Goal: Transaction & Acquisition: Book appointment/travel/reservation

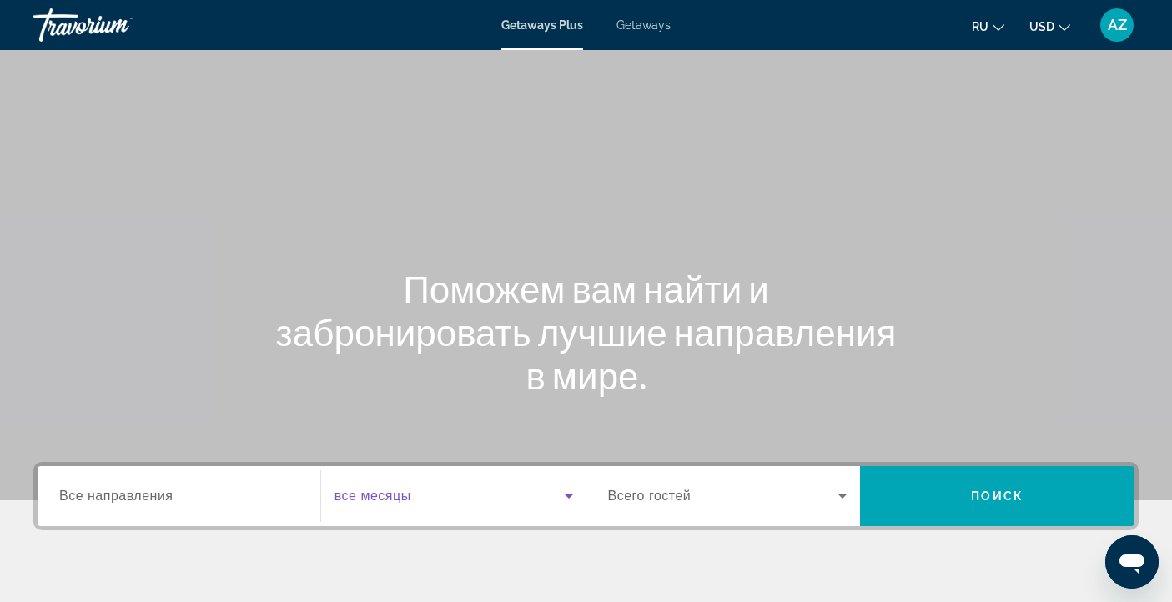
click at [567, 501] on icon "Search widget" at bounding box center [569, 496] width 20 height 20
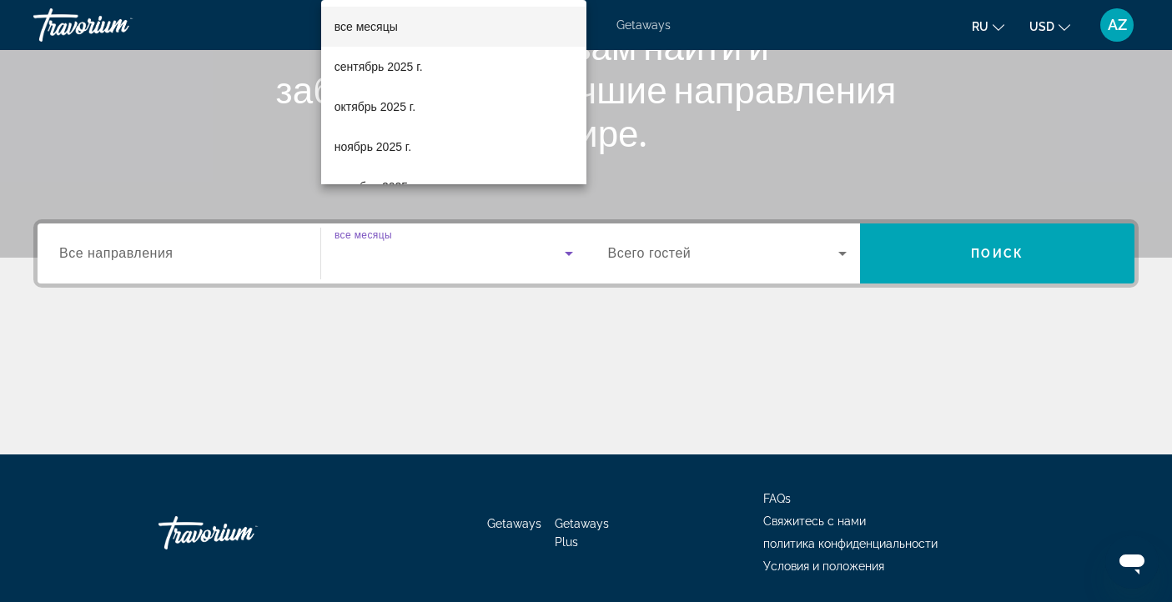
scroll to position [299, 0]
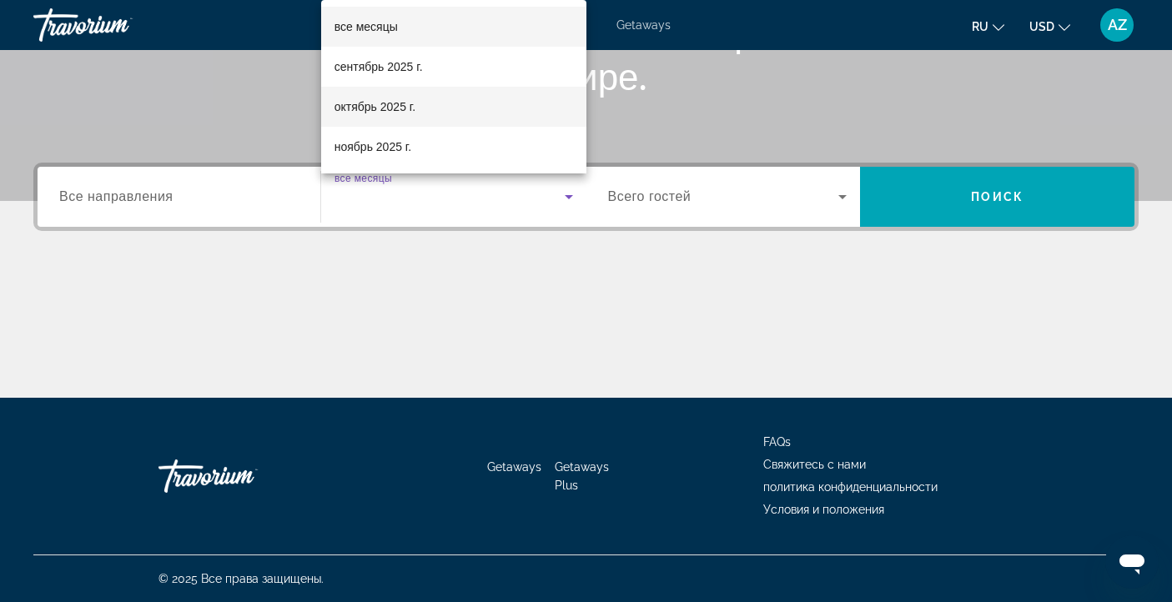
click at [375, 110] on span "октябрь 2025 г." at bounding box center [375, 107] width 81 height 20
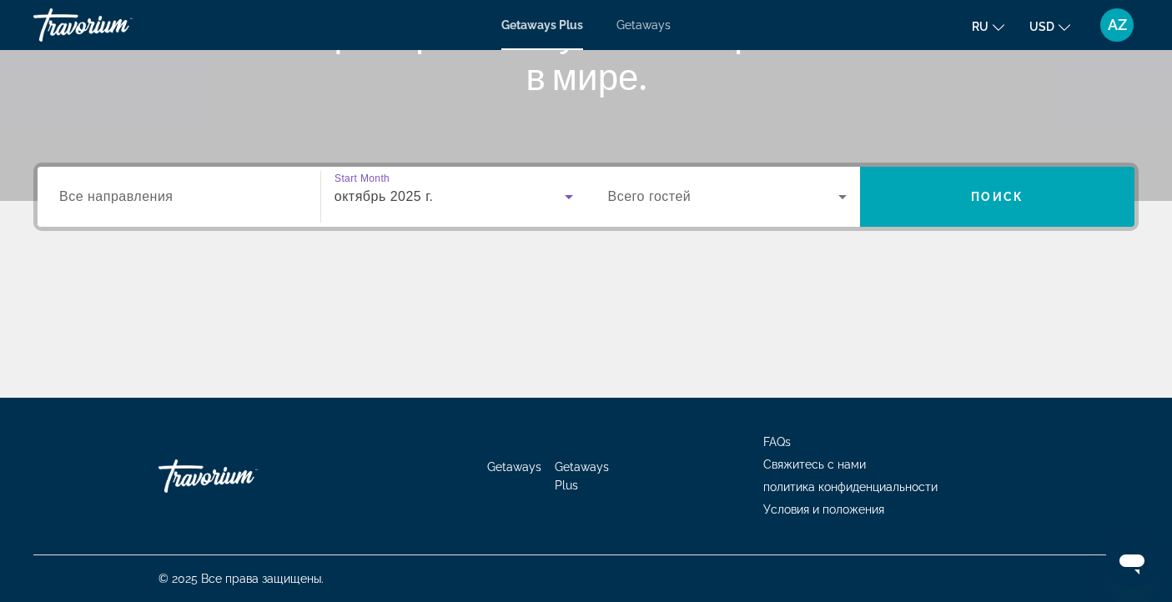
click at [568, 198] on icon "Search widget" at bounding box center [569, 197] width 8 height 4
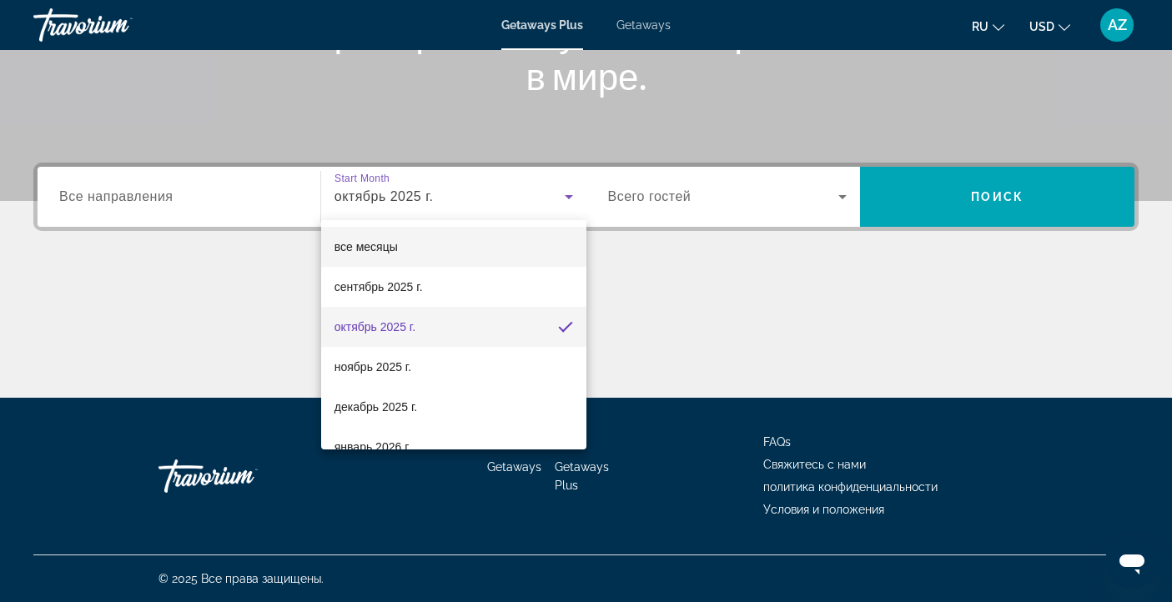
click at [373, 249] on span "все месяцы" at bounding box center [366, 246] width 63 height 13
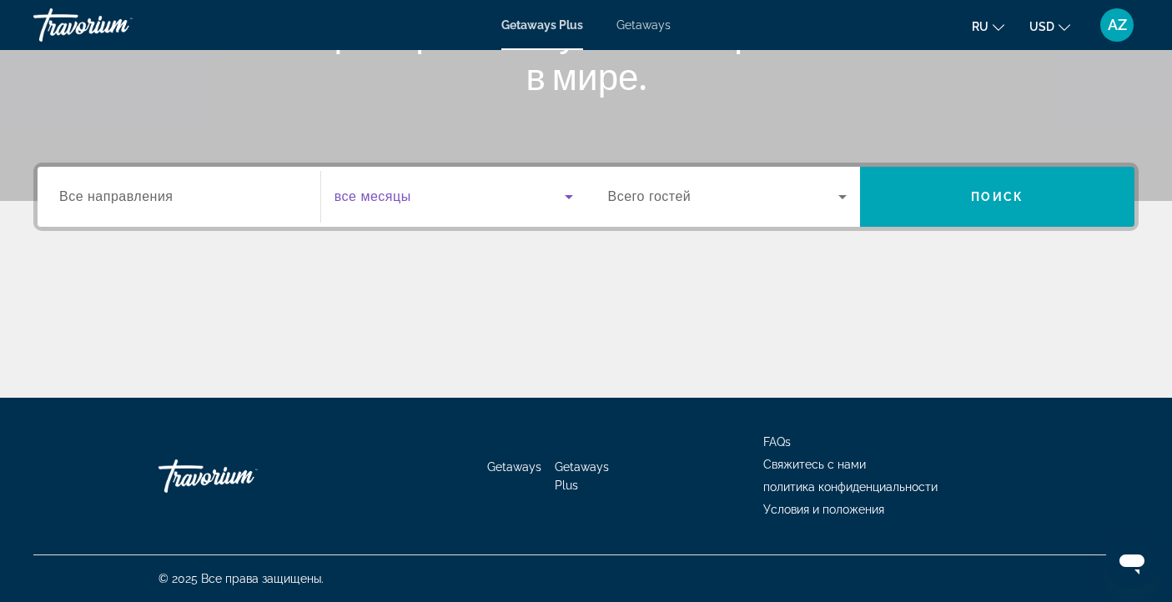
click at [565, 197] on icon "Search widget" at bounding box center [569, 197] width 20 height 20
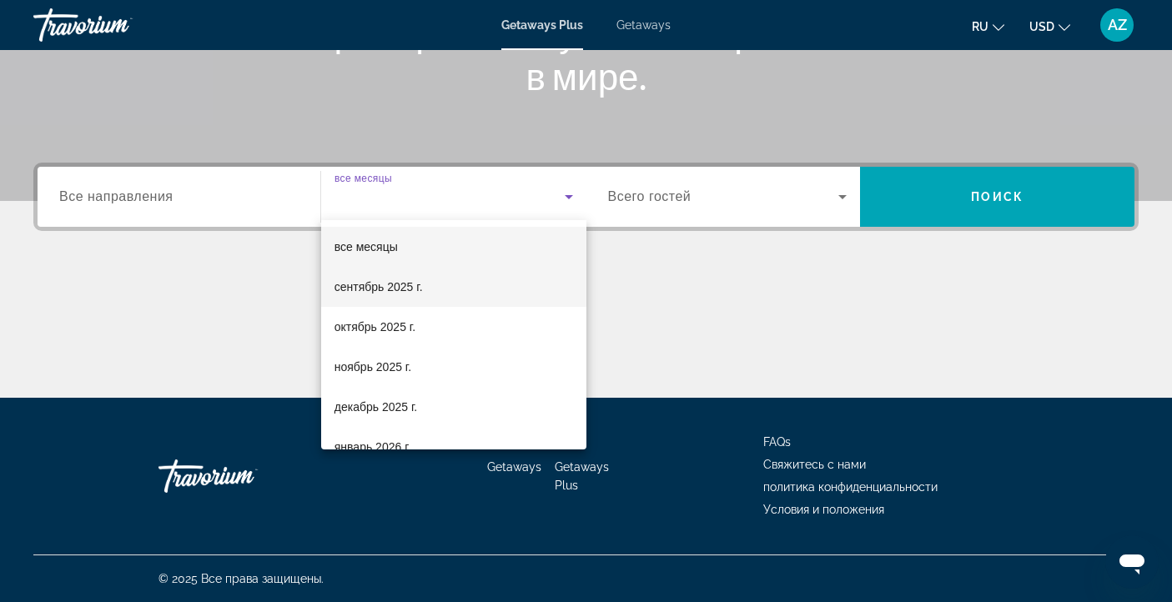
click at [392, 293] on span "сентябрь 2025 г." at bounding box center [379, 287] width 88 height 20
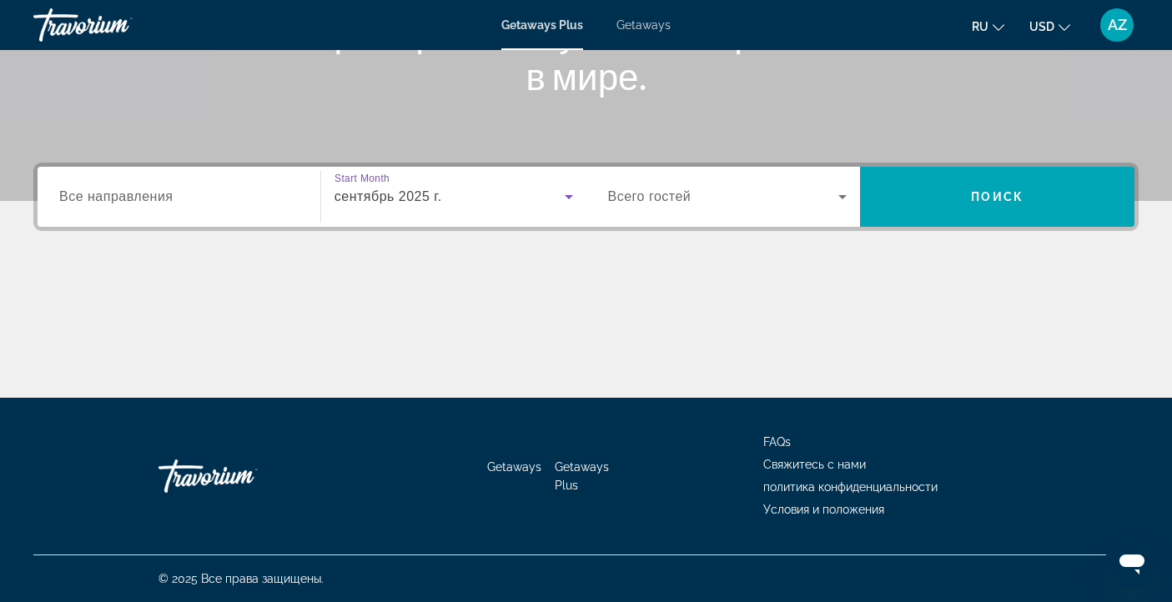
click at [566, 198] on icon "Search widget" at bounding box center [569, 197] width 20 height 20
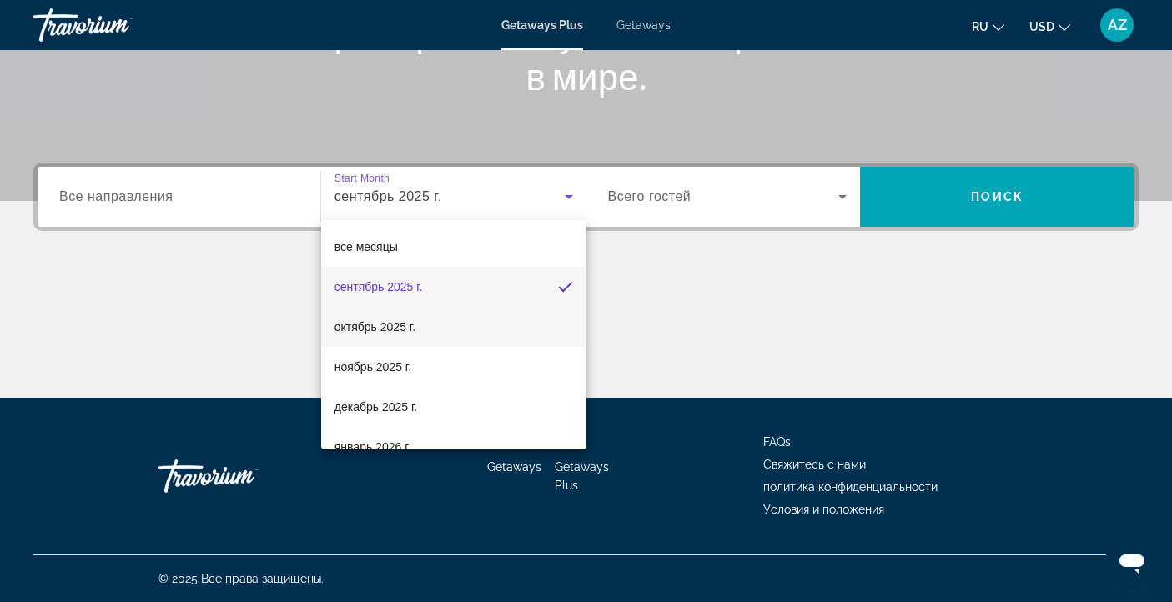
click at [396, 325] on span "октябрь 2025 г." at bounding box center [375, 327] width 81 height 20
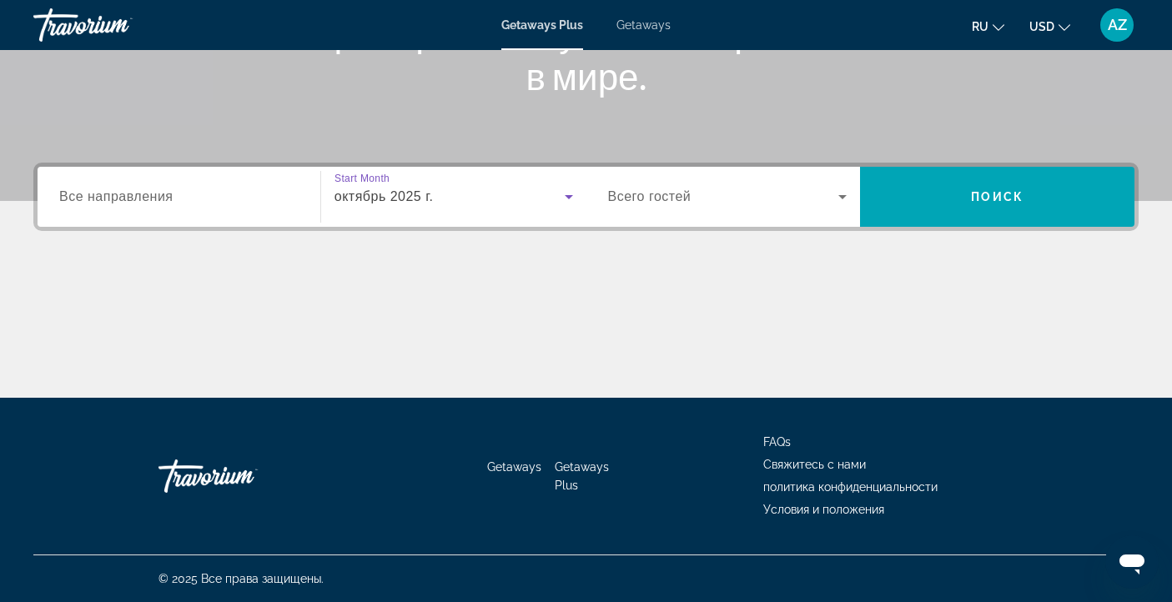
click at [574, 199] on icon "Search widget" at bounding box center [569, 197] width 20 height 20
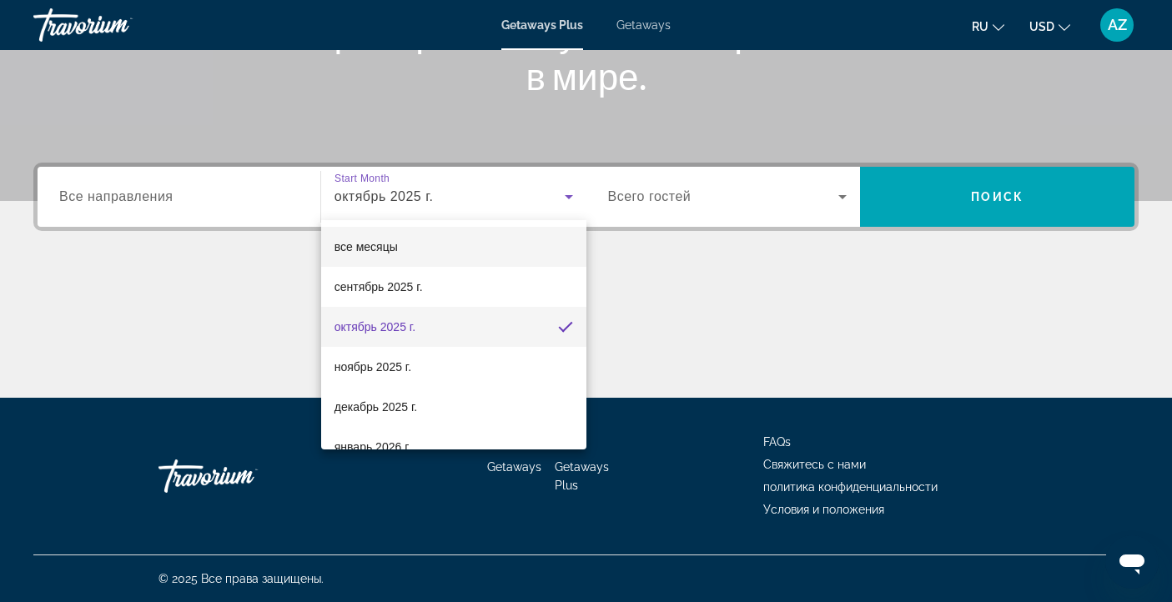
click at [378, 241] on span "все месяцы" at bounding box center [366, 246] width 63 height 13
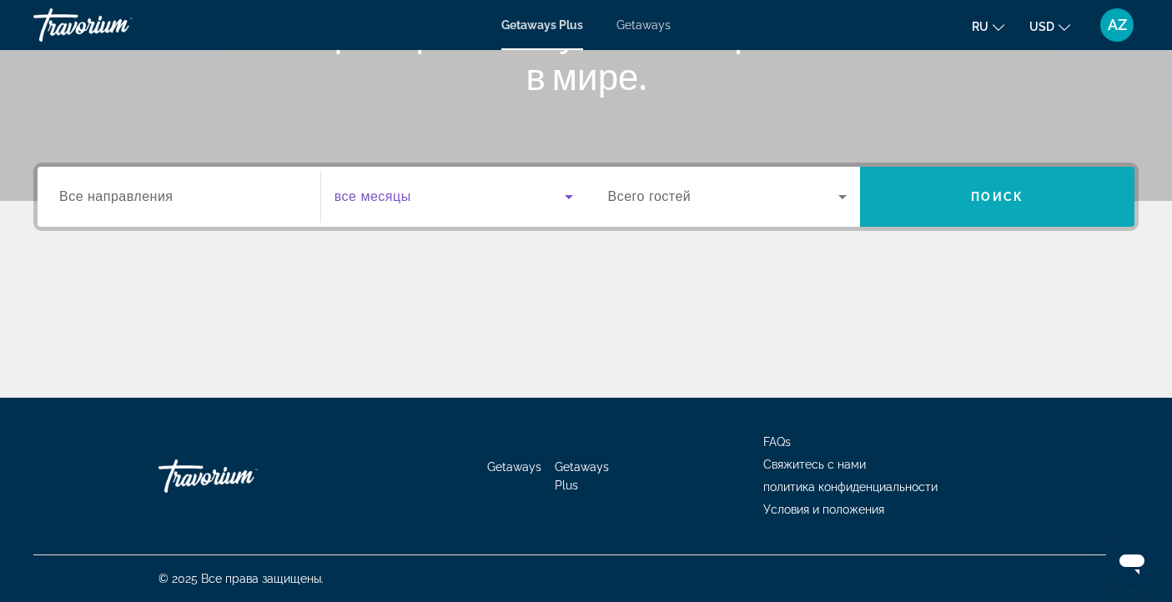
click at [959, 214] on span "Search widget" at bounding box center [997, 197] width 274 height 40
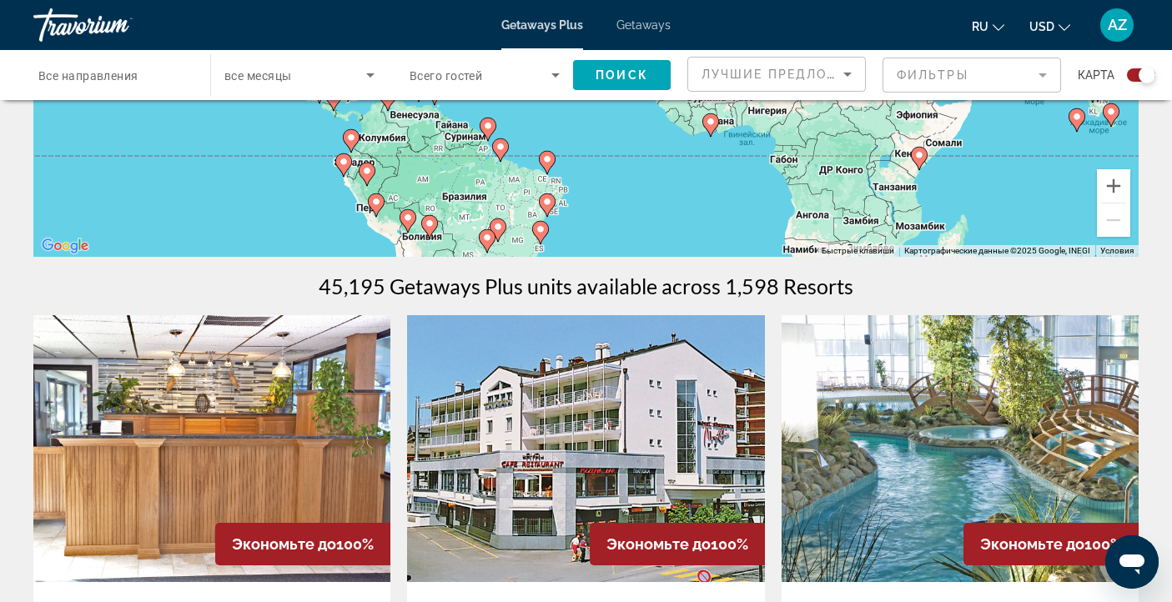
scroll to position [350, 0]
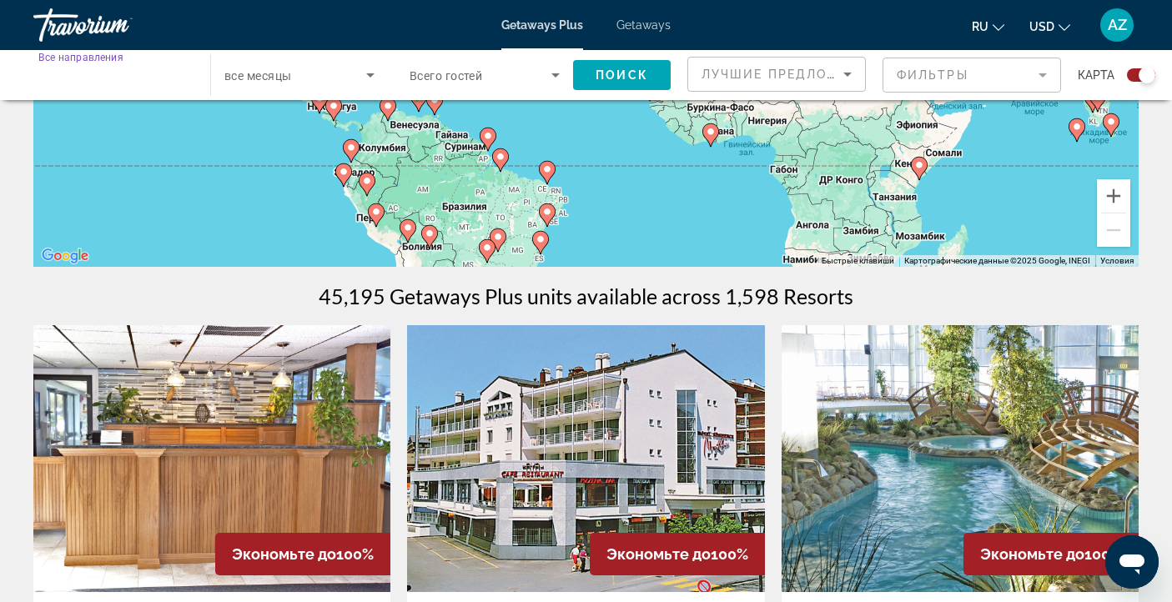
click at [156, 74] on input "Destination Все направления" at bounding box center [113, 76] width 150 height 20
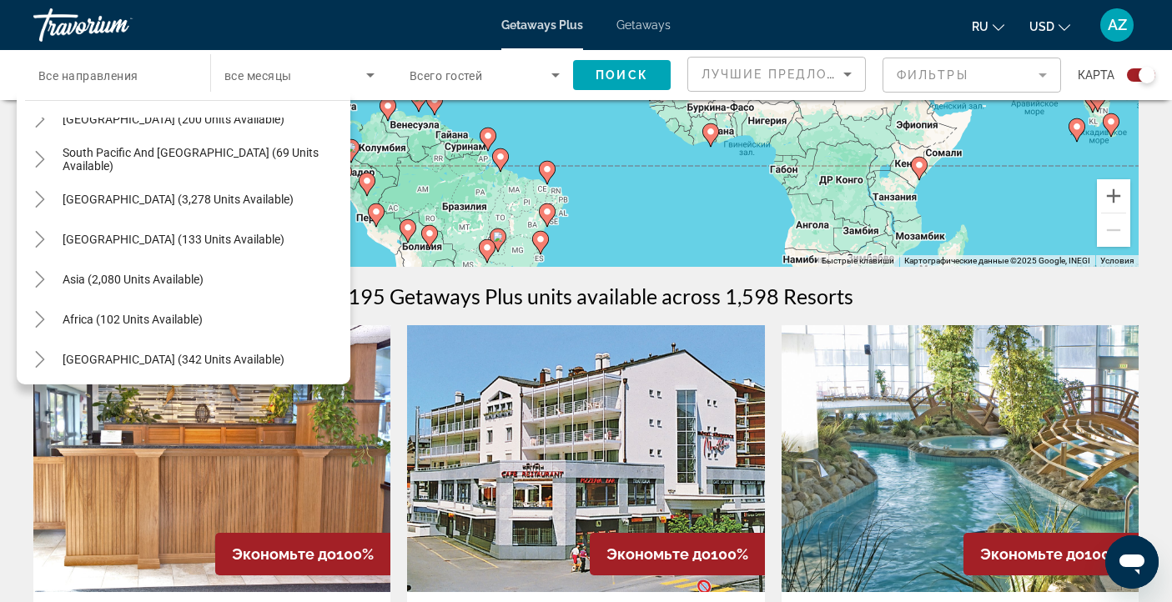
scroll to position [270, 0]
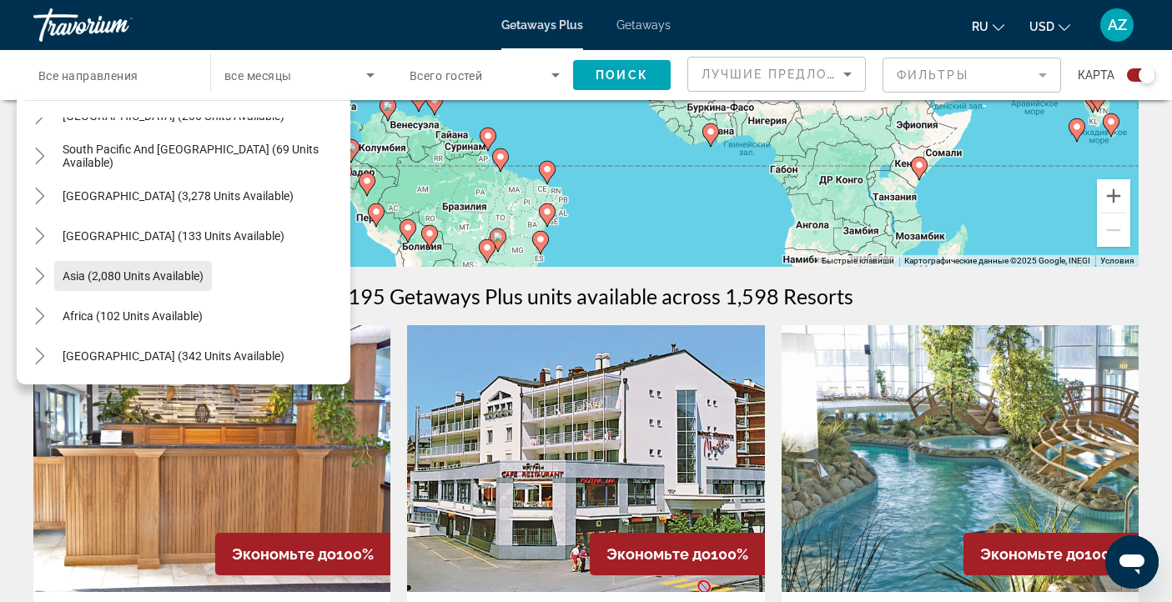
click at [159, 275] on span "Asia (2,080 units available)" at bounding box center [133, 275] width 141 height 13
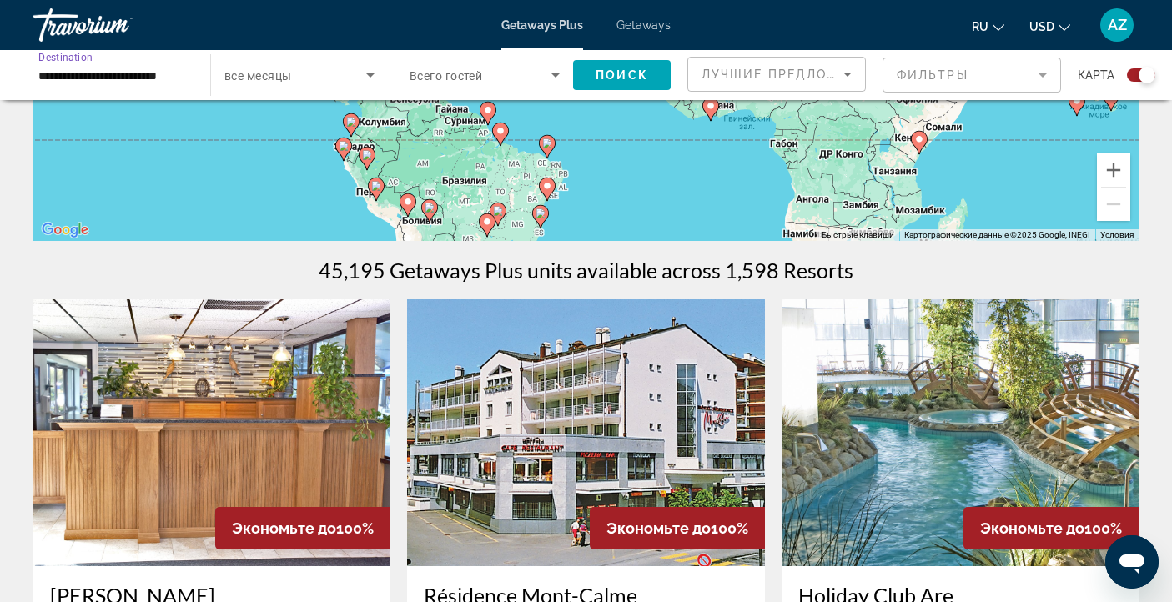
scroll to position [0, 0]
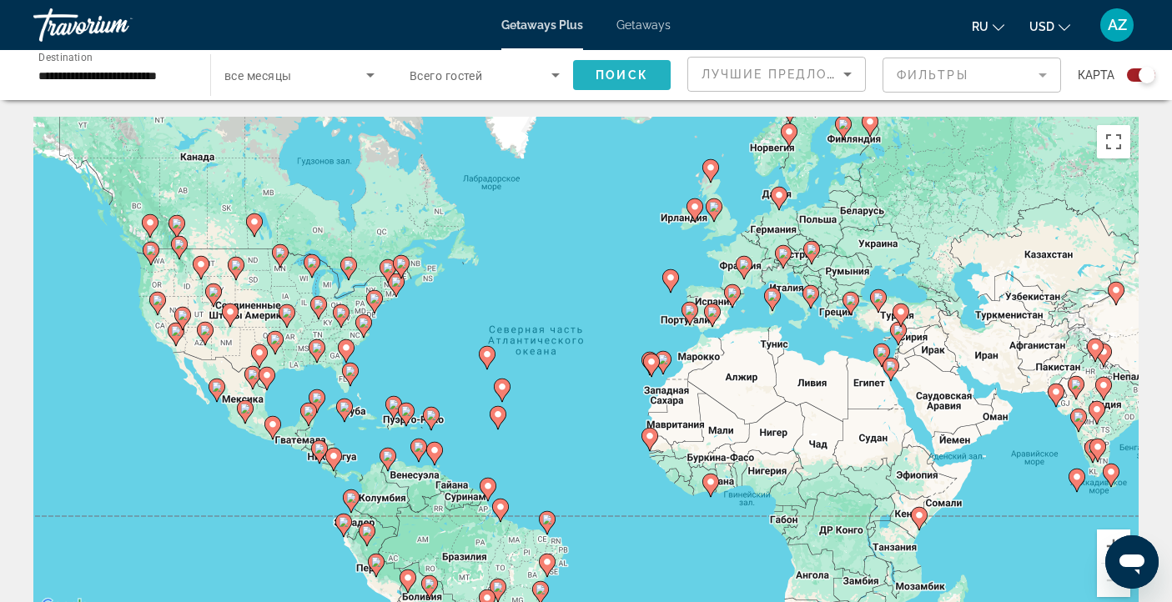
click at [622, 76] on span "Поиск" at bounding box center [622, 74] width 53 height 13
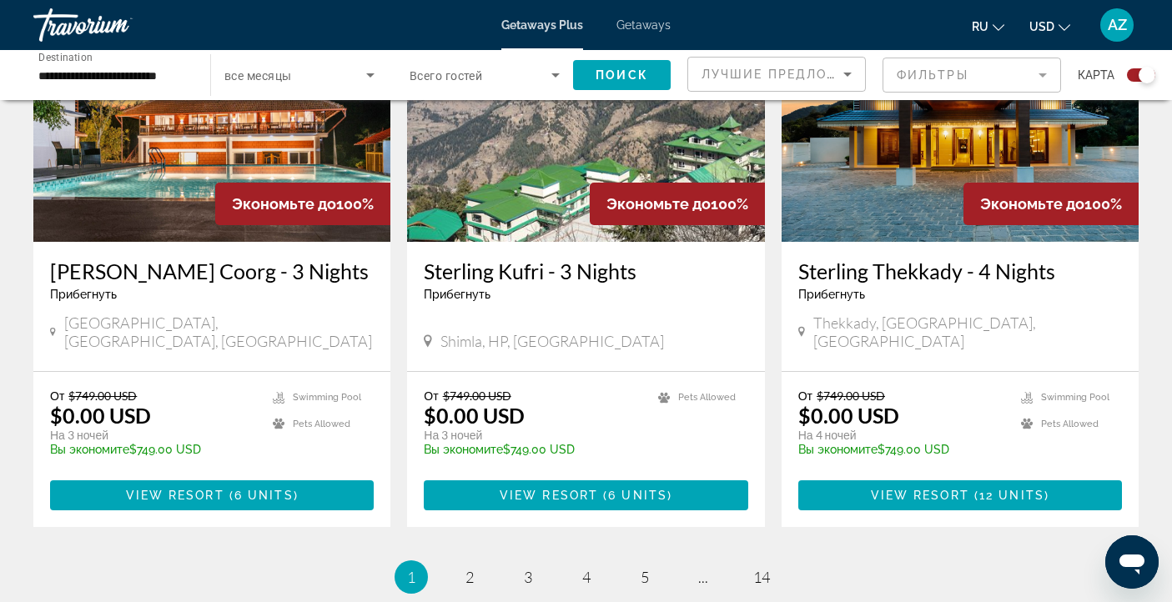
scroll to position [2640, 0]
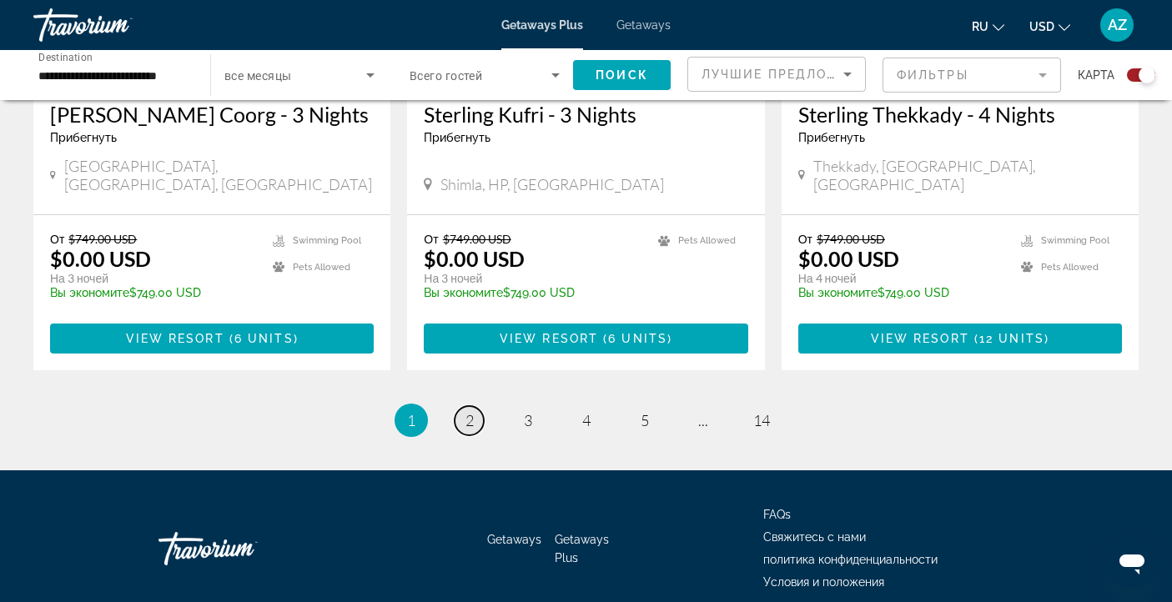
click at [476, 406] on link "page 2" at bounding box center [469, 420] width 29 height 29
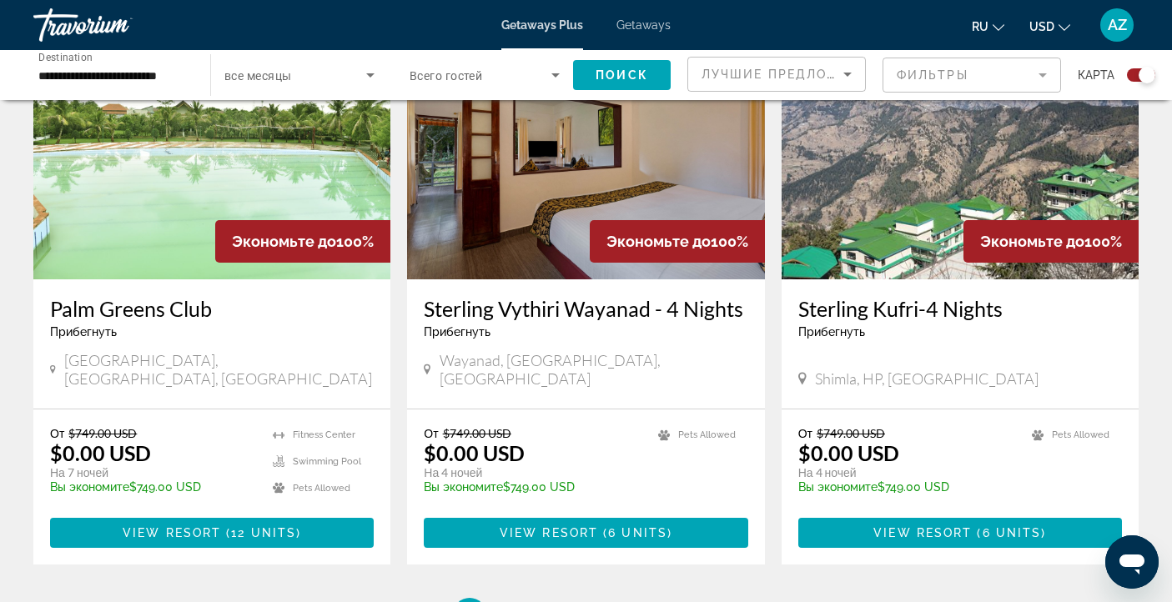
scroll to position [2614, 0]
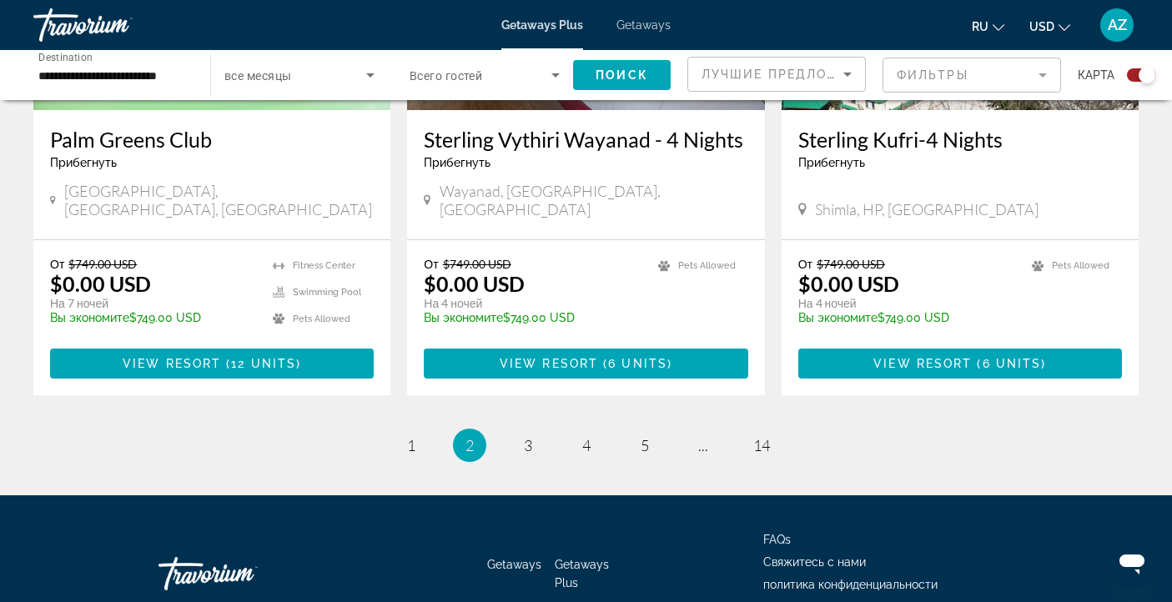
drag, startPoint x: 1169, startPoint y: 116, endPoint x: 33, endPoint y: 0, distance: 1142.1
click at [524, 436] on span "3" at bounding box center [528, 445] width 8 height 18
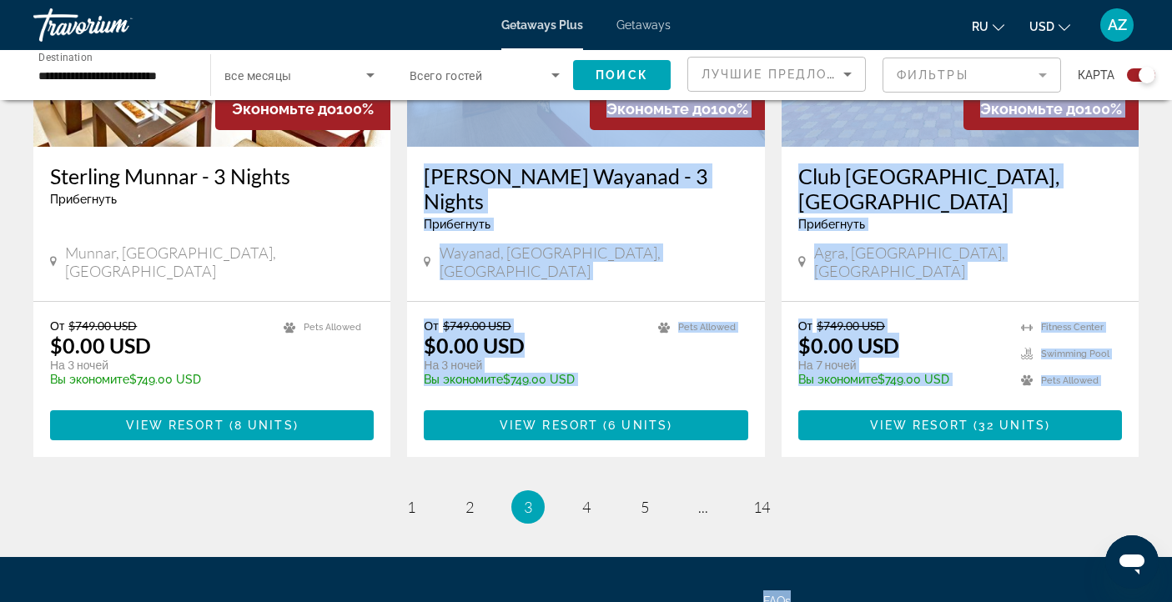
scroll to position [2358, 0]
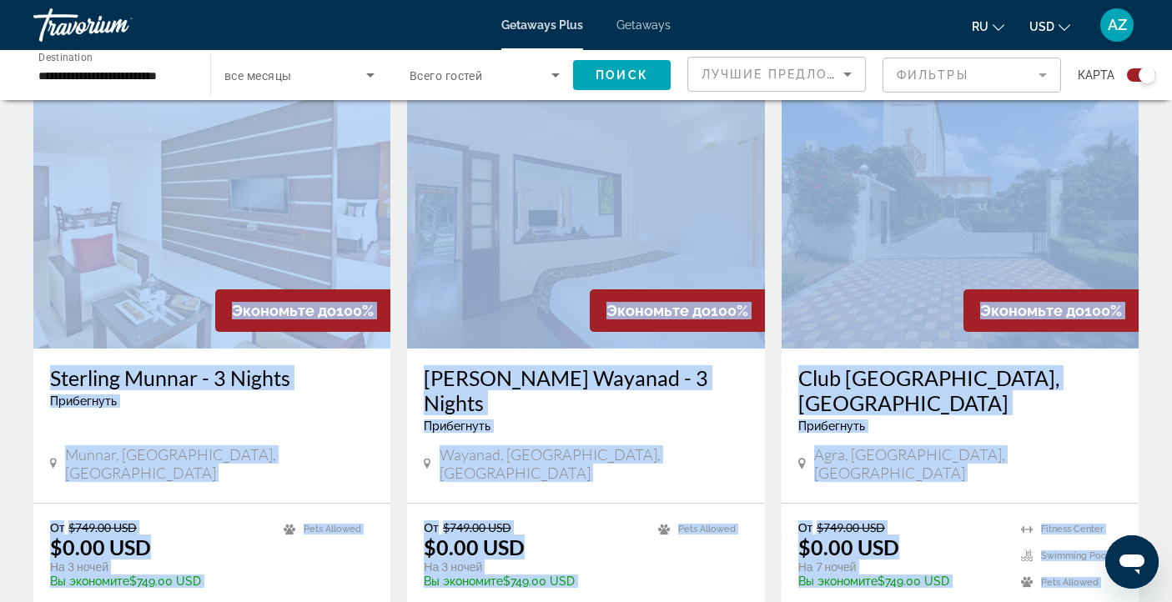
drag, startPoint x: 767, startPoint y: 93, endPoint x: 815, endPoint y: -93, distance: 193.0
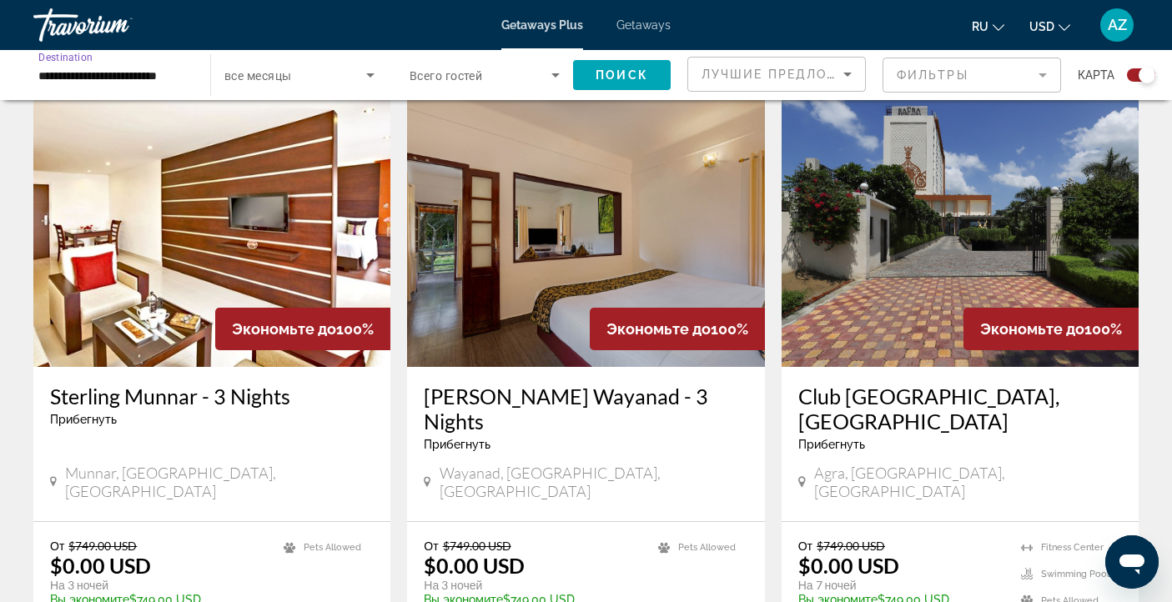
click at [132, 80] on input "**********" at bounding box center [113, 76] width 150 height 20
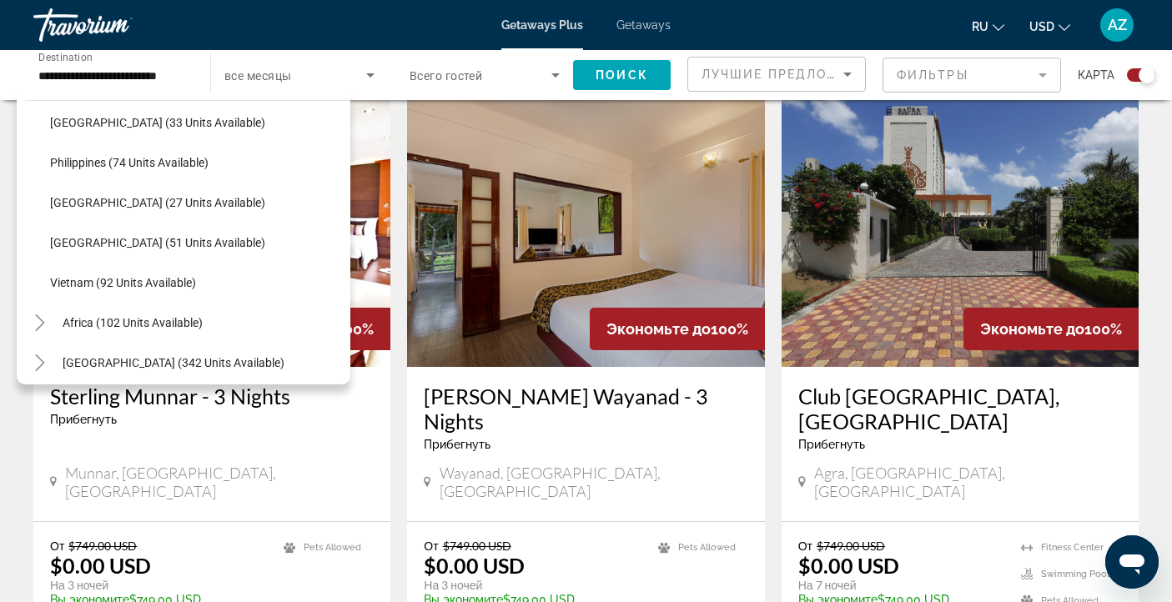
scroll to position [711, 0]
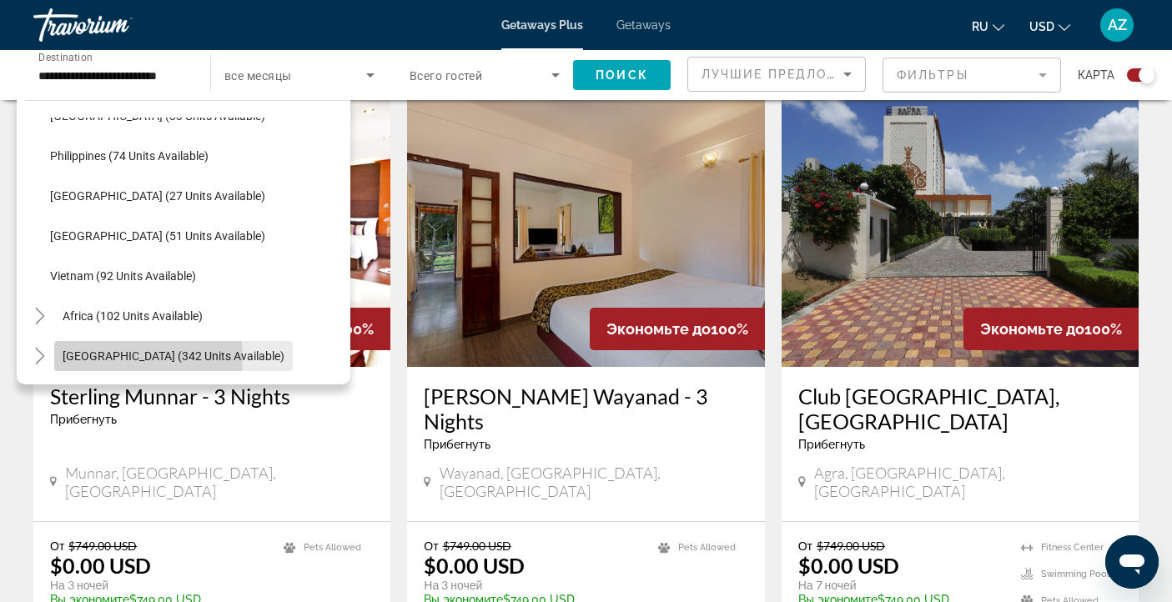
click at [128, 357] on span "[GEOGRAPHIC_DATA] (342 units available)" at bounding box center [174, 356] width 222 height 13
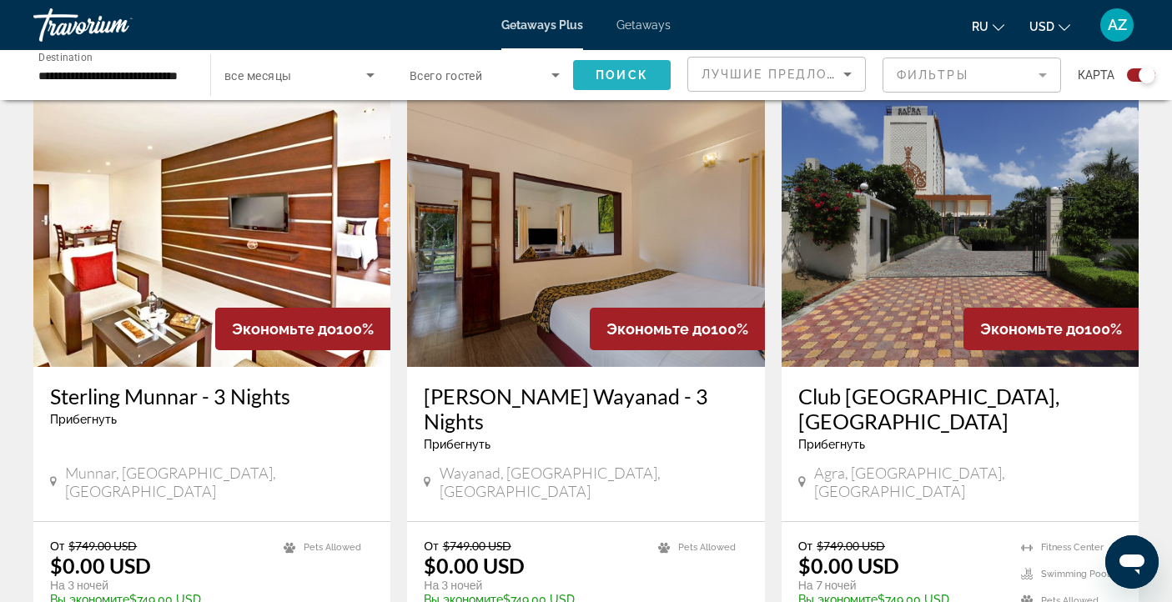
click at [623, 73] on span "Поиск" at bounding box center [622, 74] width 53 height 13
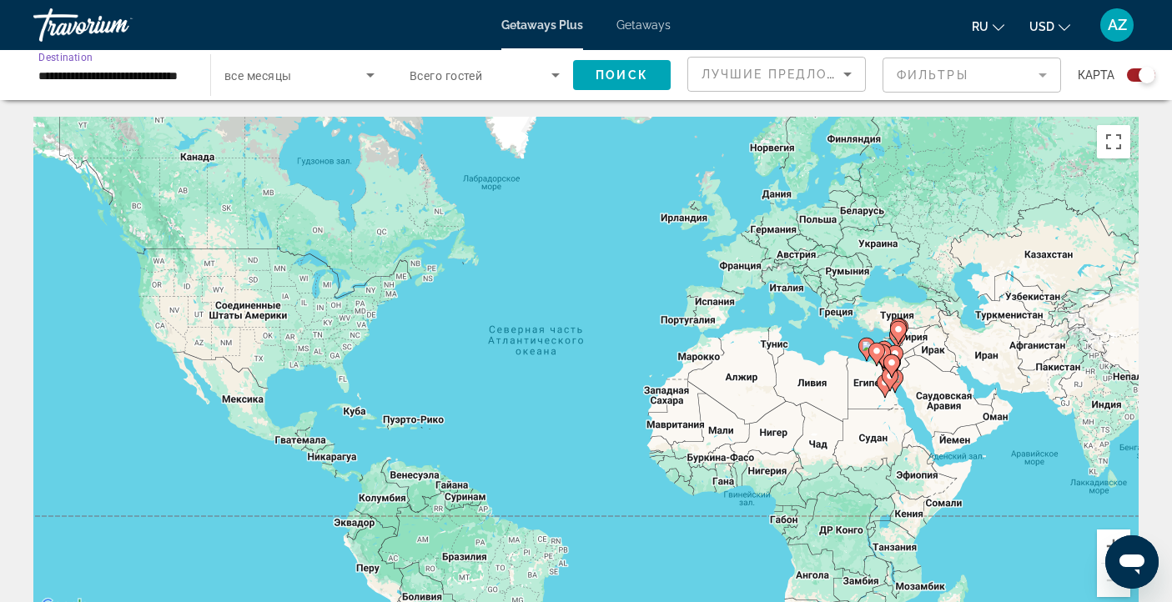
click at [184, 77] on input "**********" at bounding box center [113, 76] width 150 height 20
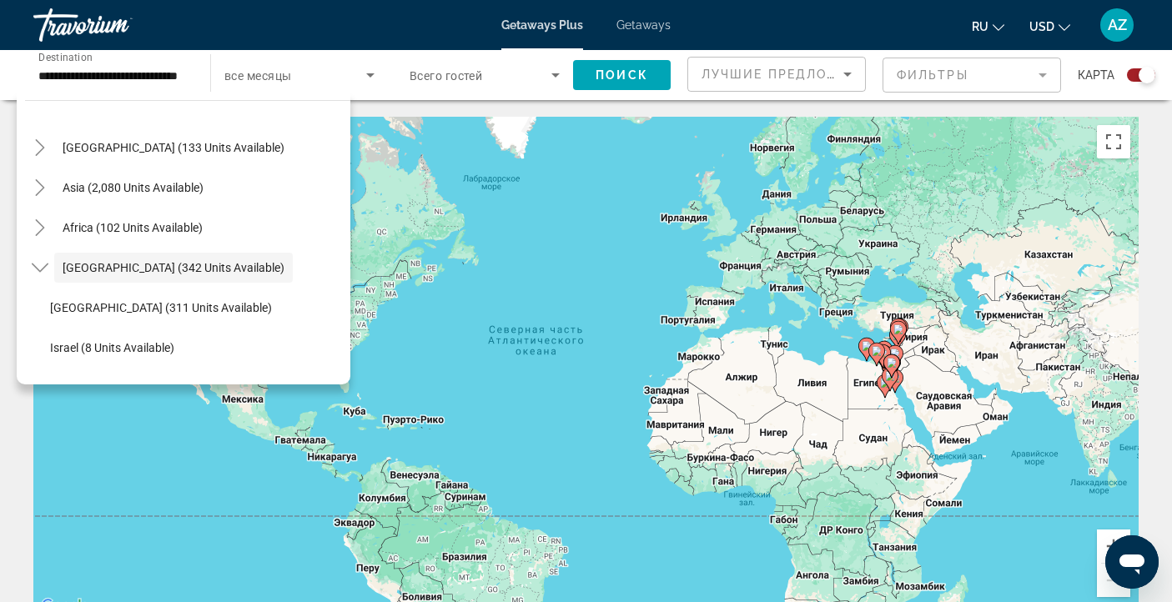
scroll to position [346, 0]
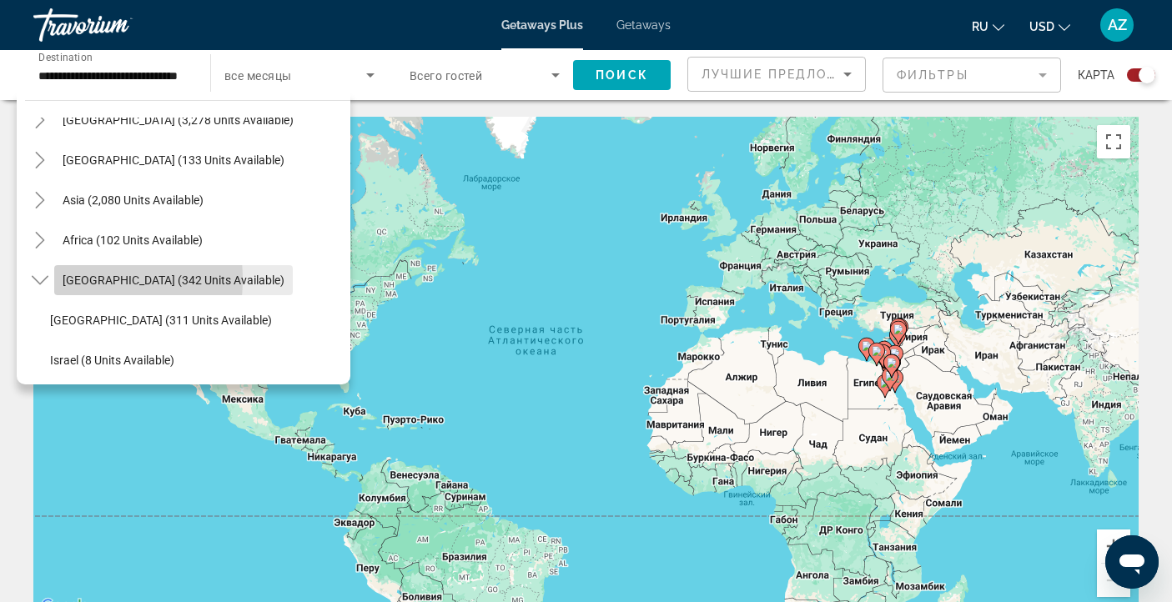
click at [58, 279] on span "Search widget" at bounding box center [173, 280] width 239 height 40
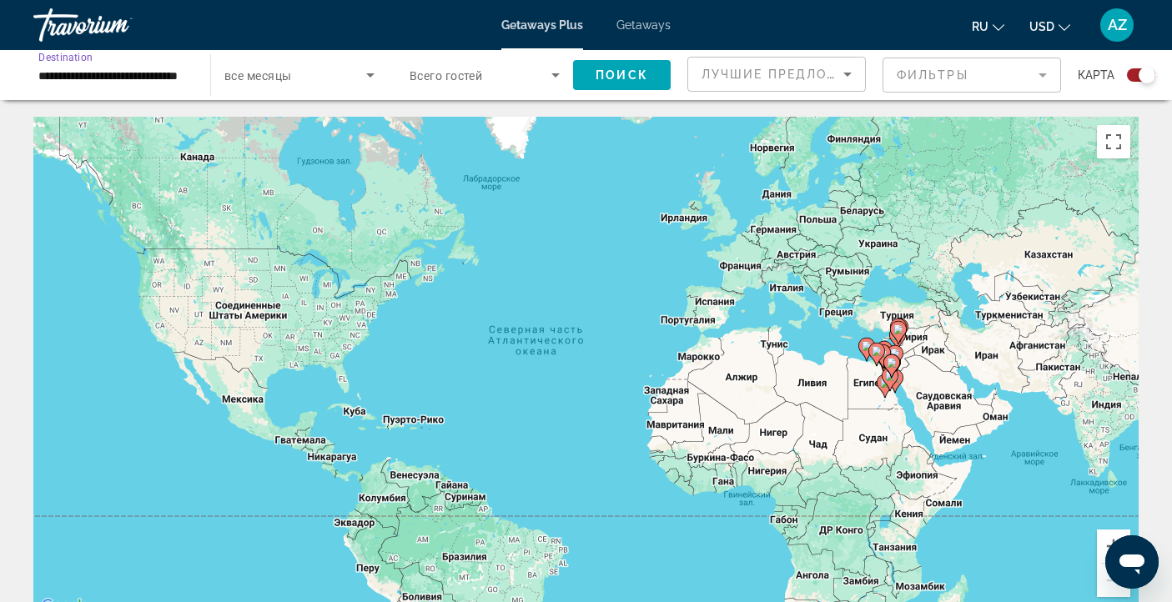
click at [144, 79] on input "**********" at bounding box center [113, 76] width 150 height 20
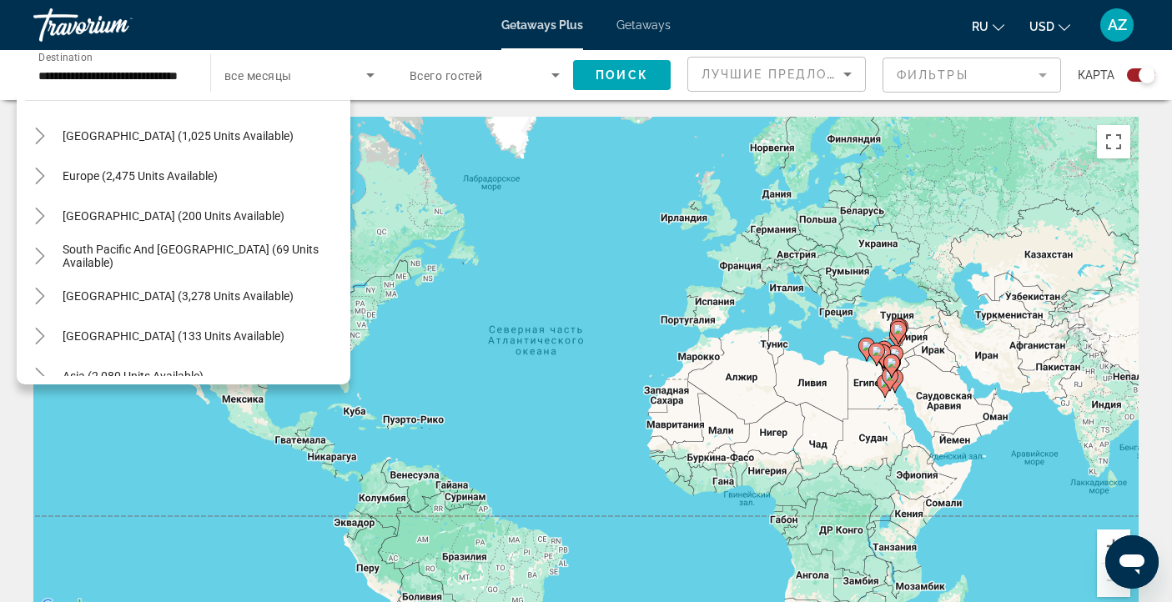
scroll to position [162, 0]
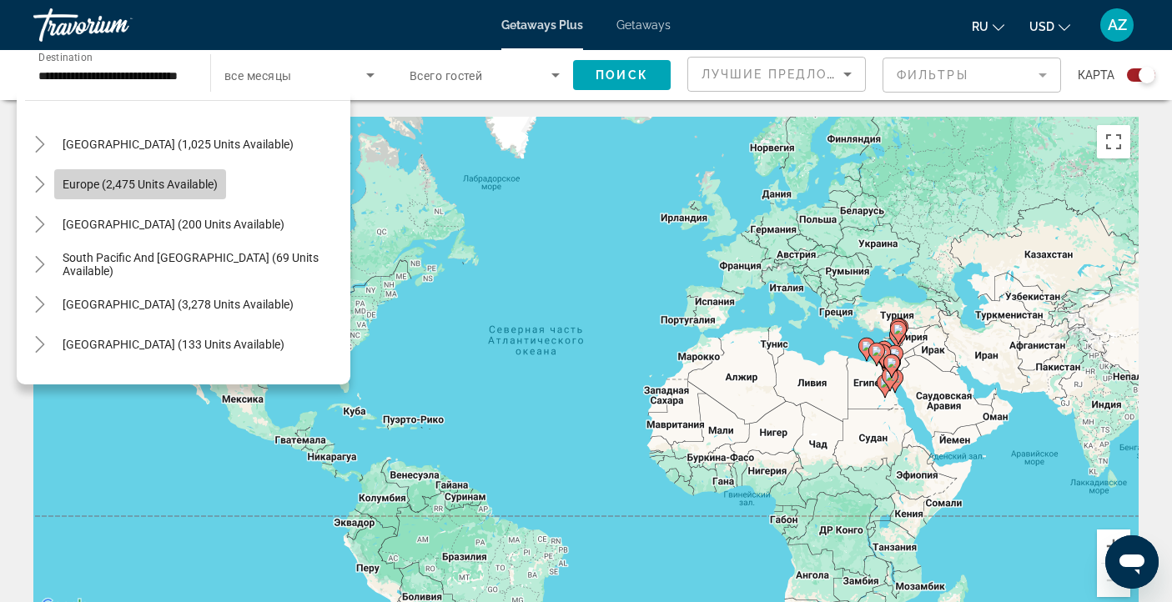
click at [133, 188] on span "Europe (2,475 units available)" at bounding box center [140, 184] width 155 height 13
type input "**********"
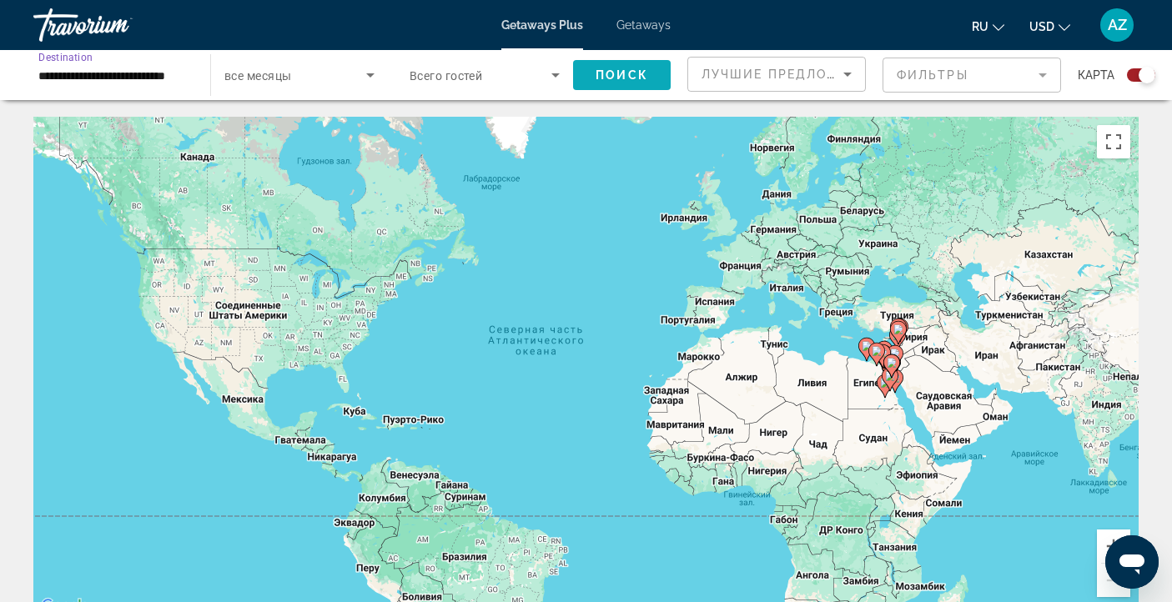
click at [616, 68] on span "Поиск" at bounding box center [622, 74] width 53 height 13
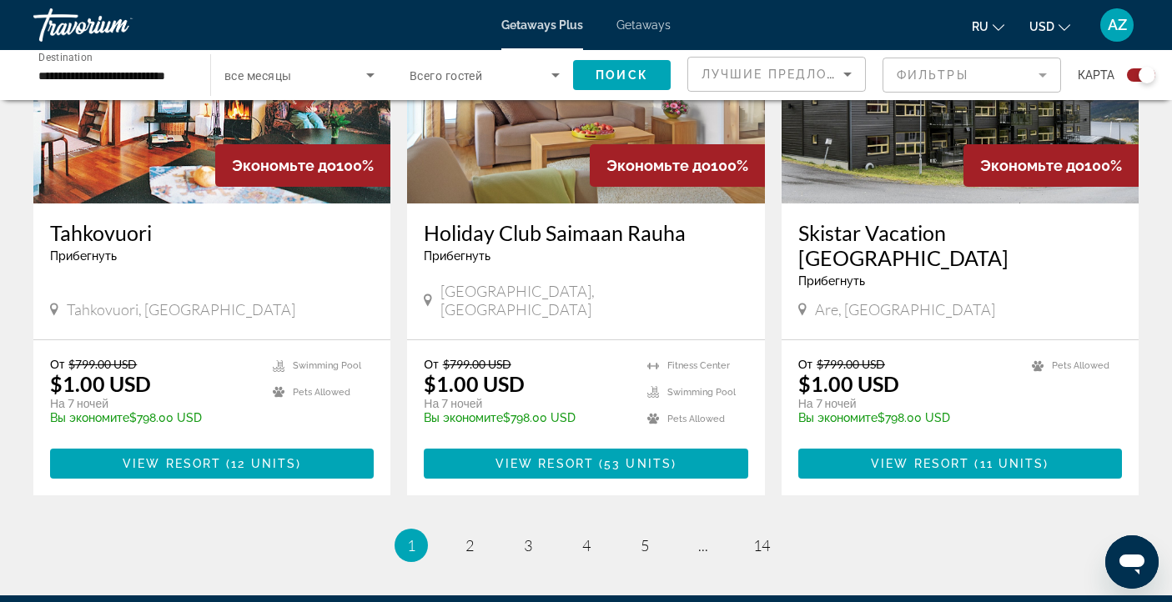
scroll to position [2570, 0]
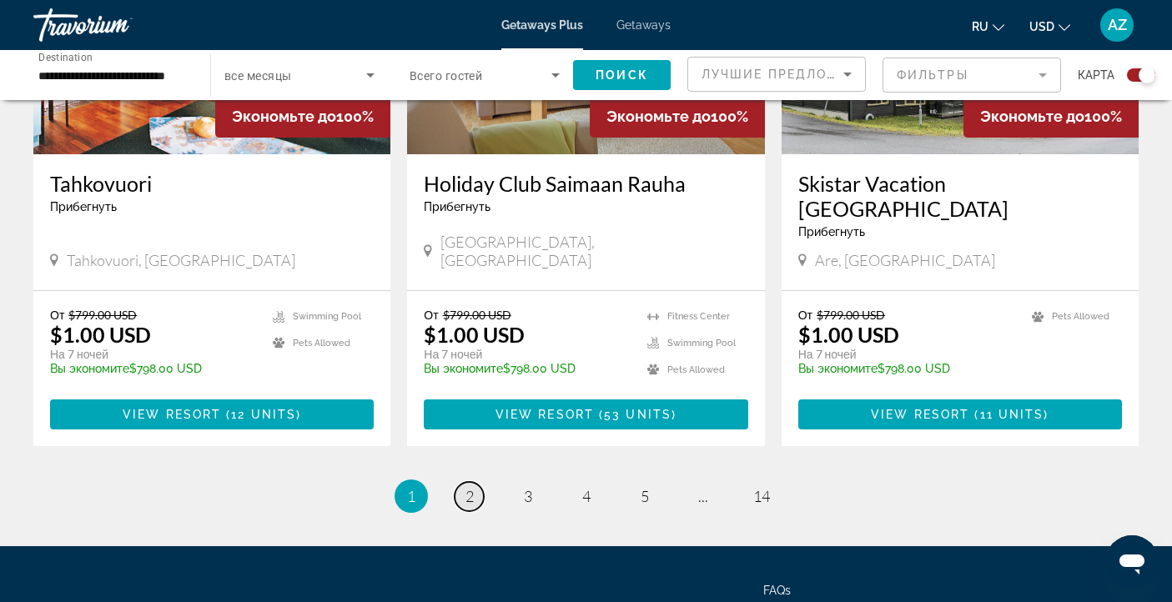
click at [474, 482] on link "page 2" at bounding box center [469, 496] width 29 height 29
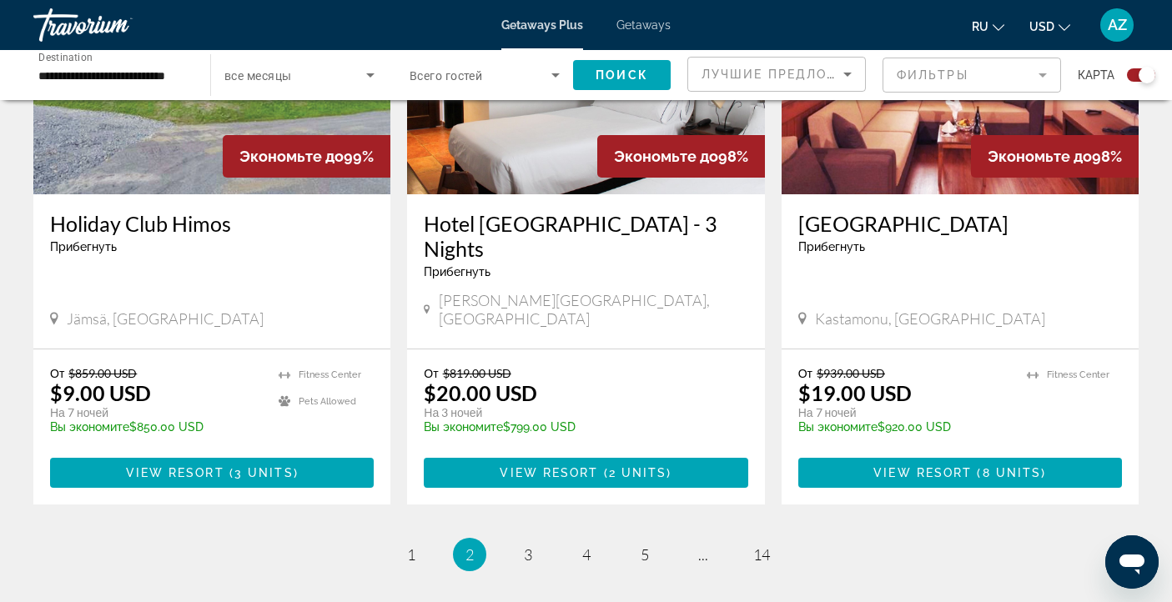
scroll to position [2552, 0]
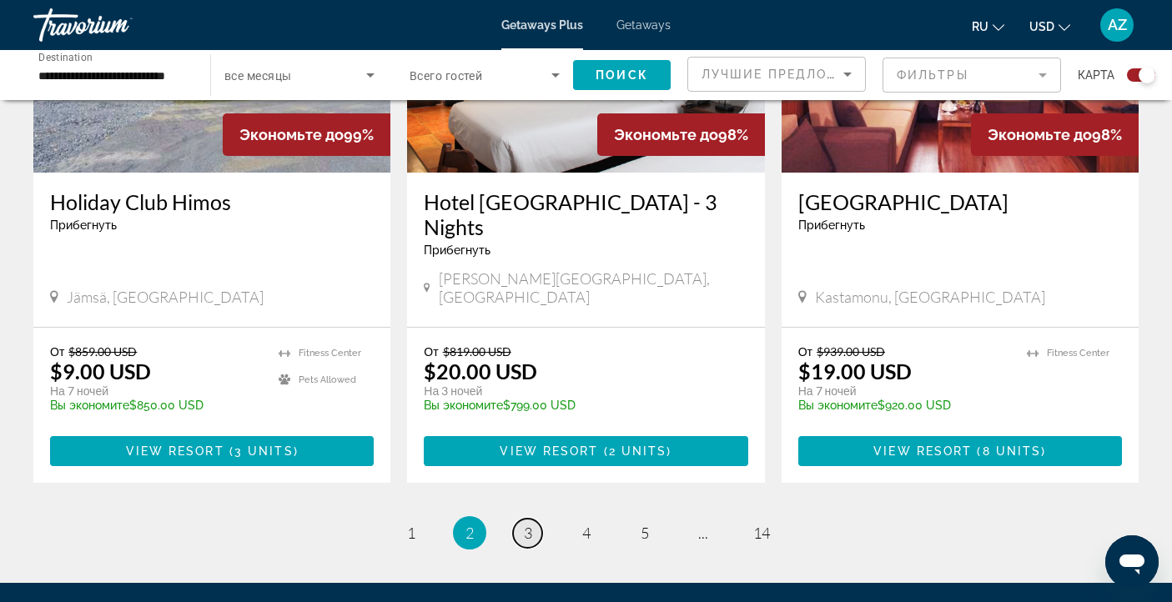
click at [526, 524] on span "3" at bounding box center [528, 533] width 8 height 18
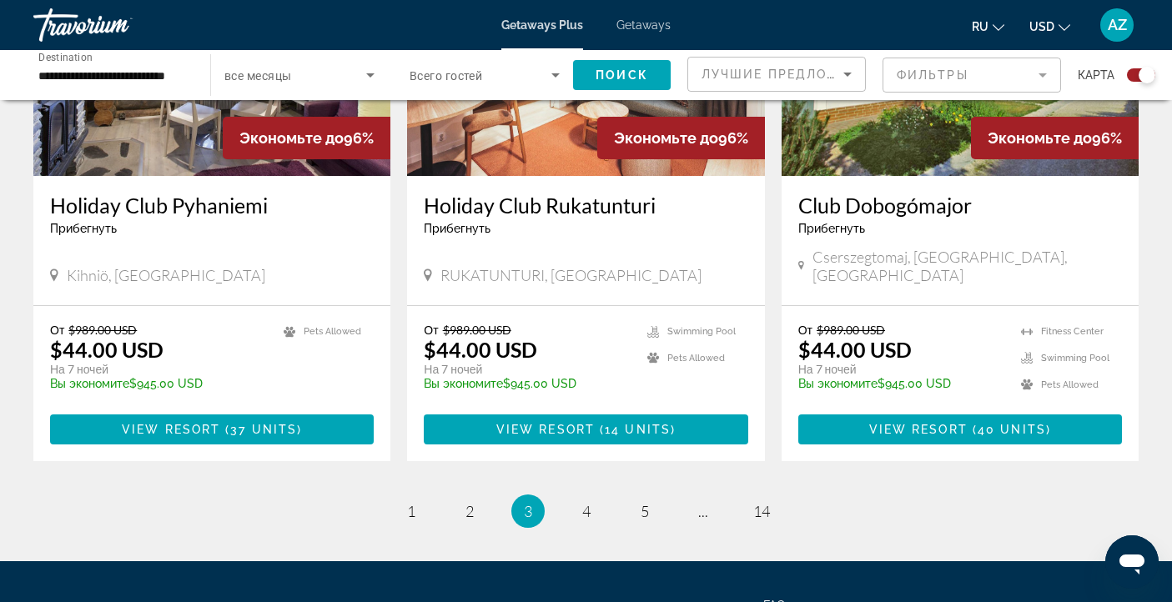
scroll to position [2552, 0]
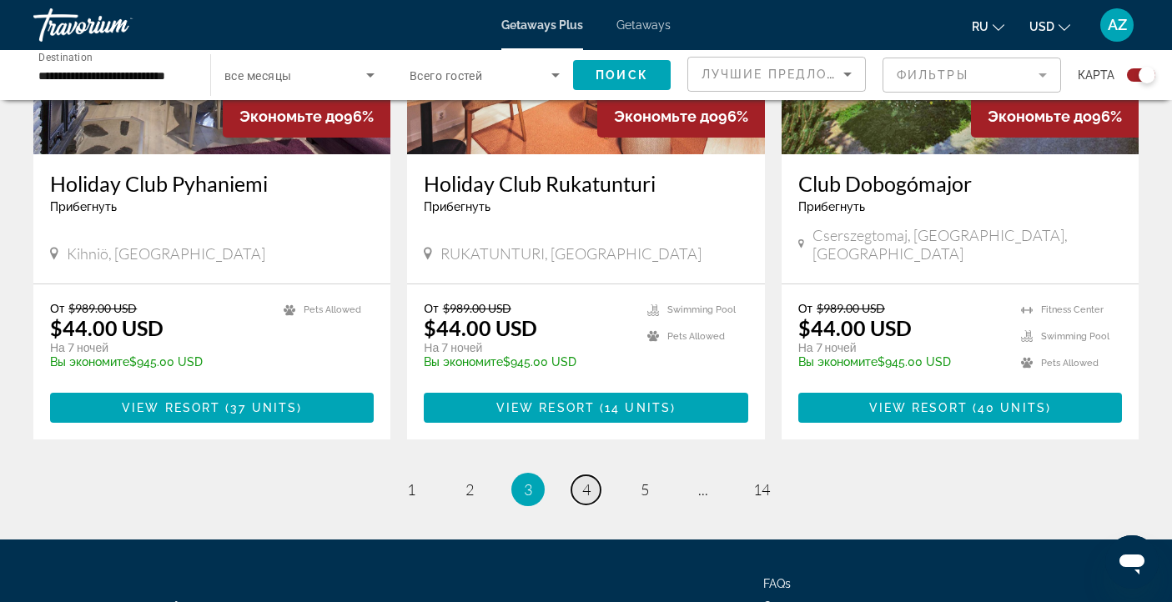
click at [585, 481] on span "4" at bounding box center [586, 490] width 8 height 18
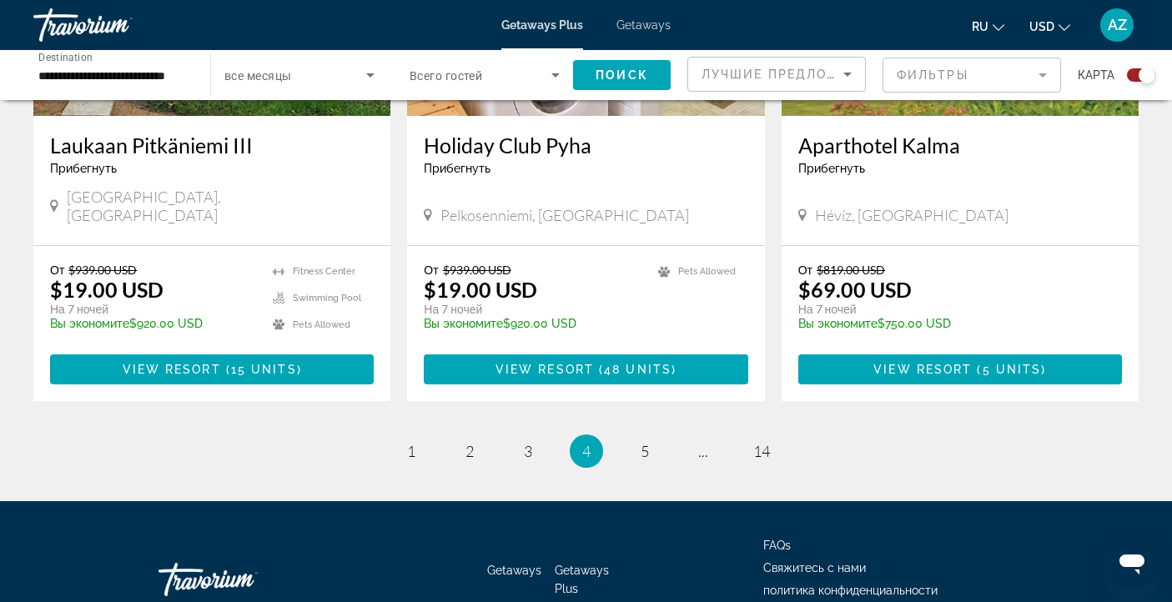
scroll to position [2614, 0]
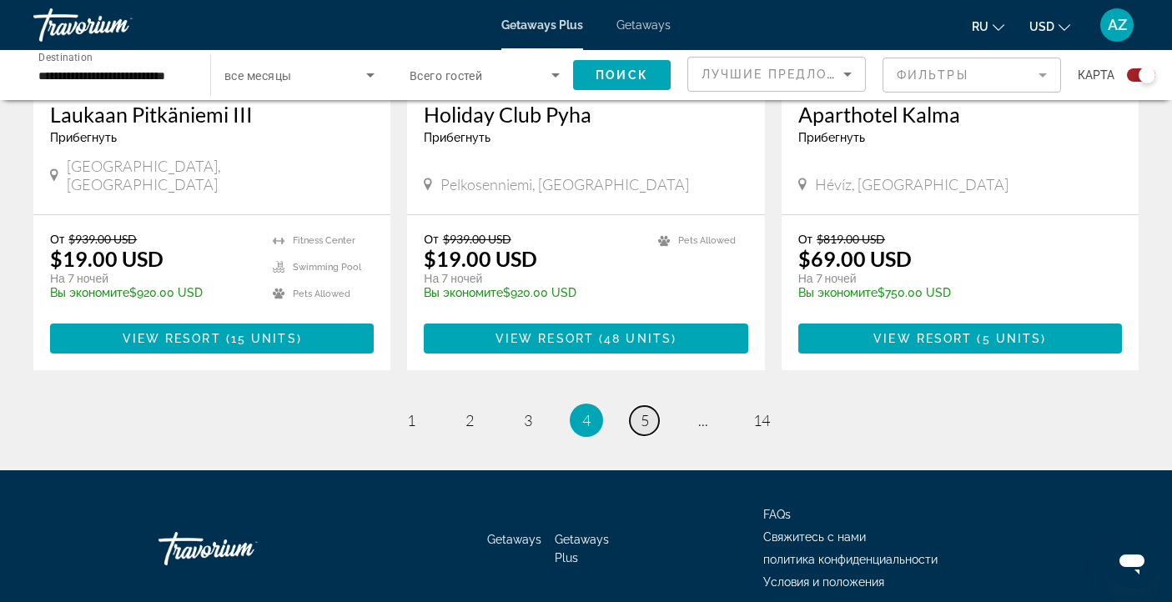
click at [652, 406] on link "page 5" at bounding box center [644, 420] width 29 height 29
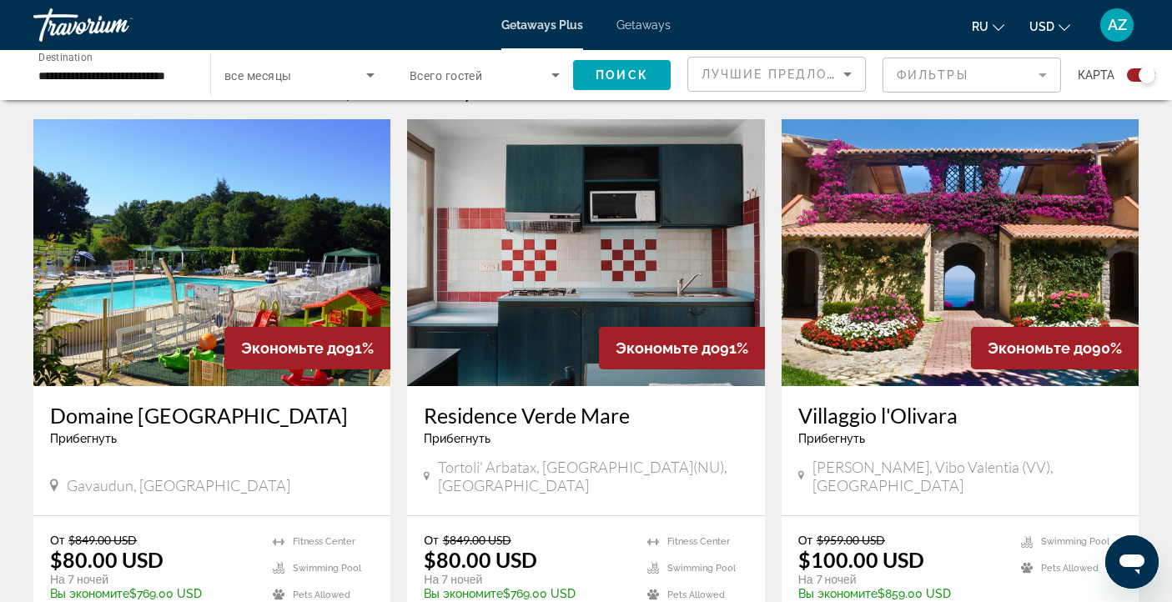
scroll to position [596, 0]
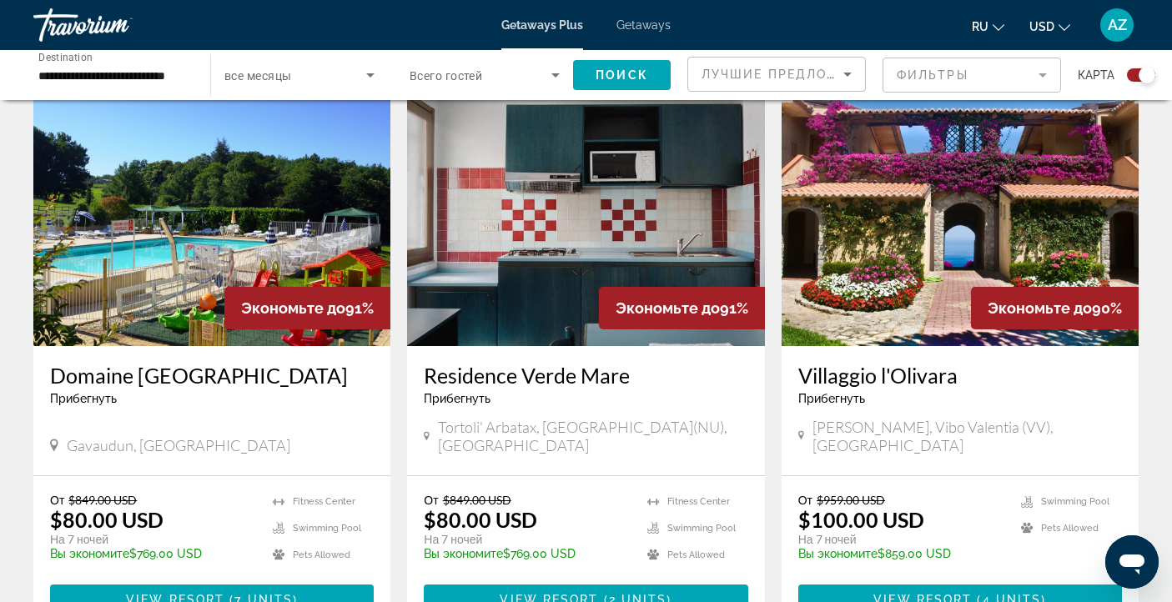
click at [965, 200] on img "Main content" at bounding box center [960, 212] width 357 height 267
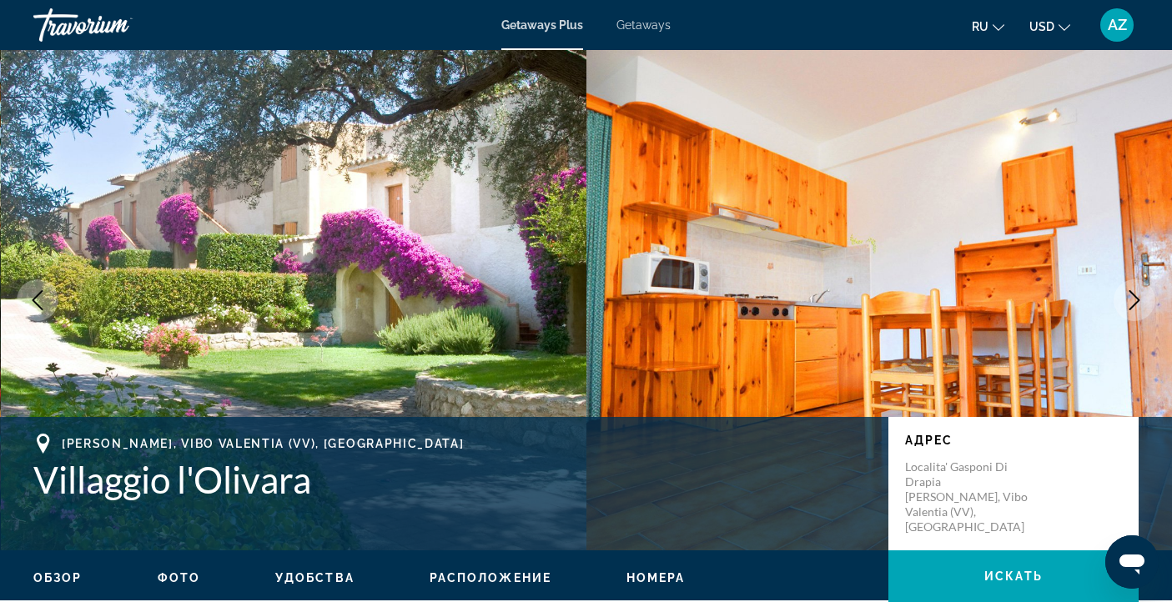
click at [1135, 298] on icon "Next image" at bounding box center [1135, 300] width 20 height 20
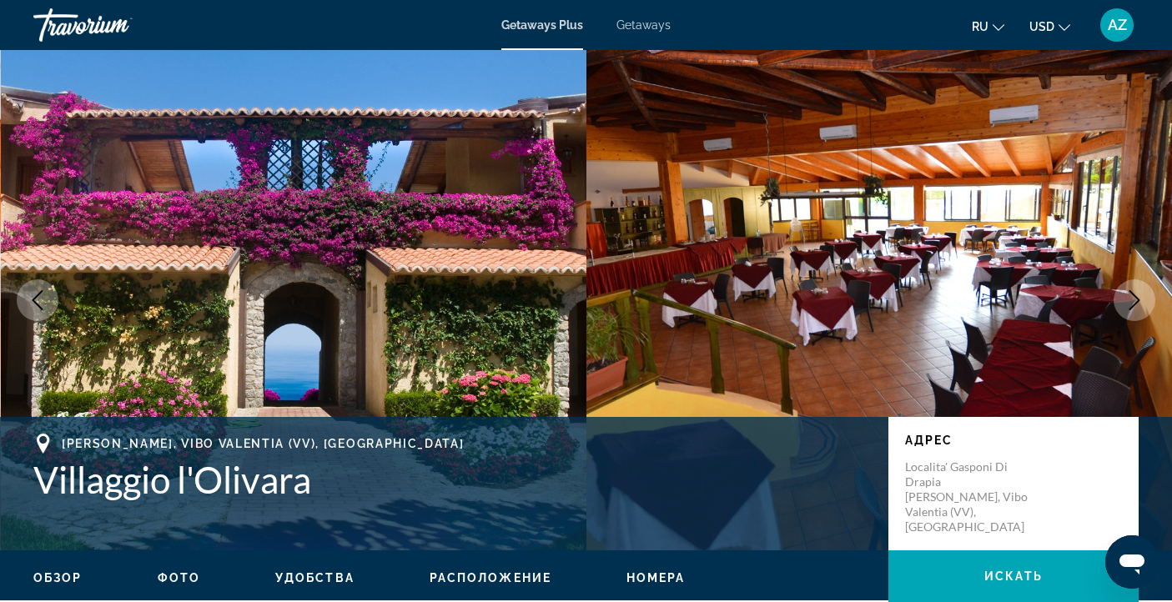
click at [1135, 298] on icon "Next image" at bounding box center [1135, 300] width 20 height 20
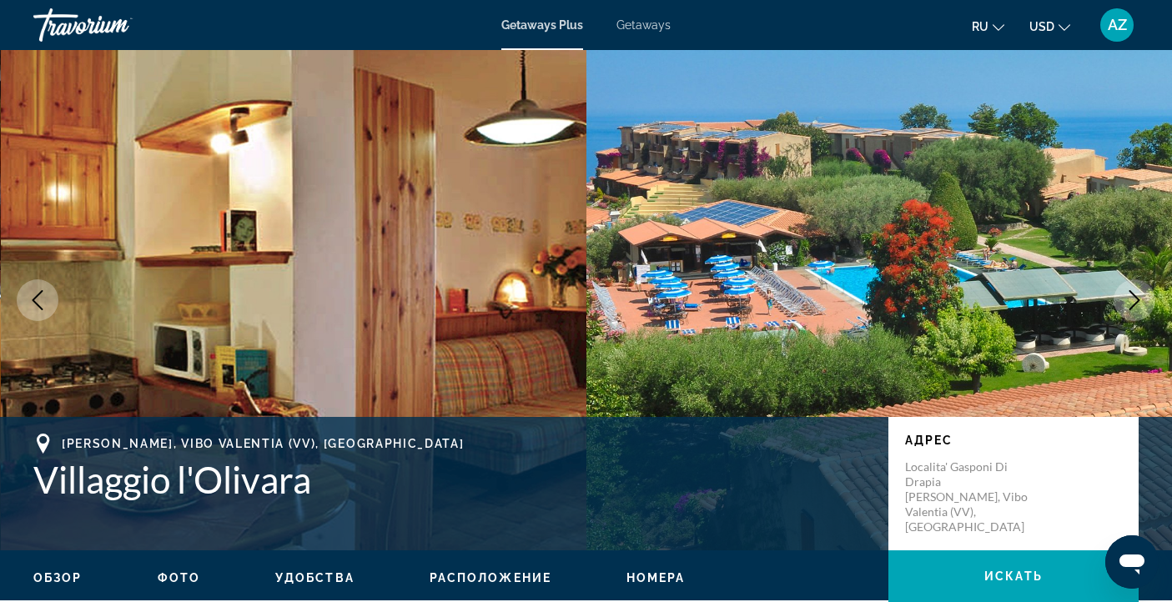
click at [1135, 298] on icon "Next image" at bounding box center [1135, 300] width 20 height 20
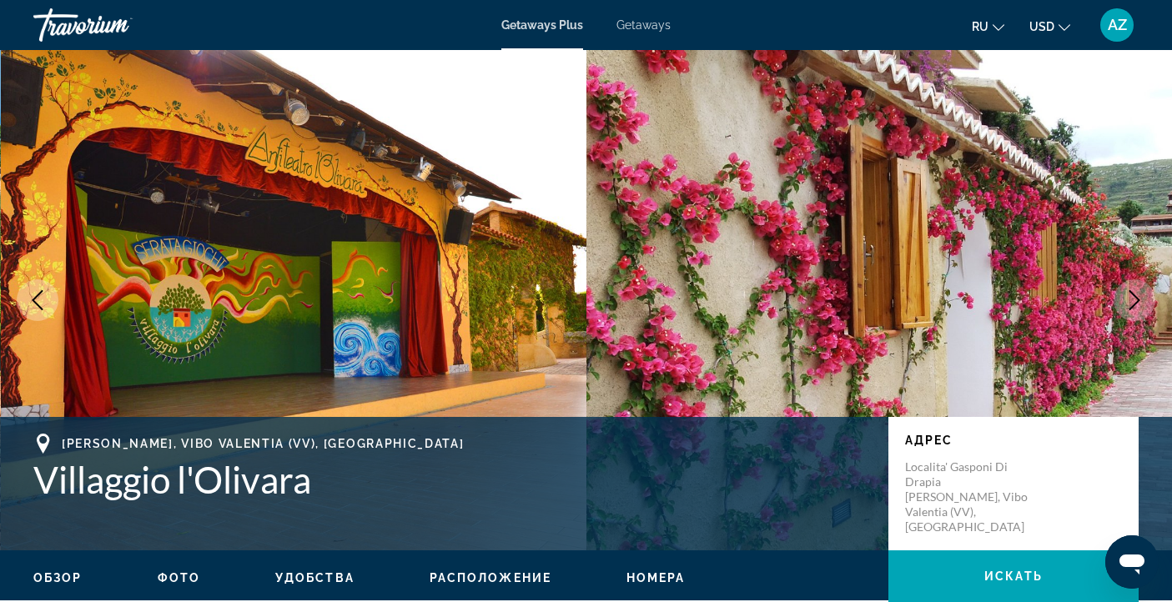
click at [1135, 298] on icon "Next image" at bounding box center [1135, 300] width 20 height 20
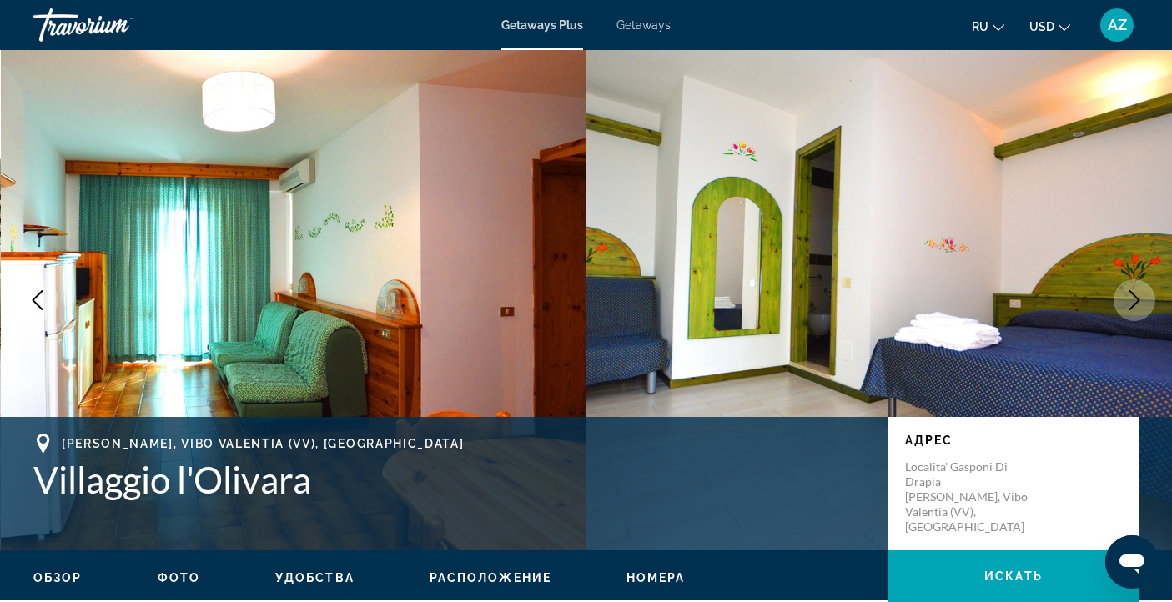
click at [1135, 298] on icon "Next image" at bounding box center [1135, 300] width 20 height 20
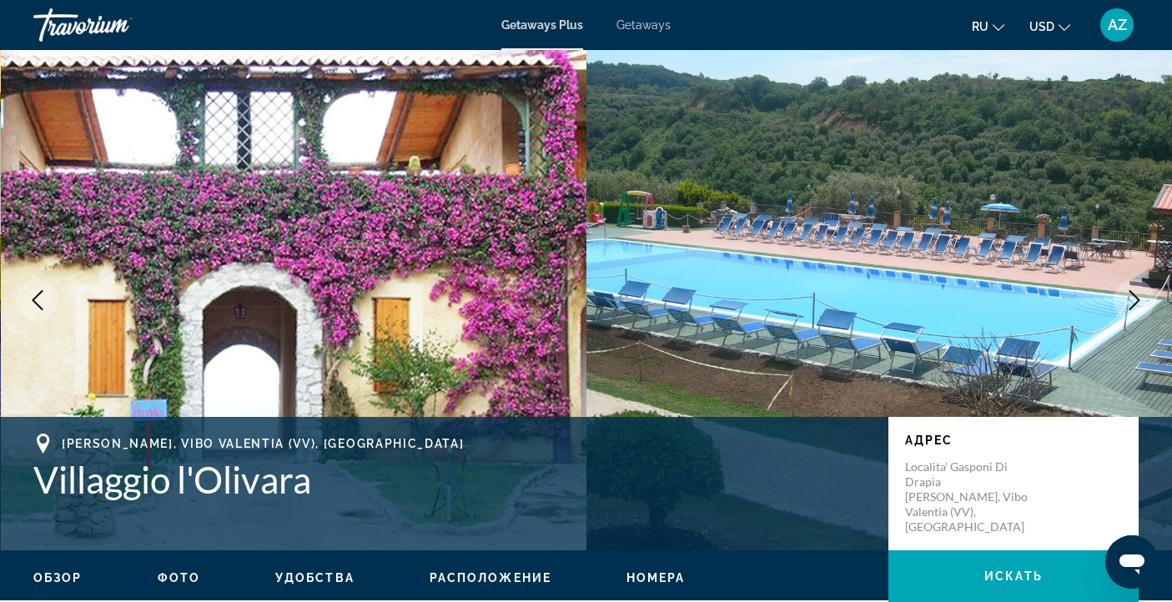
click at [1135, 298] on icon "Next image" at bounding box center [1135, 300] width 20 height 20
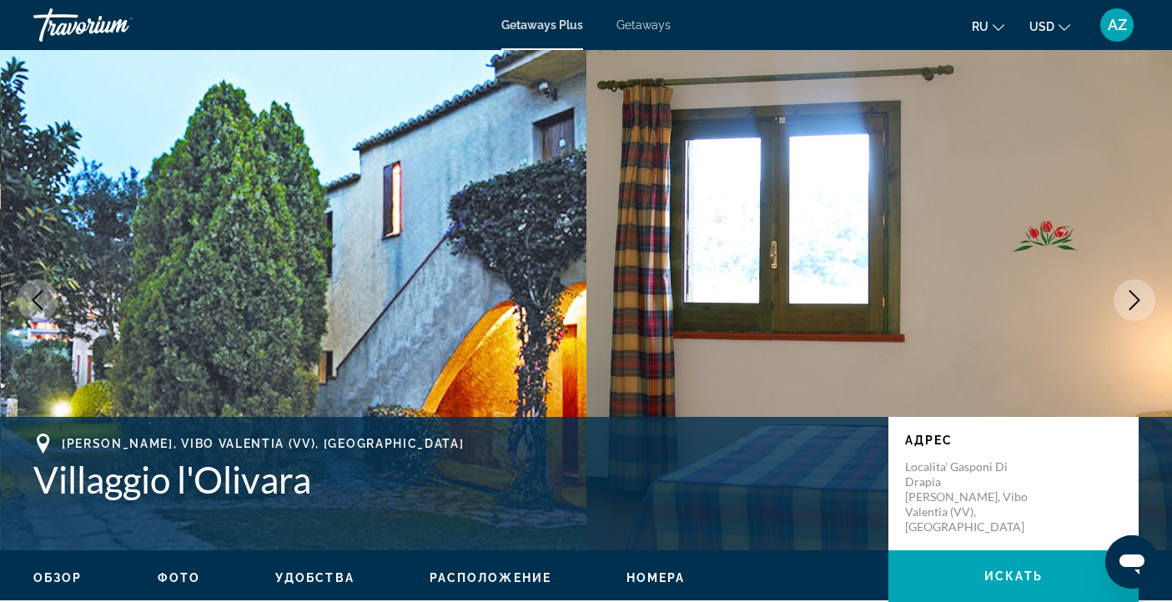
click at [1135, 298] on icon "Next image" at bounding box center [1135, 300] width 20 height 20
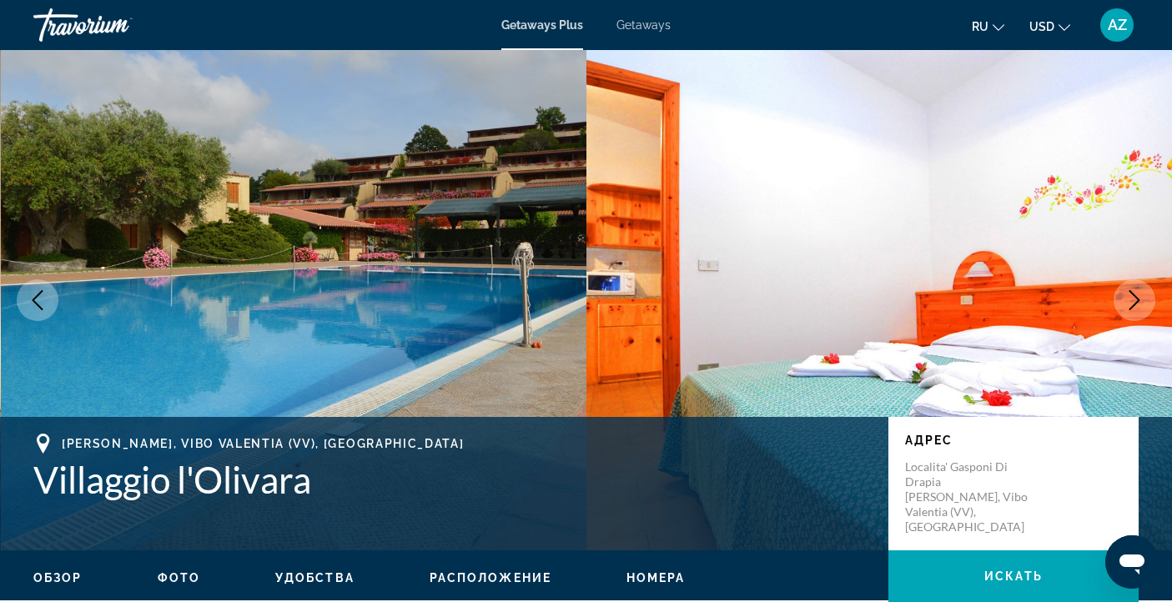
click at [1135, 298] on icon "Next image" at bounding box center [1135, 300] width 20 height 20
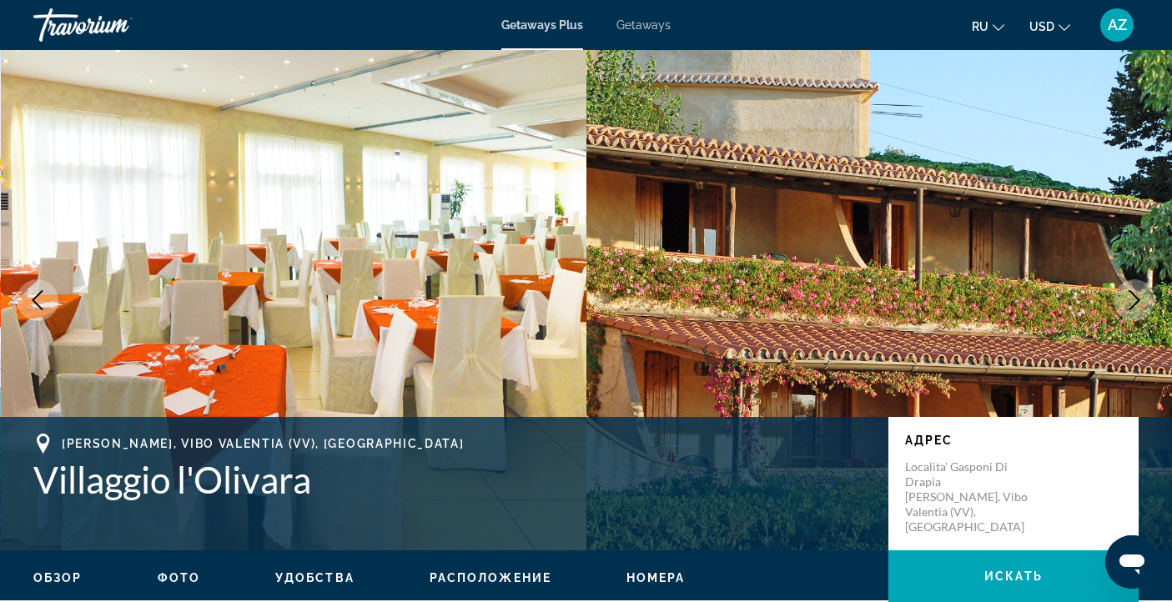
click at [1135, 298] on icon "Next image" at bounding box center [1135, 300] width 20 height 20
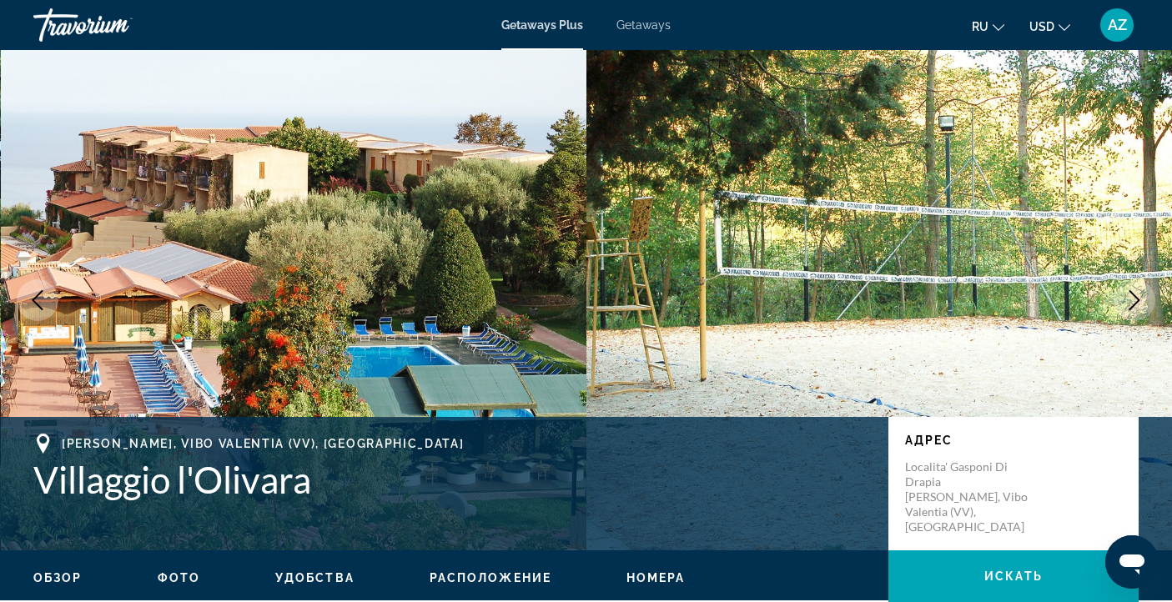
click at [1135, 298] on icon "Next image" at bounding box center [1135, 300] width 20 height 20
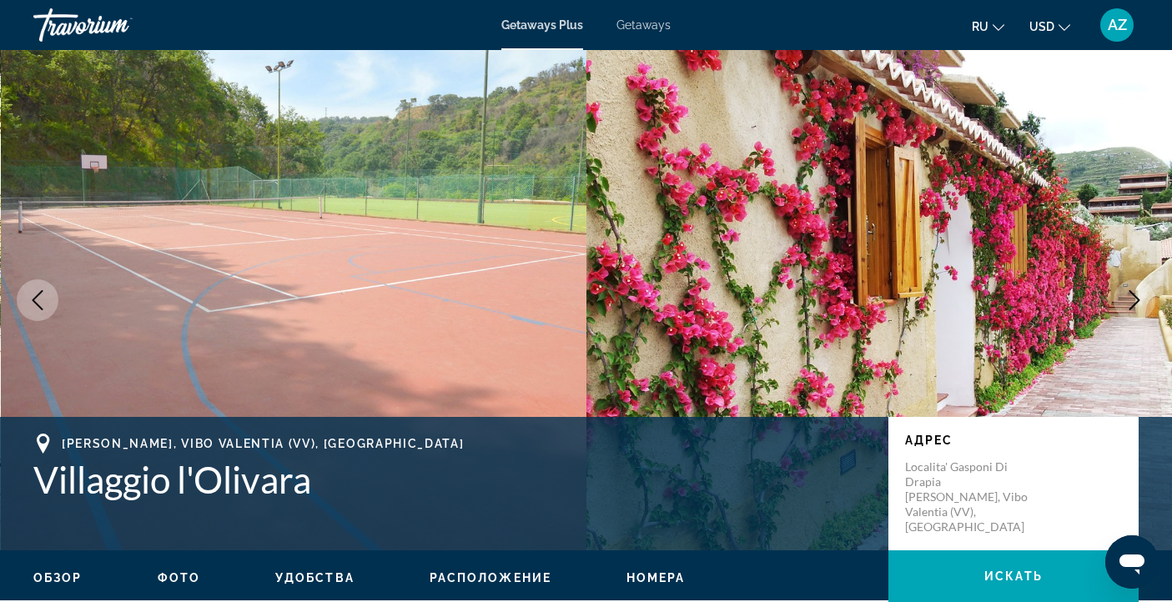
click at [1135, 298] on icon "Next image" at bounding box center [1135, 300] width 20 height 20
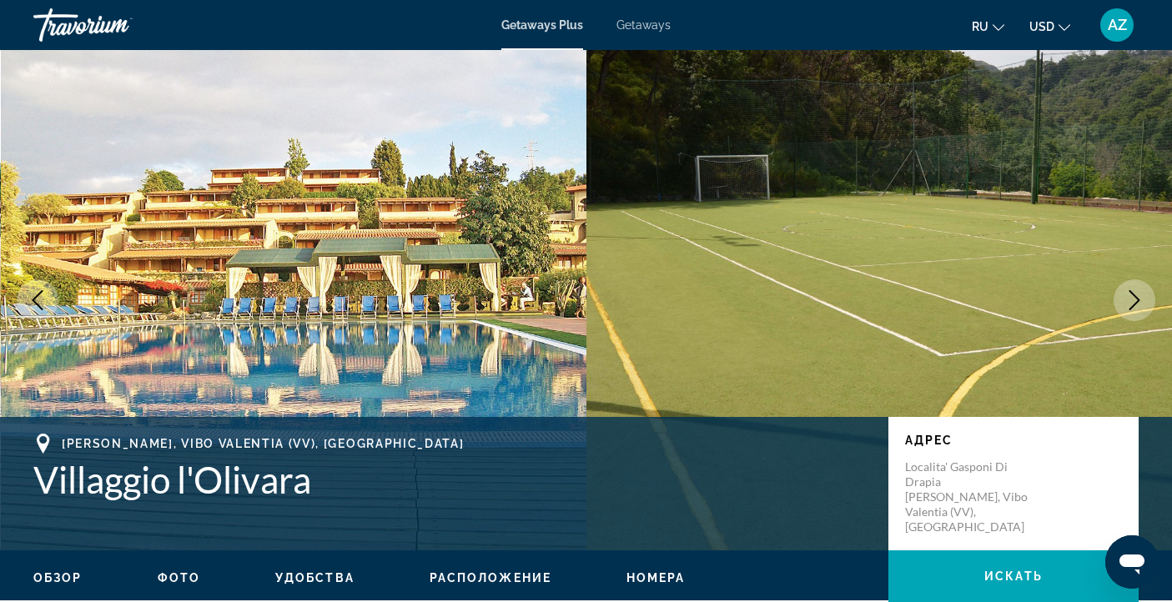
click at [1135, 298] on icon "Next image" at bounding box center [1135, 300] width 20 height 20
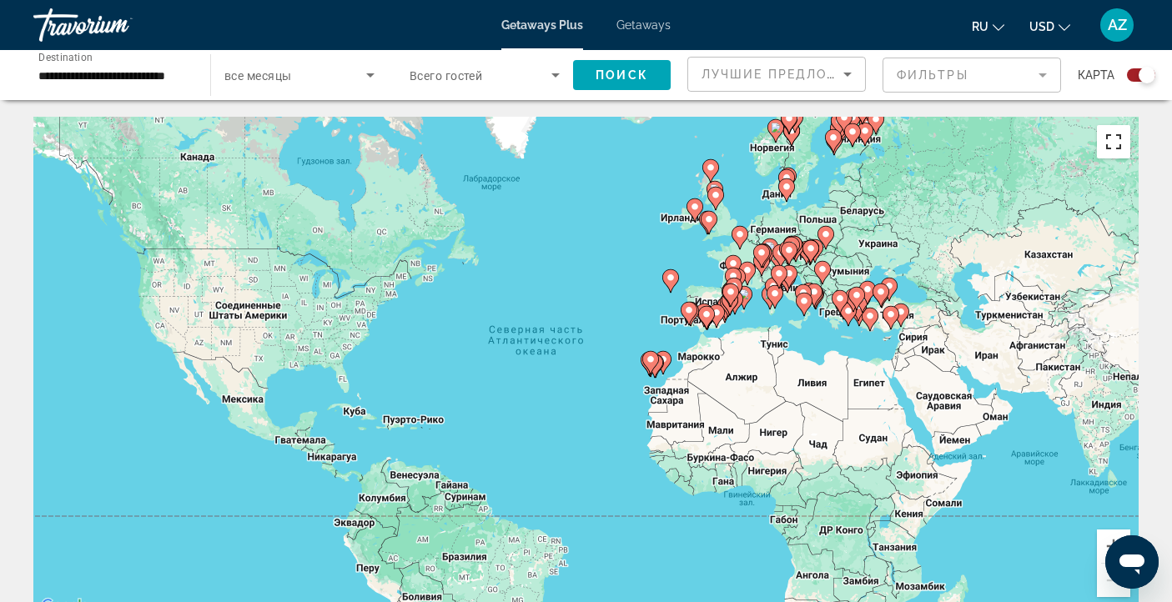
click at [1112, 142] on button "Включить полноэкранный режим" at bounding box center [1113, 141] width 33 height 33
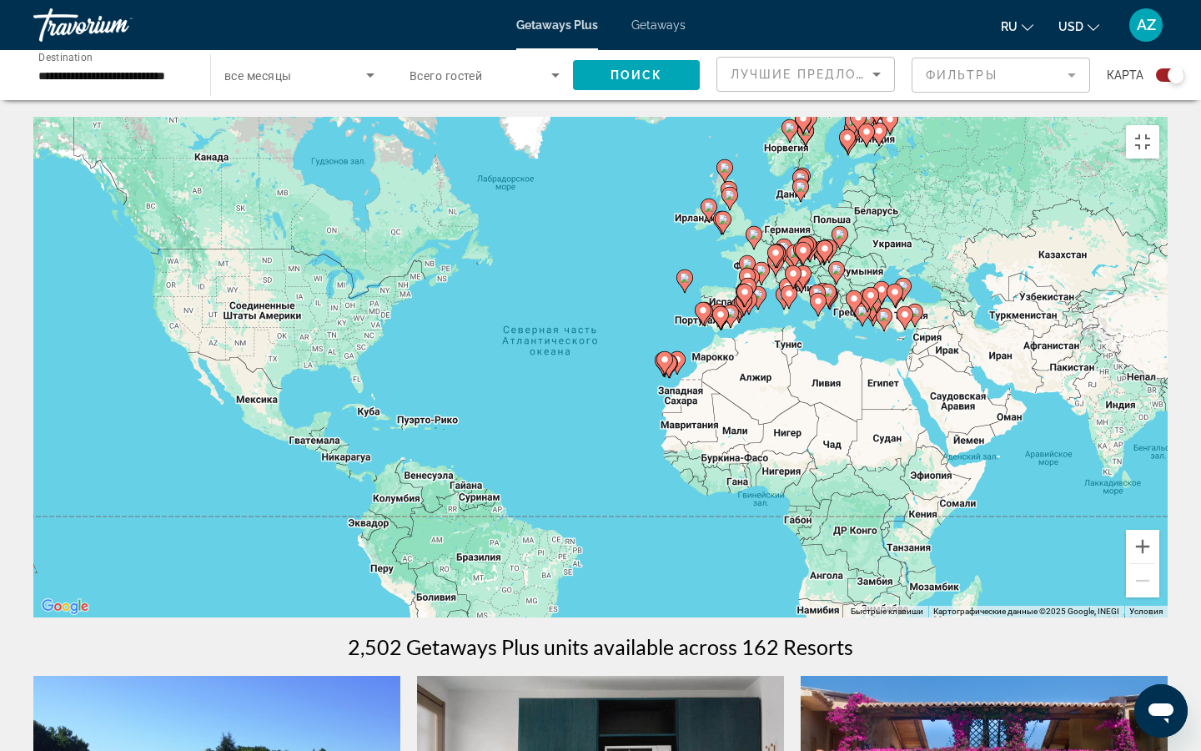
click at [833, 308] on gmp-advanced-marker "Main content" at bounding box center [828, 295] width 17 height 25
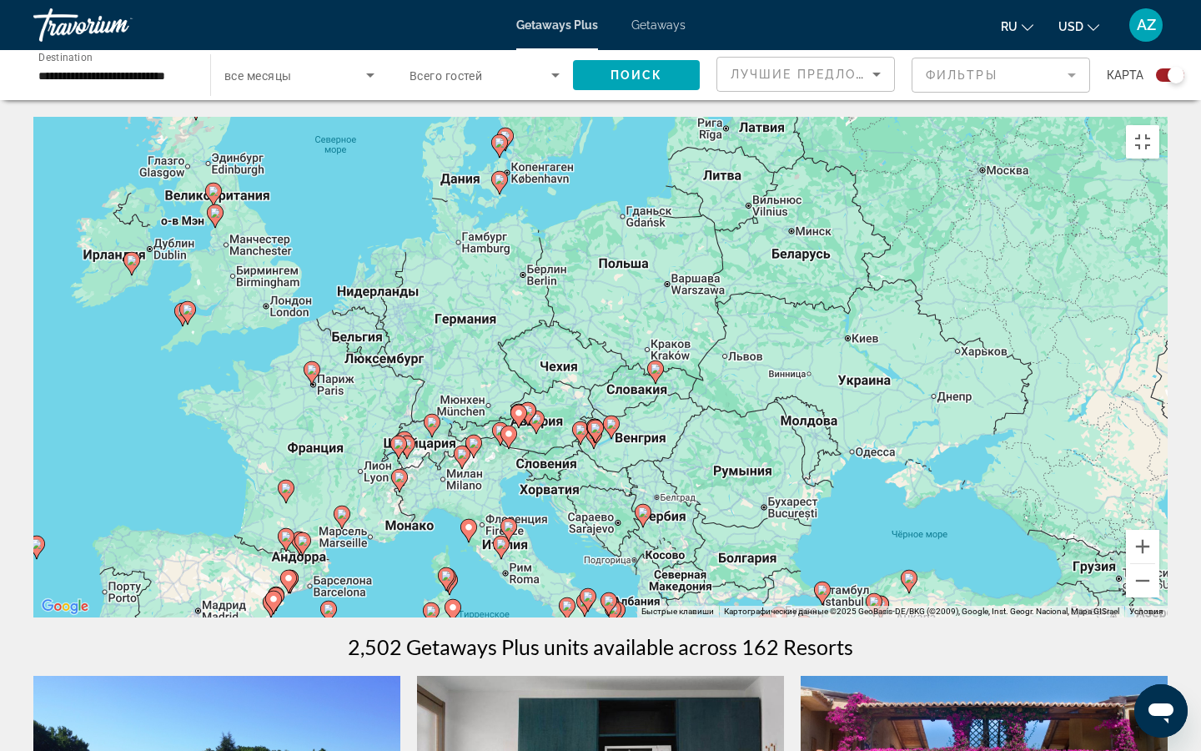
drag, startPoint x: 657, startPoint y: 178, endPoint x: 662, endPoint y: 440, distance: 262.0
click at [662, 440] on div "Чтобы активировать перетаскивание с помощью клавиатуры, нажмите Alt + Ввод. Пос…" at bounding box center [600, 367] width 1135 height 501
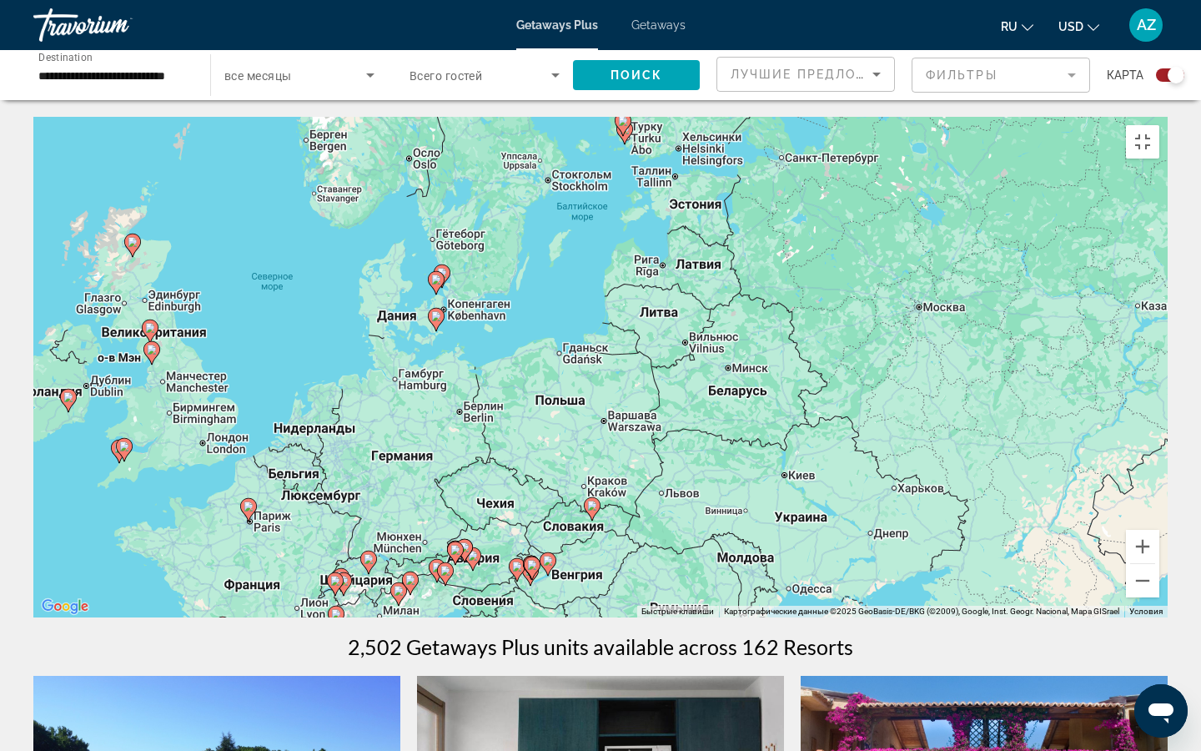
drag, startPoint x: 750, startPoint y: 148, endPoint x: 691, endPoint y: 276, distance: 140.7
click at [691, 276] on div "Чтобы активировать перетаскивание с помощью клавиатуры, нажмите Alt + Ввод. Пос…" at bounding box center [600, 367] width 1135 height 501
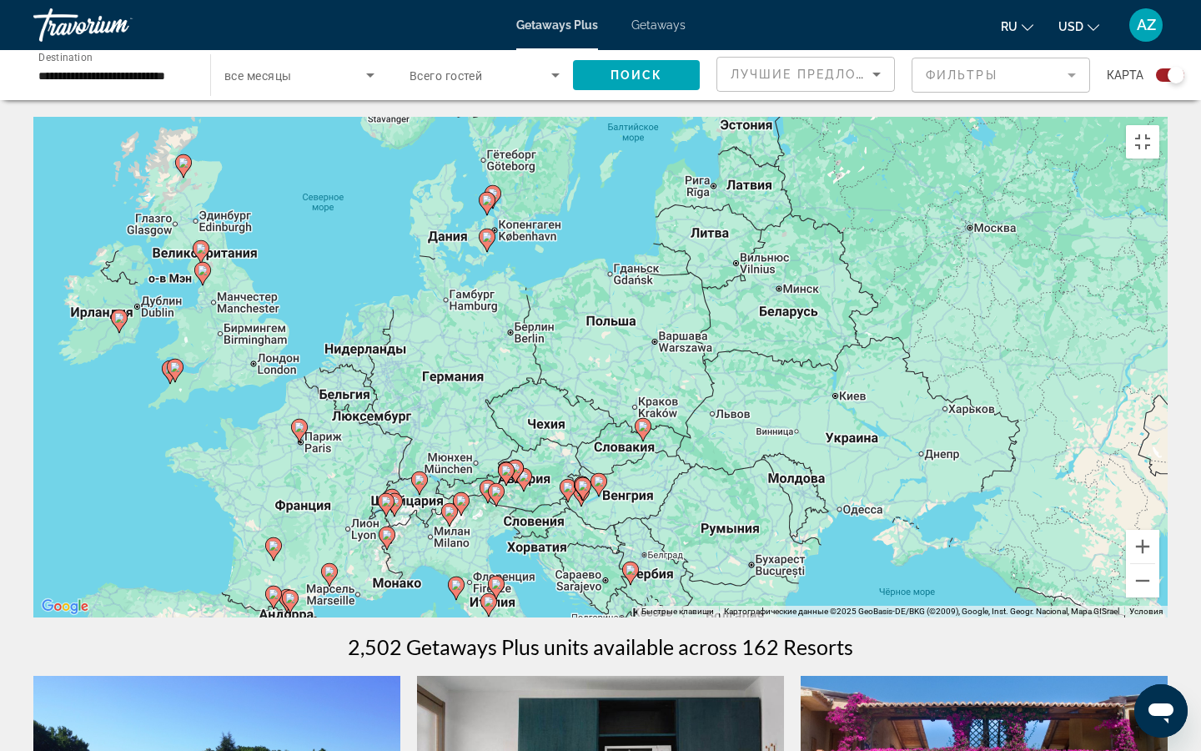
drag, startPoint x: 450, startPoint y: 267, endPoint x: 506, endPoint y: 174, distance: 107.7
click at [506, 174] on div "Чтобы активировать перетаскивание с помощью клавиатуры, нажмите Alt + Ввод. Пос…" at bounding box center [600, 367] width 1135 height 501
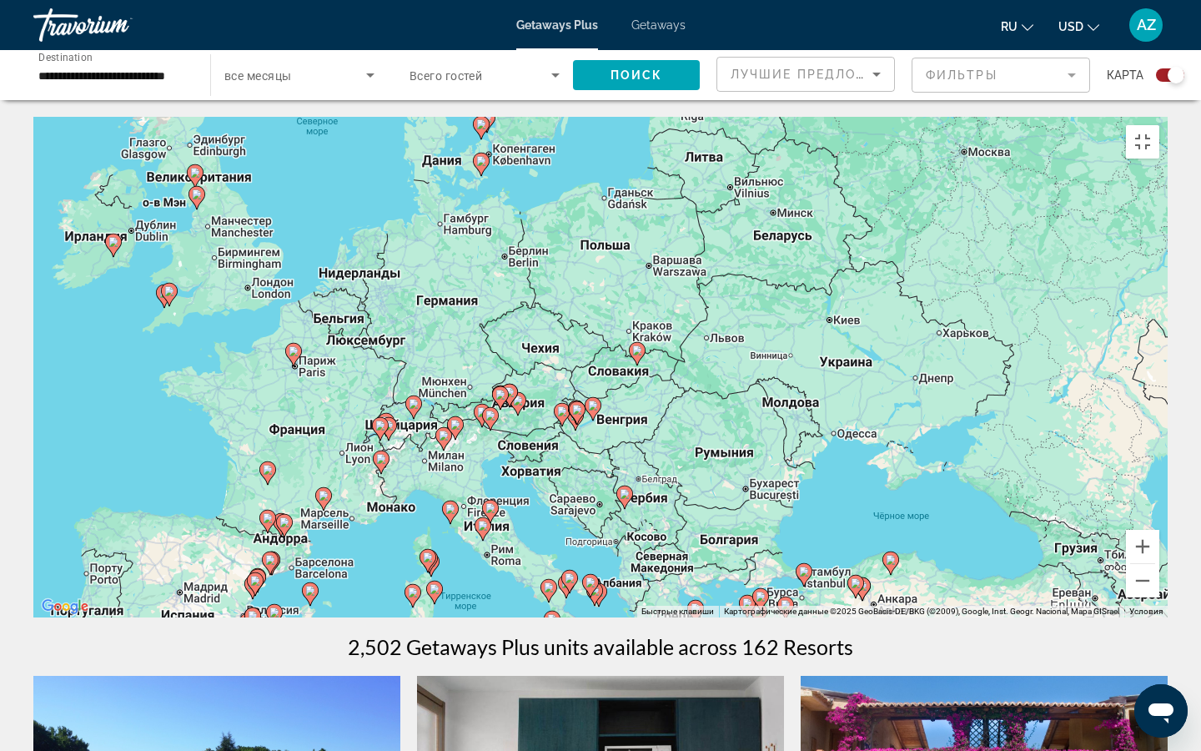
drag, startPoint x: 495, startPoint y: 365, endPoint x: 489, endPoint y: 320, distance: 44.6
click at [489, 320] on div "Чтобы активировать перетаскивание с помощью клавиатуры, нажмите Alt + Ввод. Пос…" at bounding box center [600, 367] width 1135 height 501
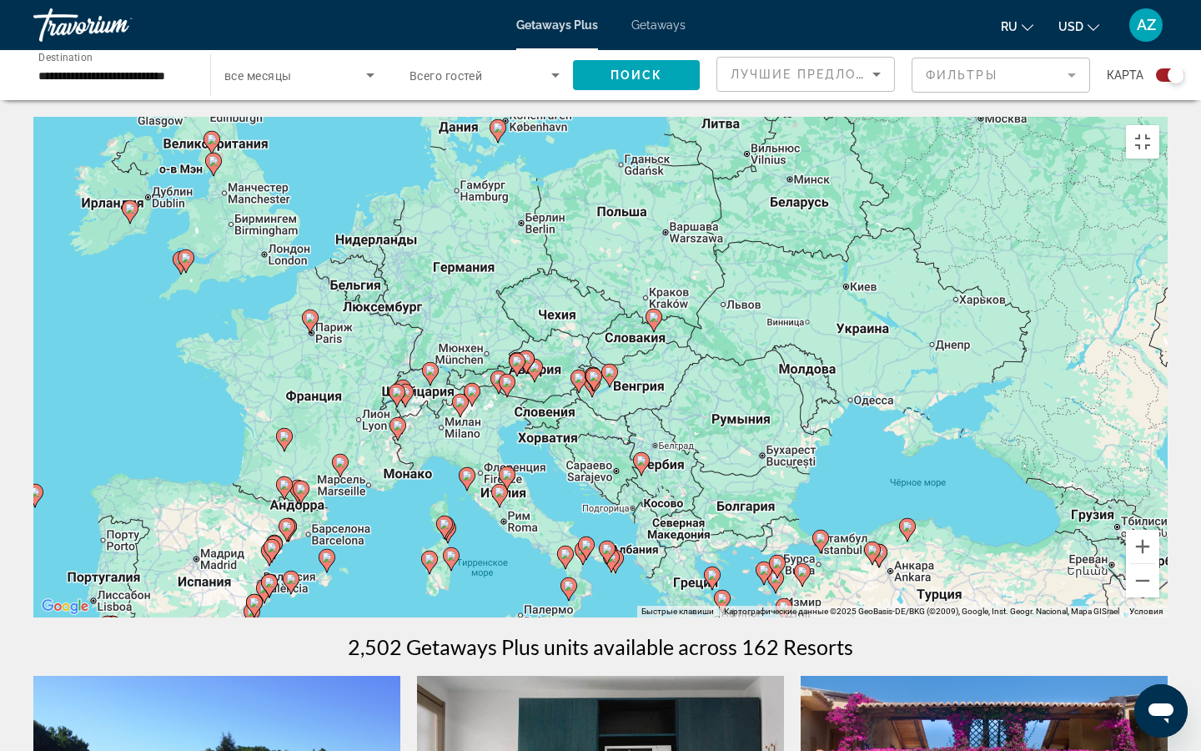
drag, startPoint x: 401, startPoint y: 314, endPoint x: 420, endPoint y: 279, distance: 38.8
click at [420, 279] on div "Чтобы активировать перетаскивание с помощью клавиатуры, нажмите Alt + Ввод. Пос…" at bounding box center [600, 367] width 1135 height 501
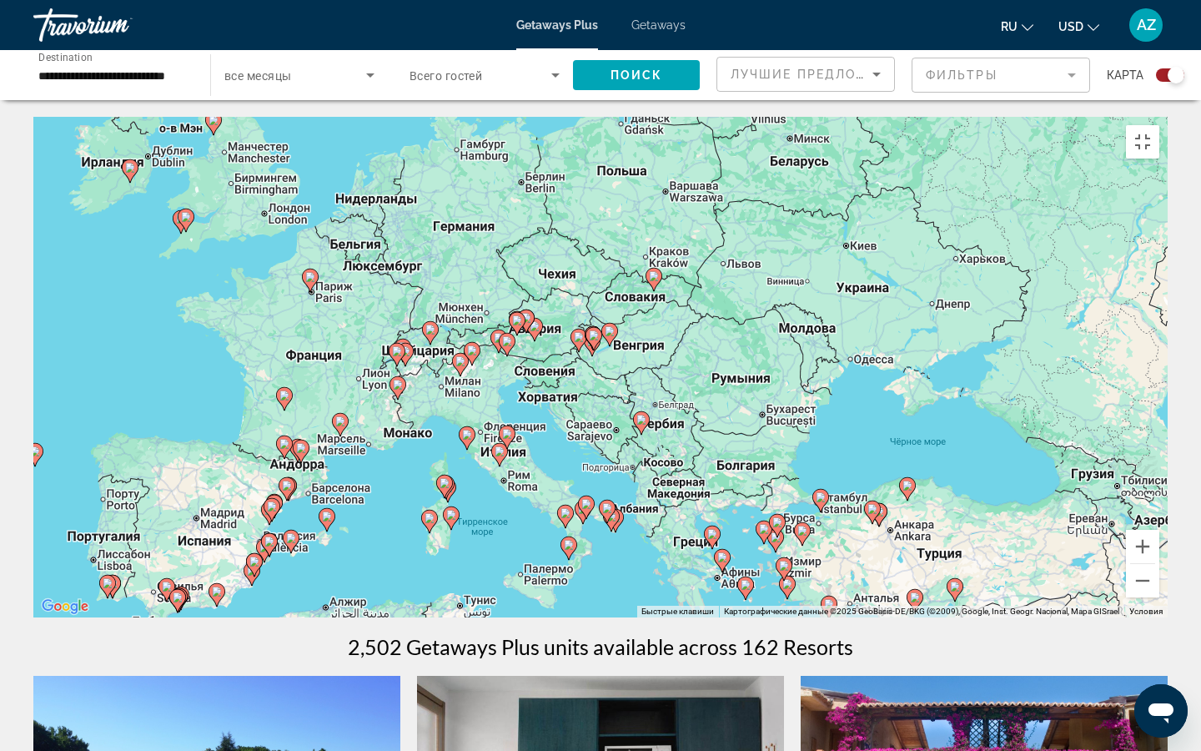
drag, startPoint x: 560, startPoint y: 366, endPoint x: 560, endPoint y: 324, distance: 42.5
click at [560, 324] on div "Чтобы активировать перетаскивание с помощью клавиатуры, нажмите Alt + Ввод. Пос…" at bounding box center [600, 367] width 1135 height 501
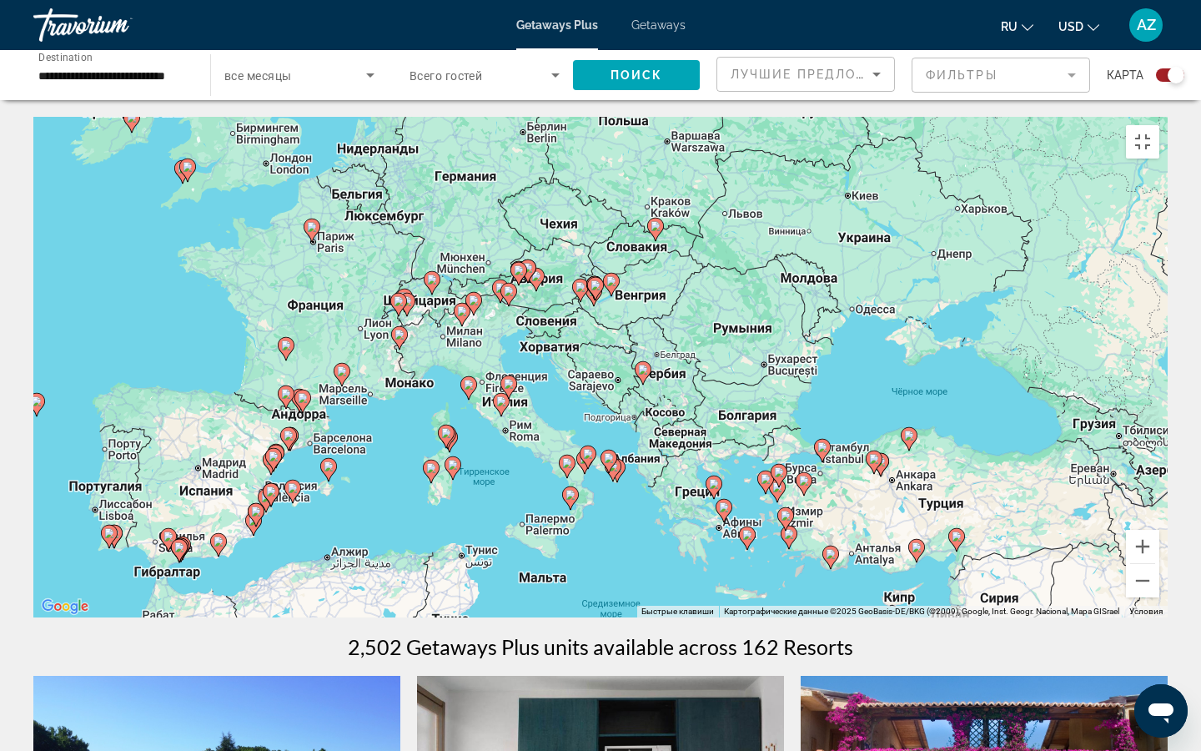
drag, startPoint x: 385, startPoint y: 577, endPoint x: 386, endPoint y: 524, distance: 53.4
click at [386, 524] on div "Чтобы активировать перетаскивание с помощью клавиатуры, нажмите Alt + Ввод. Пос…" at bounding box center [600, 367] width 1135 height 501
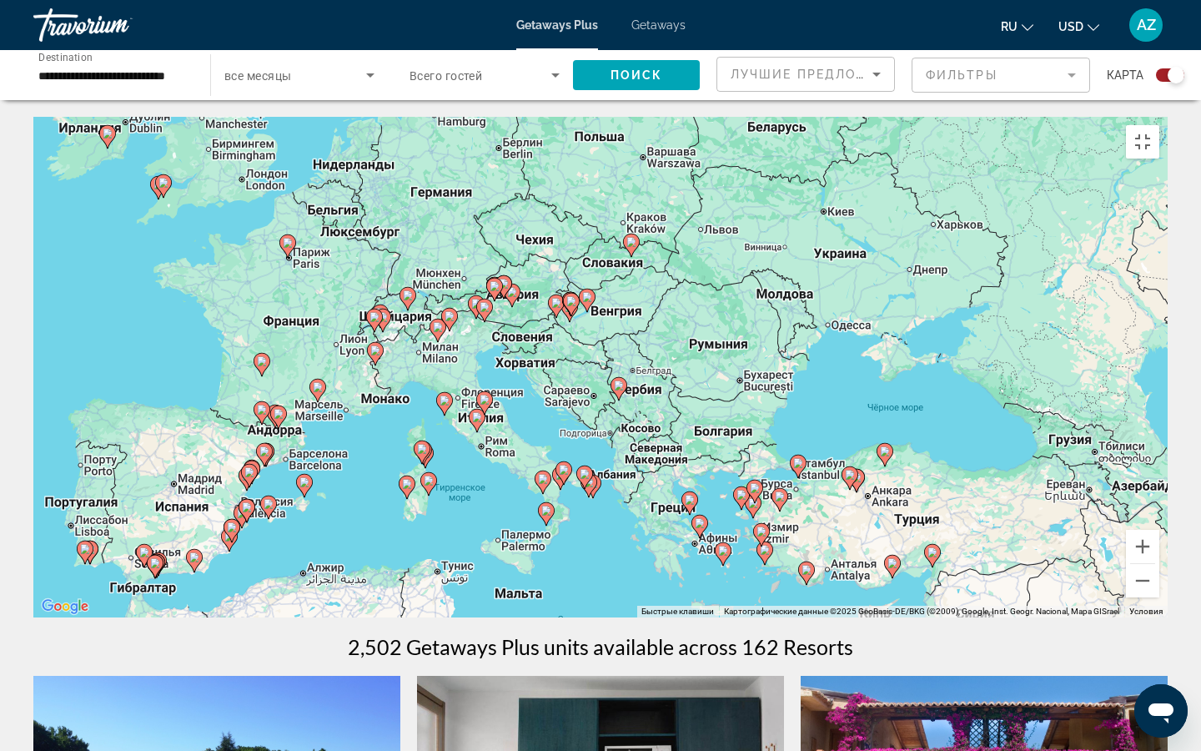
drag, startPoint x: 399, startPoint y: 435, endPoint x: 373, endPoint y: 452, distance: 31.2
click at [373, 452] on div "Чтобы активировать перетаскивание с помощью клавиатуры, нажмите Alt + Ввод. Пос…" at bounding box center [600, 367] width 1135 height 501
click at [1160, 125] on button "Включить полноэкранный режим" at bounding box center [1142, 141] width 33 height 33
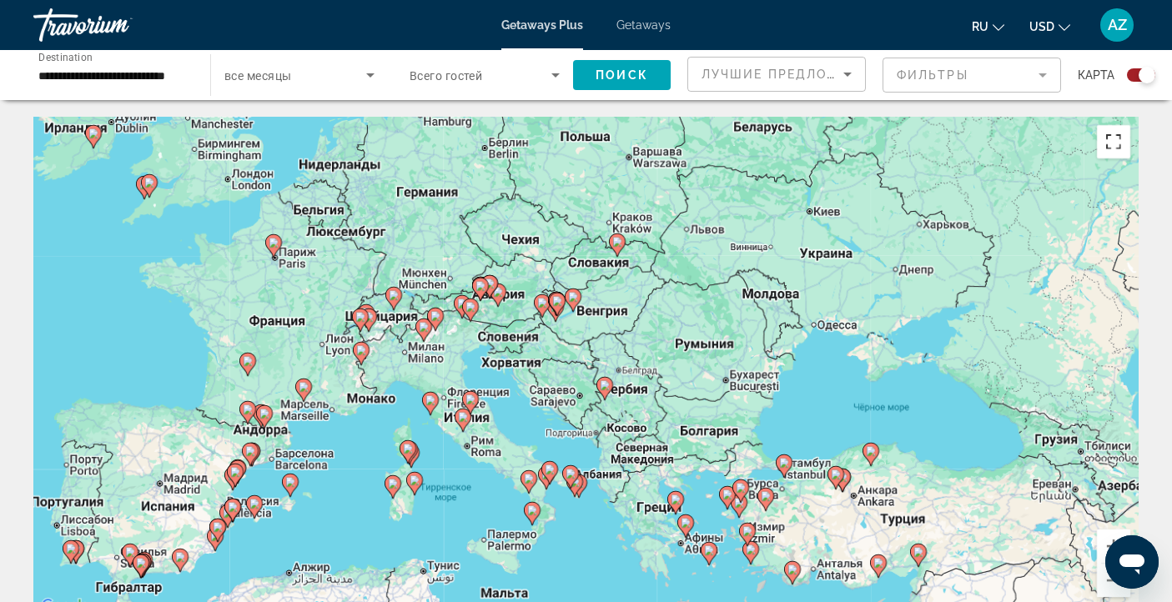
click at [1110, 145] on button "Включить полноэкранный режим" at bounding box center [1113, 141] width 33 height 33
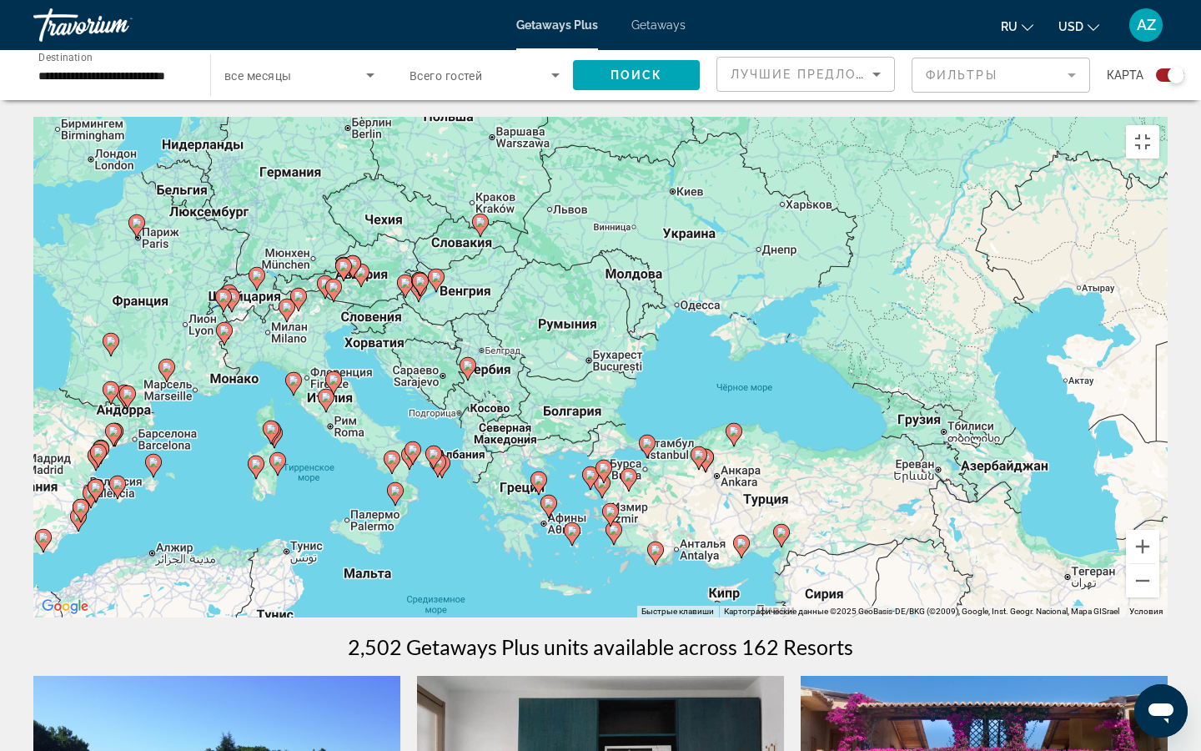
drag, startPoint x: 1110, startPoint y: 88, endPoint x: 957, endPoint y: 68, distance: 154.0
click at [957, 117] on div "Чтобы активировать перетаскивание с помощью клавиатуры, нажмите Alt + Ввод. Пос…" at bounding box center [600, 367] width 1135 height 501
click at [1160, 125] on button "Включить полноэкранный режим" at bounding box center [1142, 141] width 33 height 33
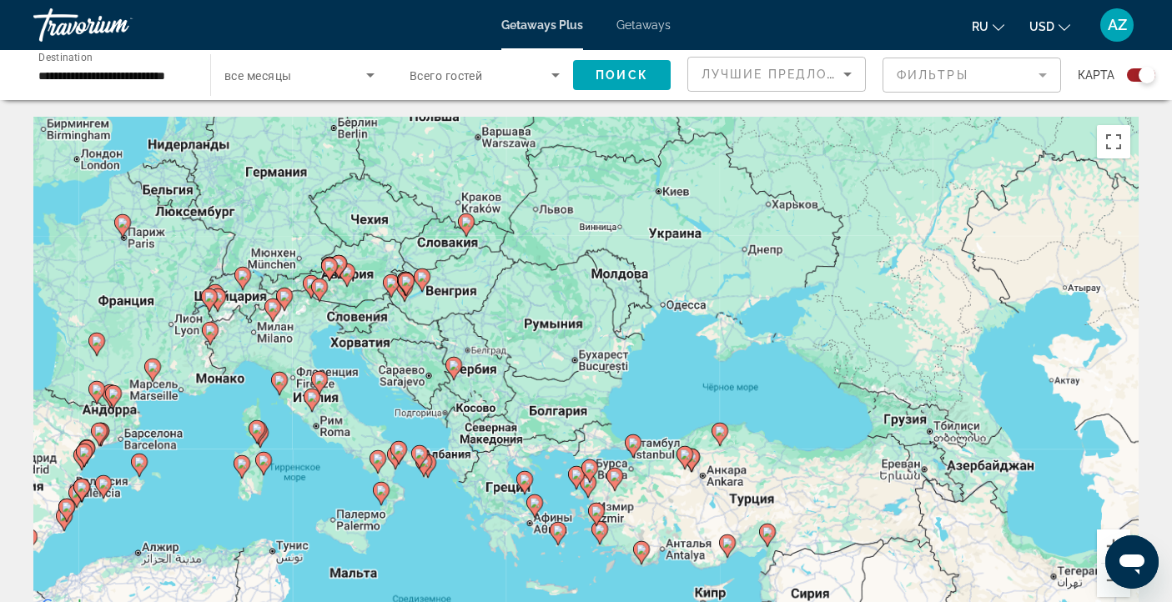
click at [142, 73] on input "**********" at bounding box center [113, 76] width 150 height 20
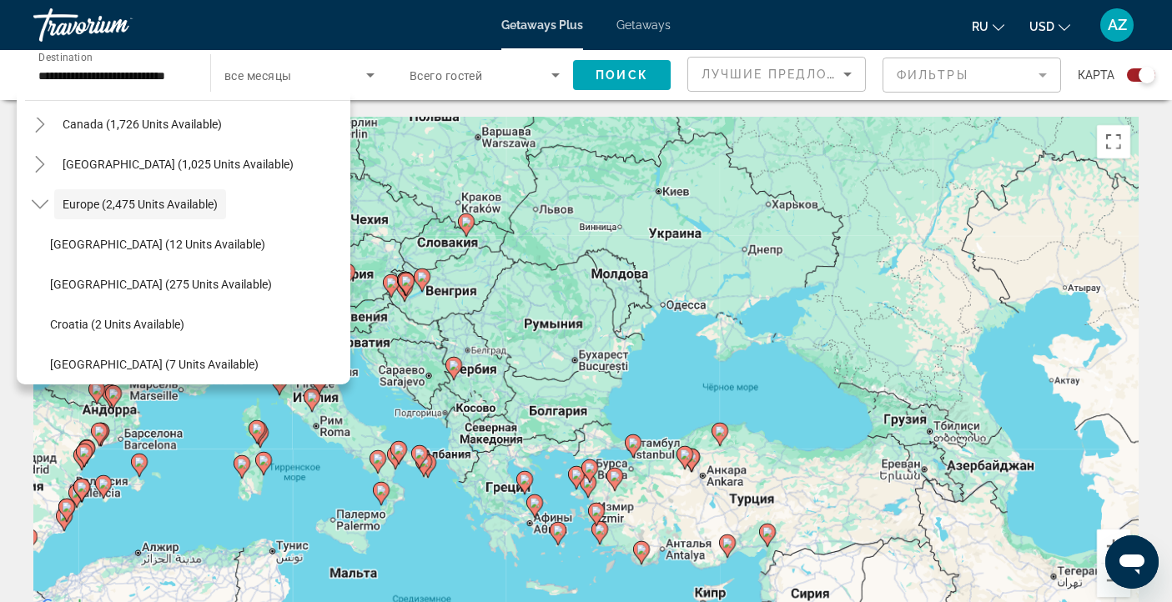
scroll to position [159, 0]
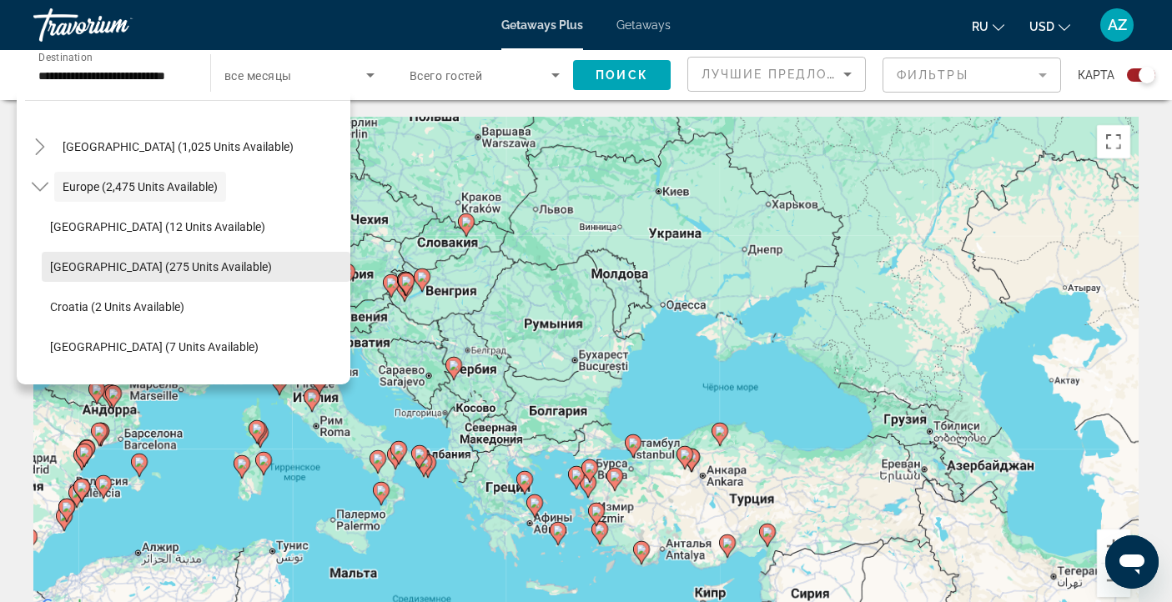
click at [191, 268] on span "[GEOGRAPHIC_DATA] (275 units available)" at bounding box center [161, 266] width 222 height 13
type input "**********"
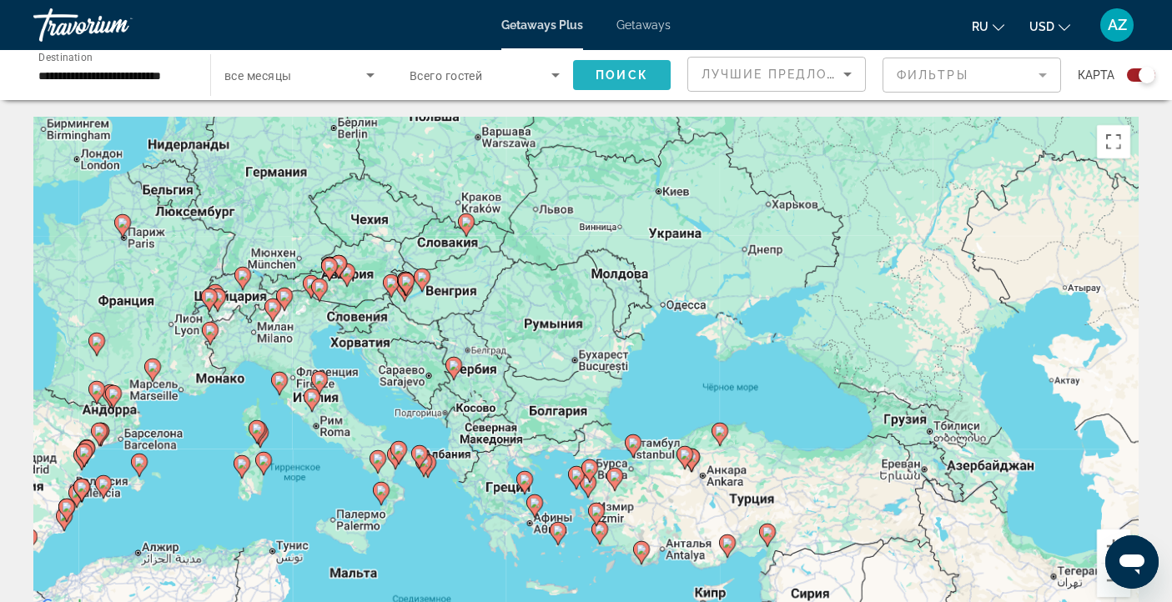
click at [628, 76] on span "Поиск" at bounding box center [622, 74] width 53 height 13
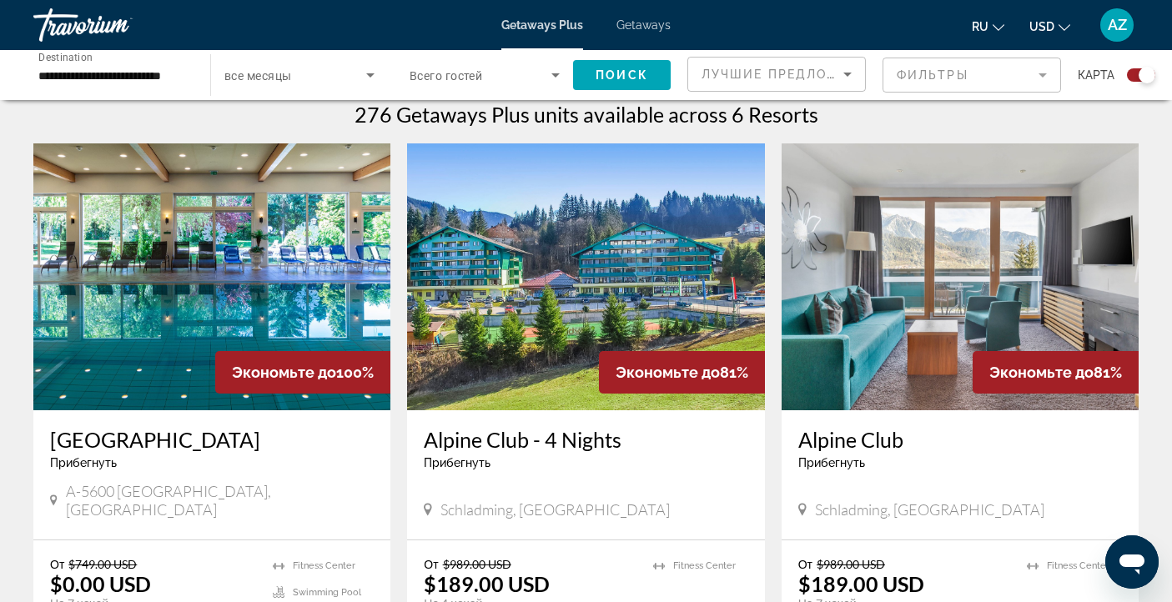
scroll to position [612, 0]
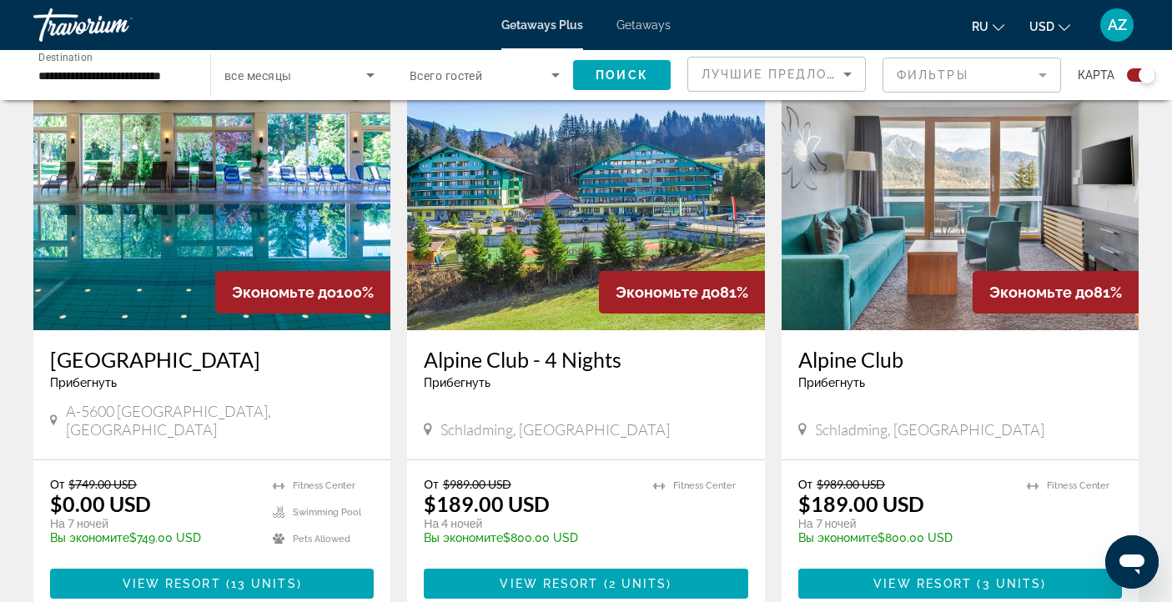
click at [195, 367] on h3 "[GEOGRAPHIC_DATA]" at bounding box center [212, 359] width 324 height 25
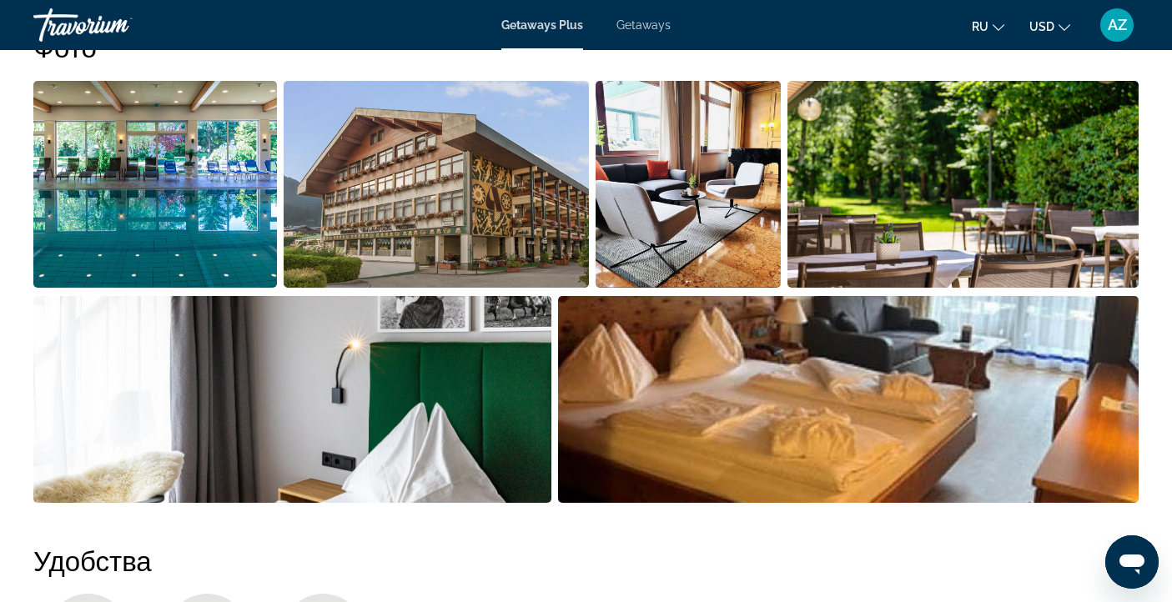
scroll to position [755, 0]
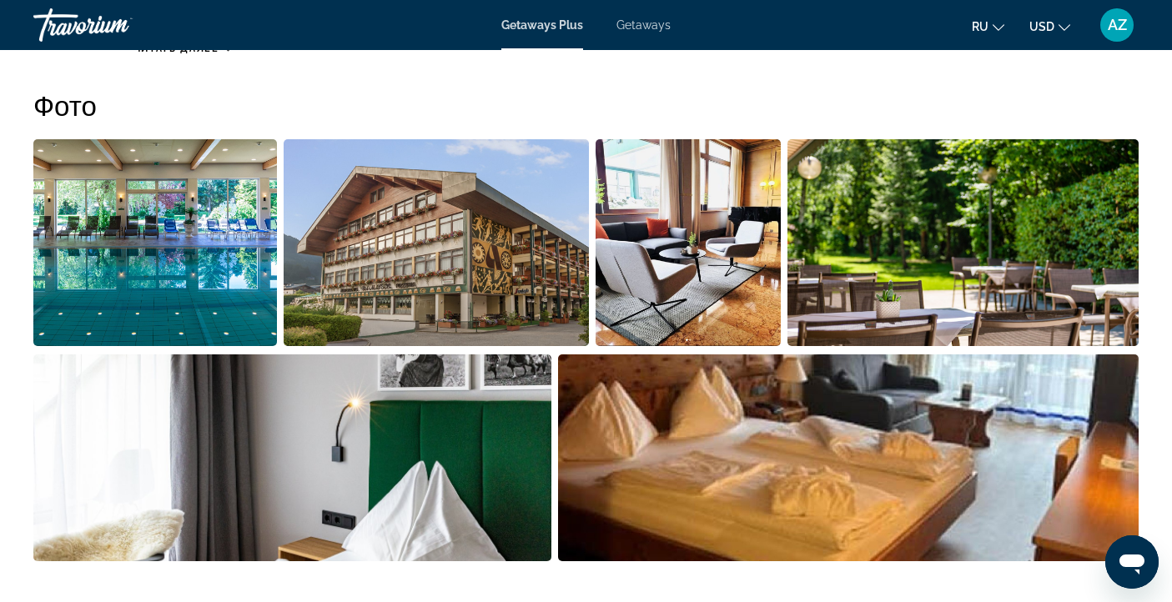
click at [200, 229] on img "Open full-screen image slider" at bounding box center [155, 242] width 244 height 207
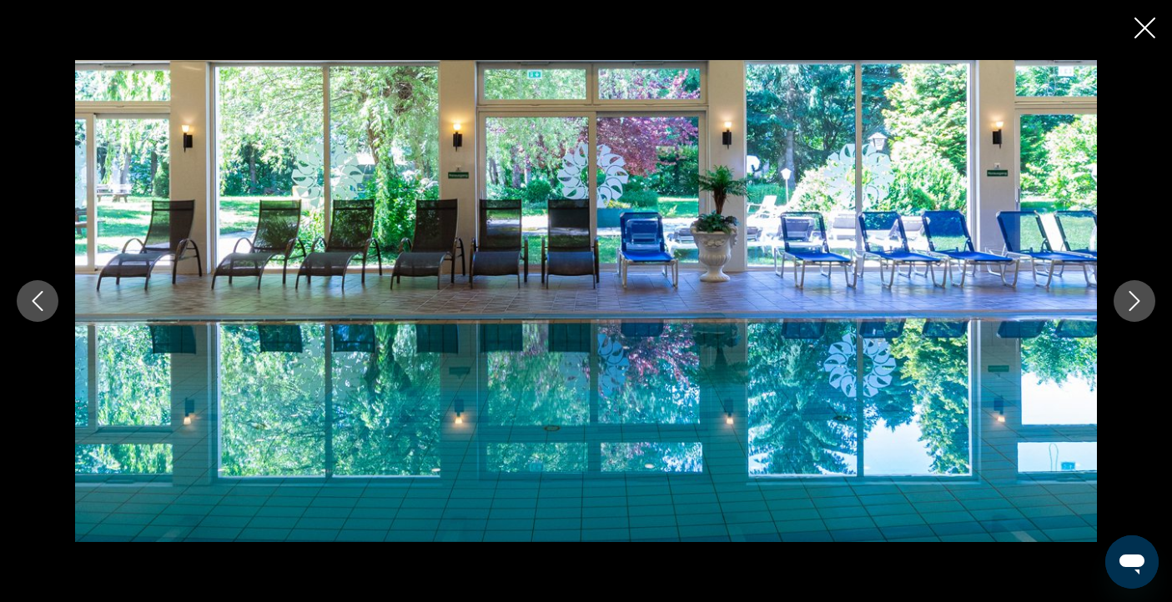
click at [1140, 300] on icon "Next image" at bounding box center [1135, 301] width 20 height 20
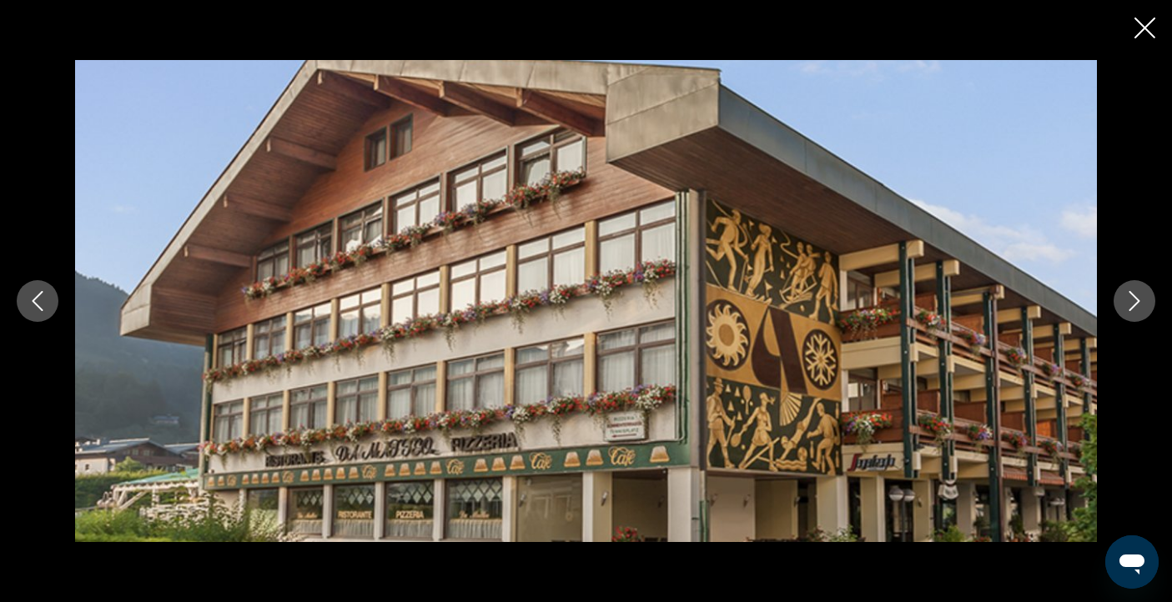
click at [1140, 300] on icon "Next image" at bounding box center [1135, 301] width 20 height 20
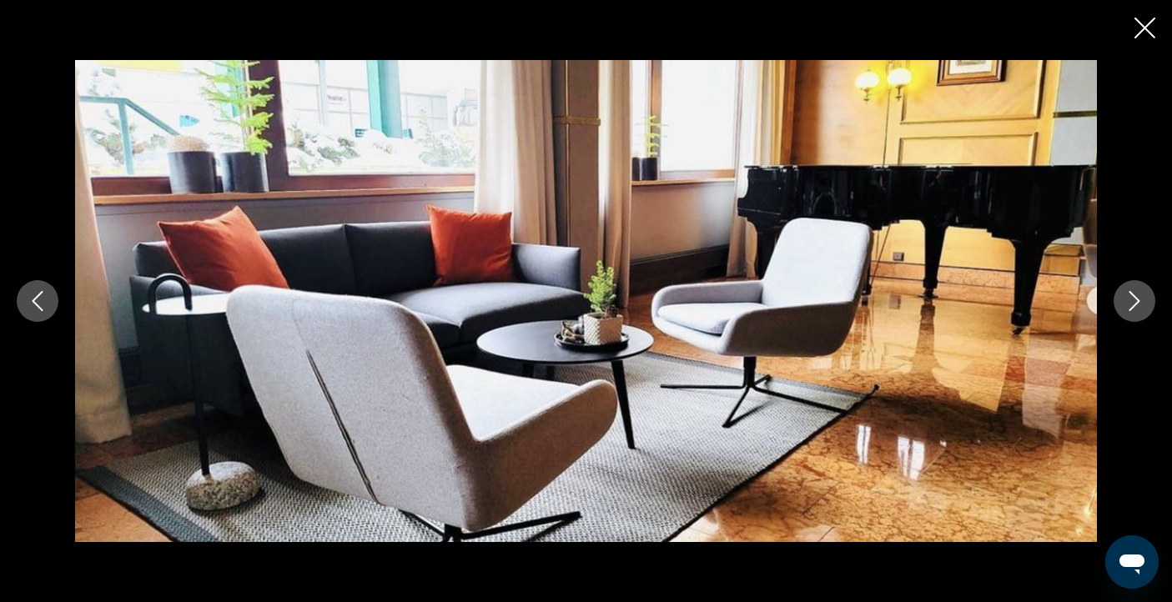
click at [1140, 300] on icon "Next image" at bounding box center [1135, 301] width 20 height 20
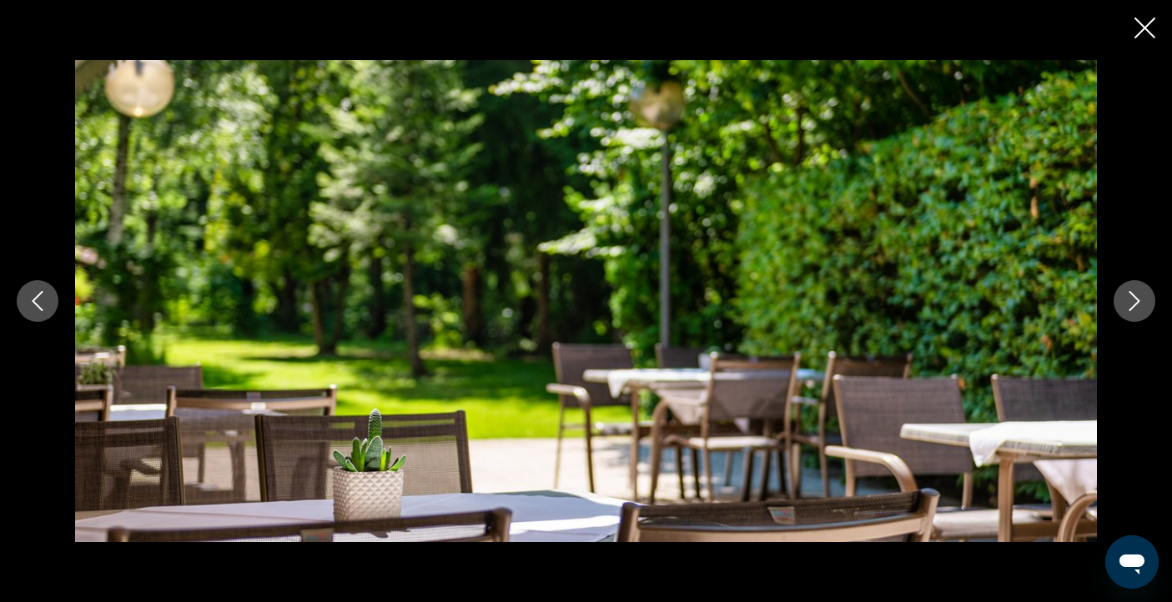
click at [1140, 300] on icon "Next image" at bounding box center [1135, 301] width 20 height 20
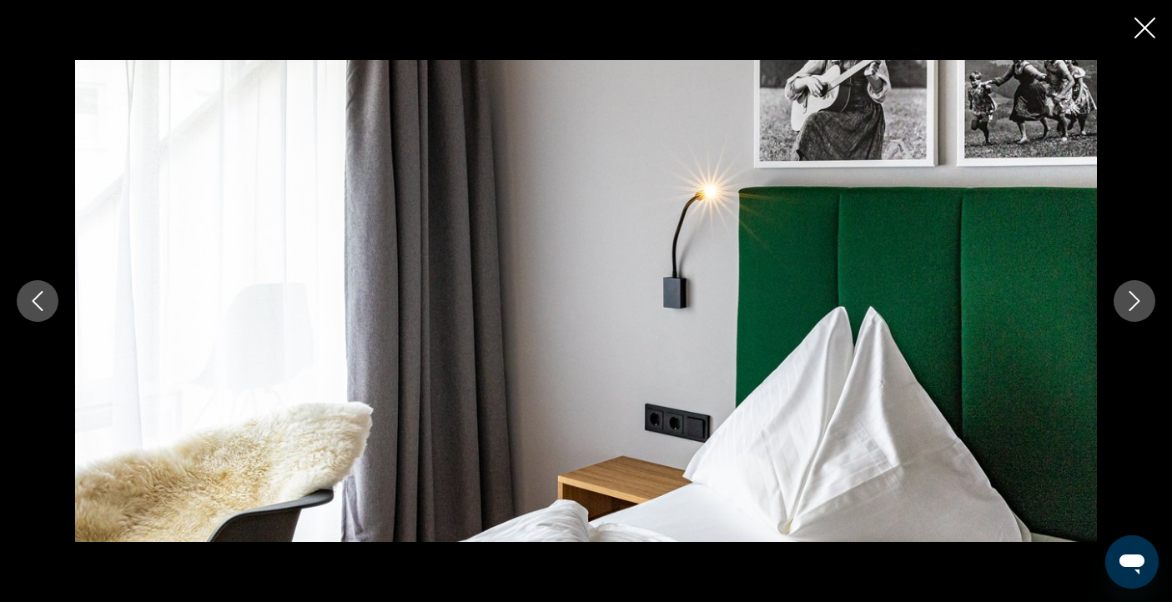
click at [1140, 300] on icon "Next image" at bounding box center [1135, 301] width 20 height 20
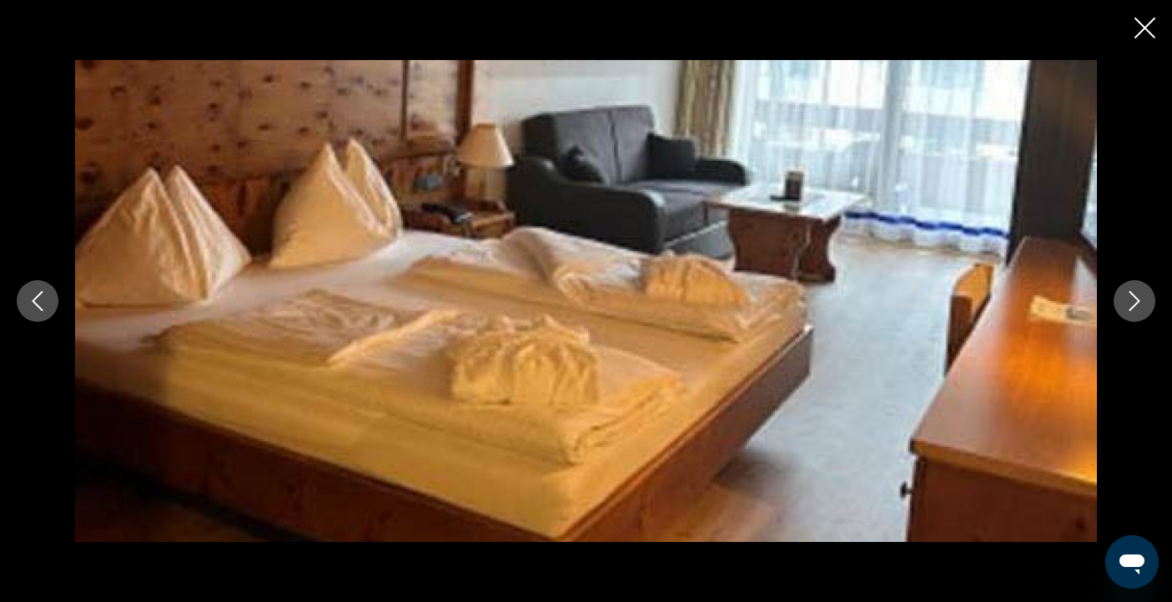
click at [1140, 300] on icon "Next image" at bounding box center [1135, 301] width 20 height 20
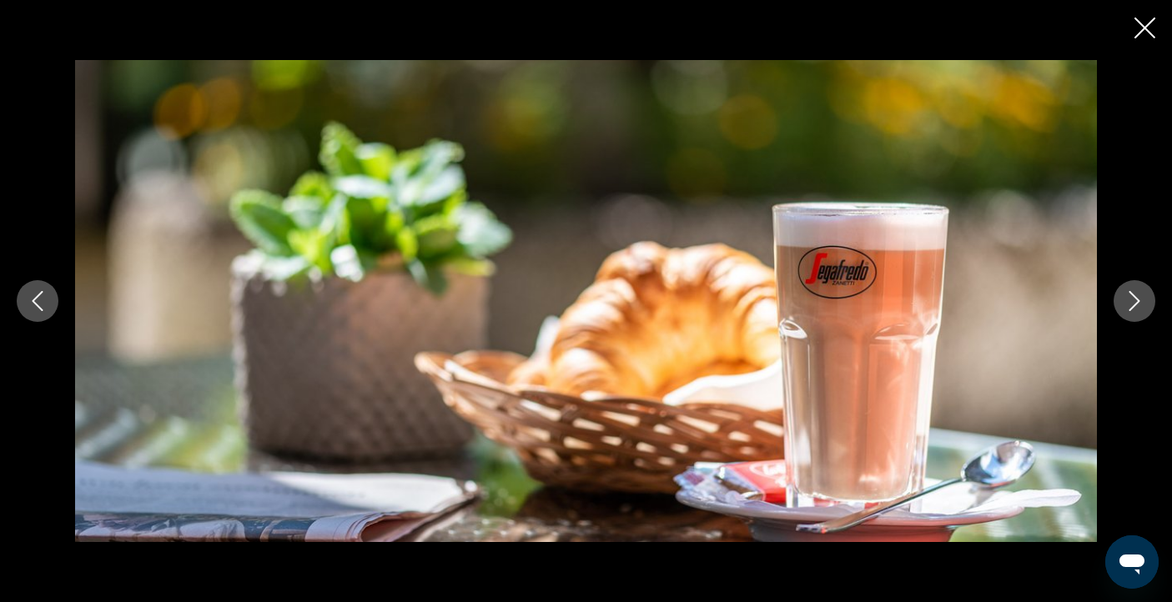
click at [1140, 300] on icon "Next image" at bounding box center [1135, 301] width 20 height 20
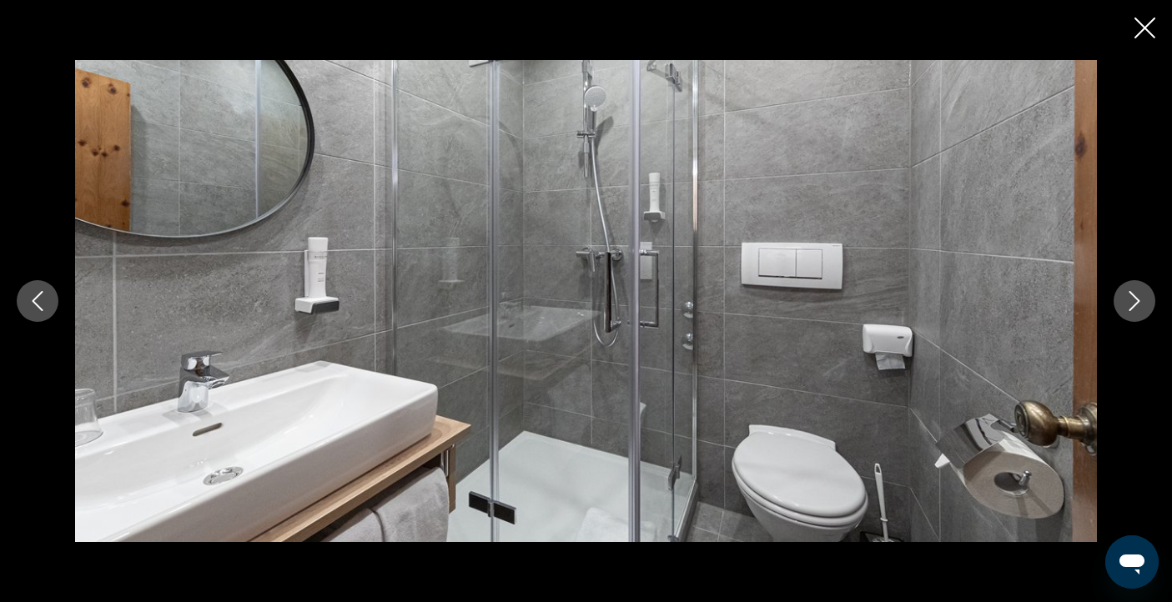
click at [1140, 300] on icon "Next image" at bounding box center [1135, 301] width 20 height 20
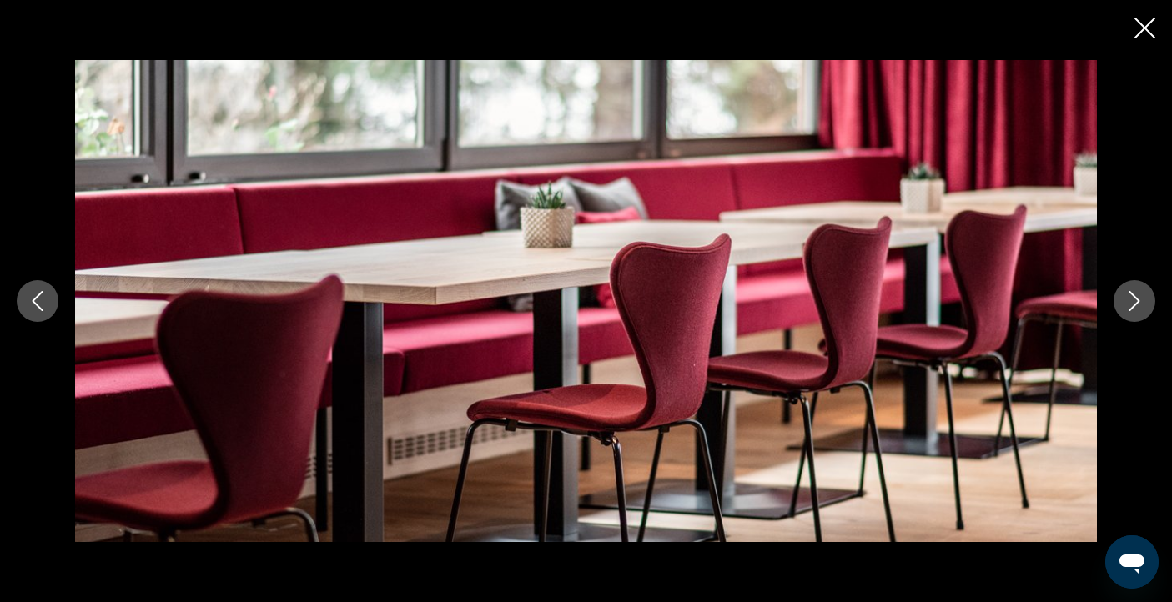
click at [1140, 300] on icon "Next image" at bounding box center [1135, 301] width 20 height 20
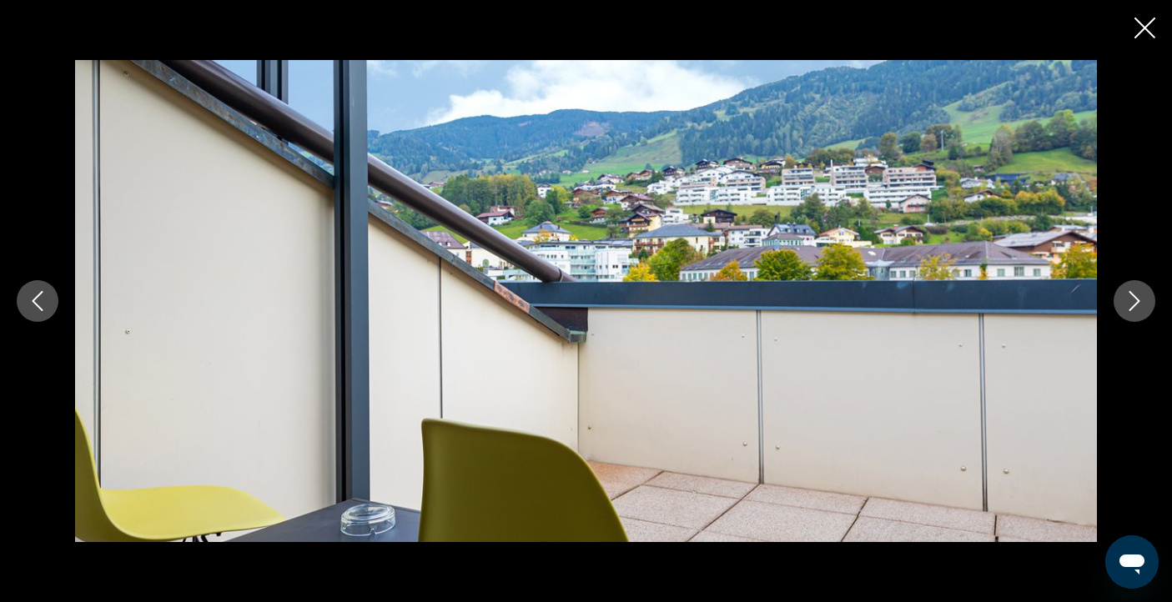
click at [1140, 300] on icon "Next image" at bounding box center [1135, 301] width 20 height 20
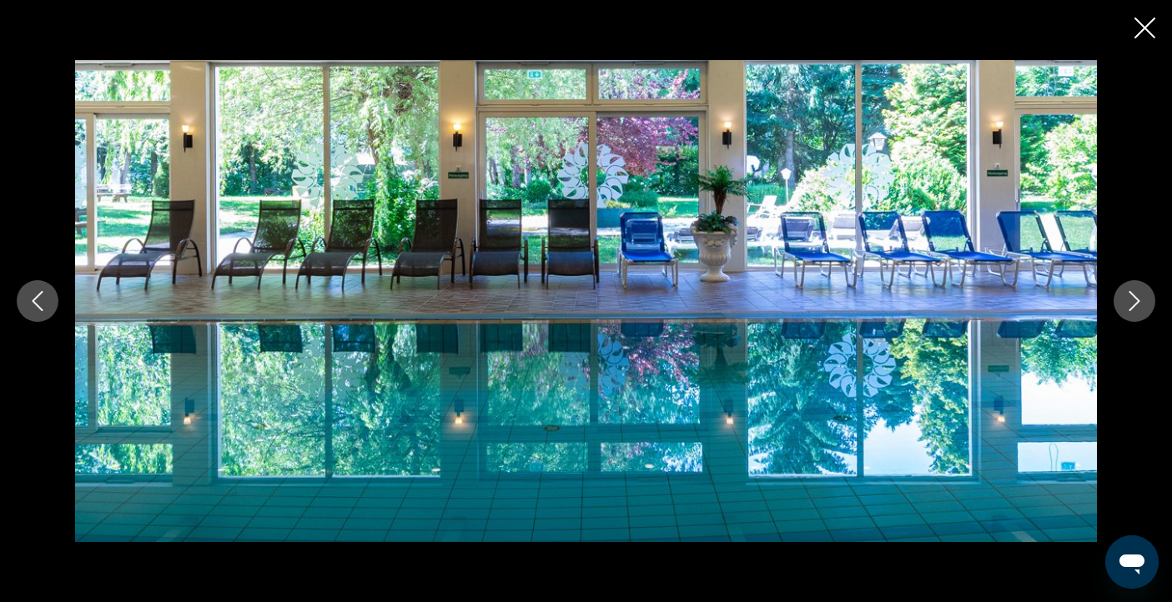
click at [1140, 300] on icon "Next image" at bounding box center [1135, 301] width 20 height 20
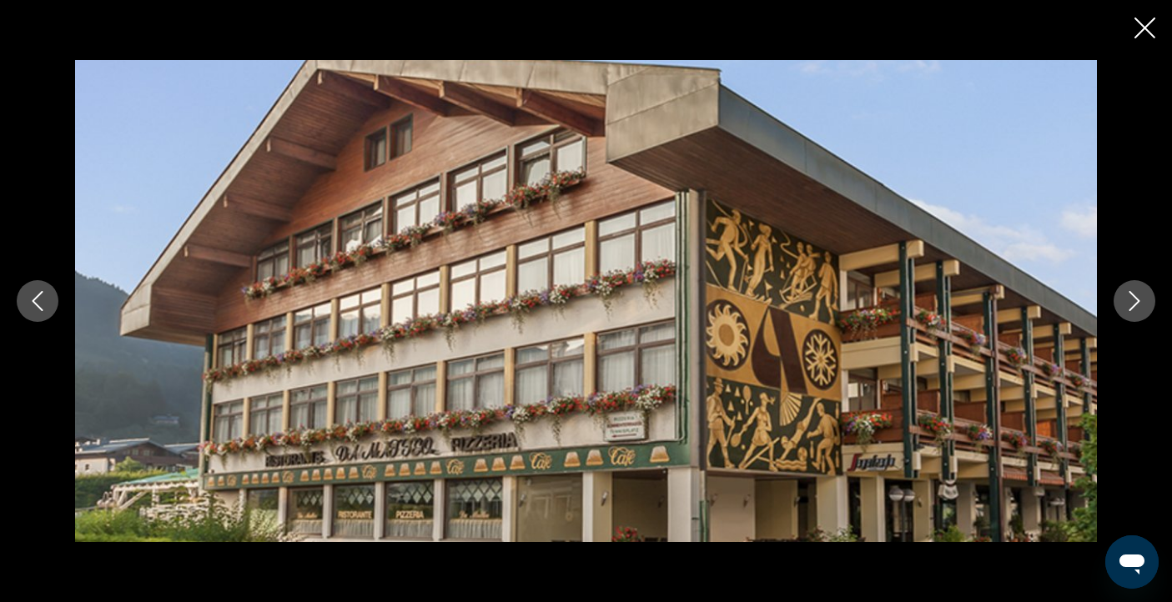
click at [1138, 28] on icon "Close slideshow" at bounding box center [1145, 28] width 21 height 21
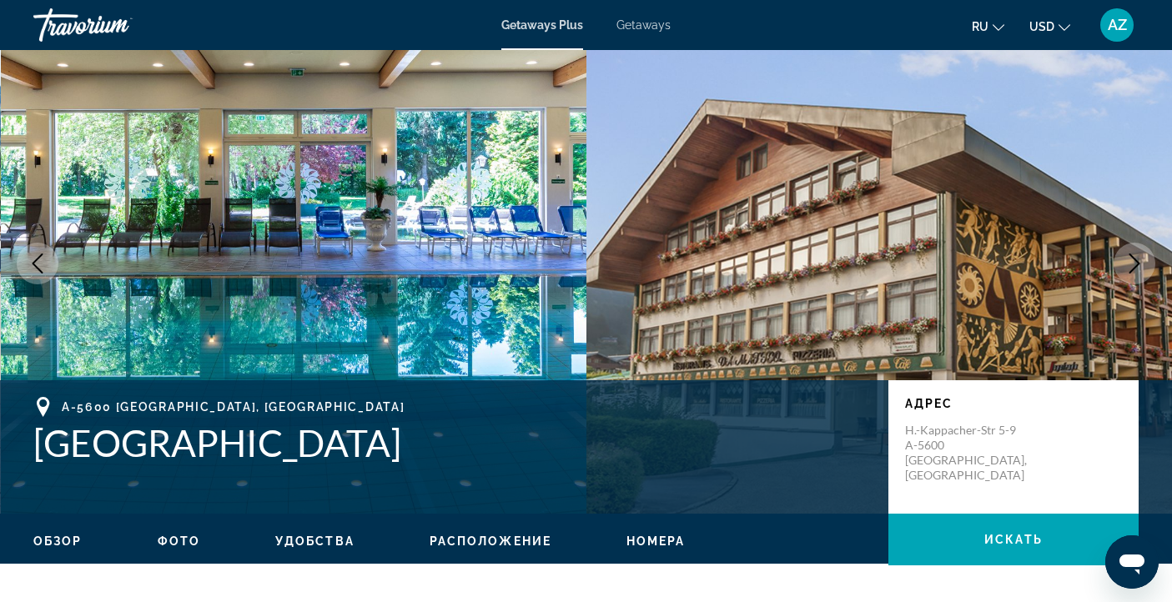
scroll to position [0, 0]
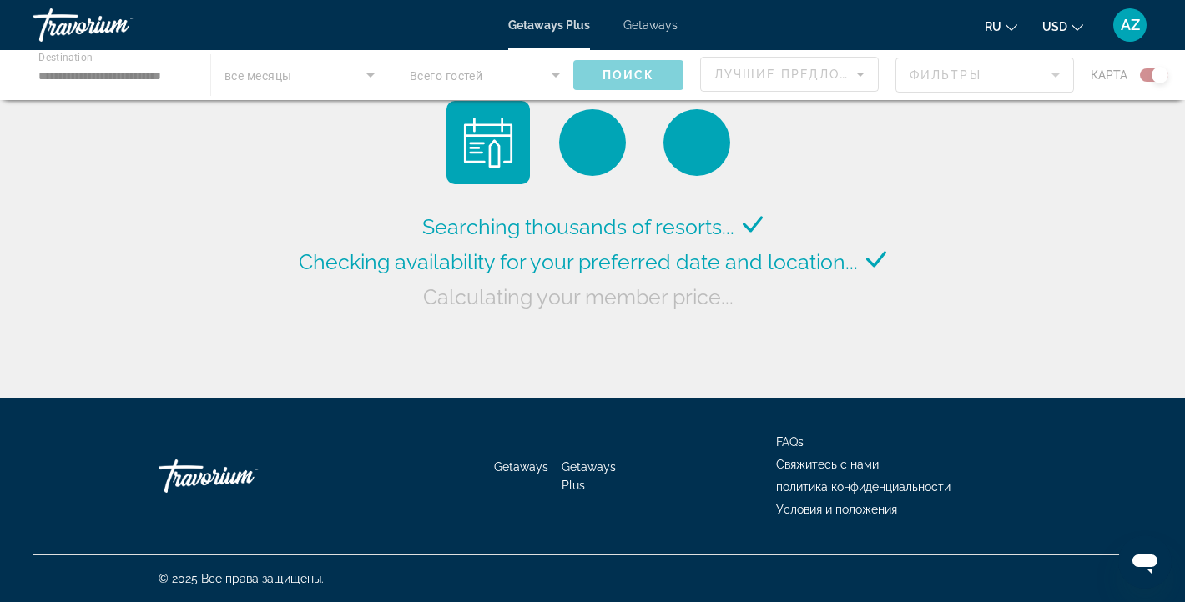
click at [118, 73] on div "Main content" at bounding box center [592, 75] width 1185 height 50
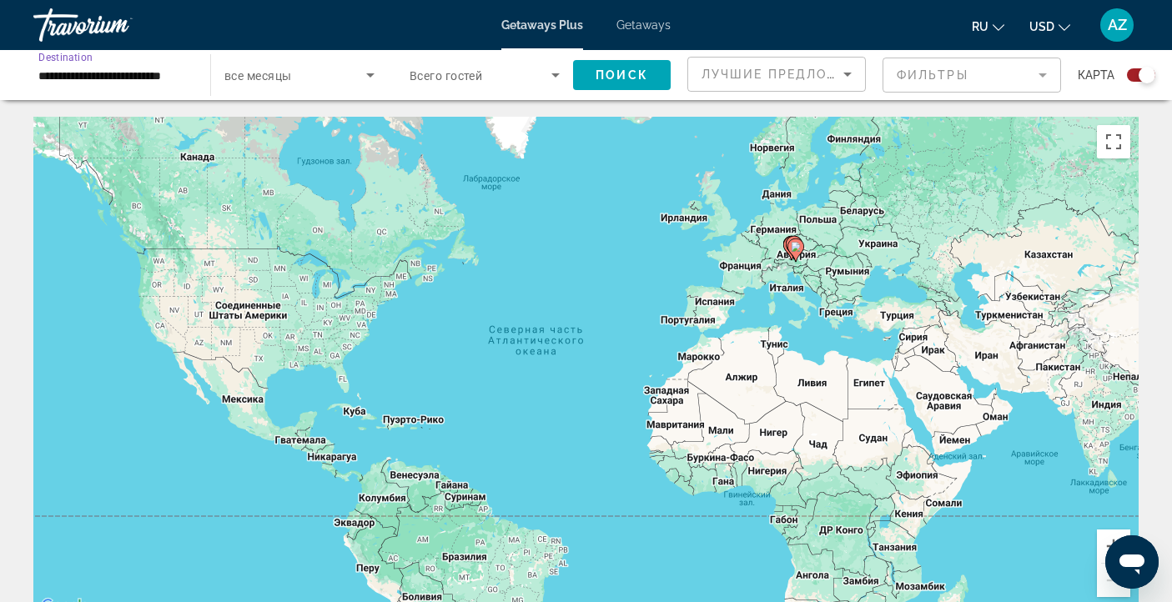
click at [146, 72] on input "**********" at bounding box center [113, 76] width 150 height 20
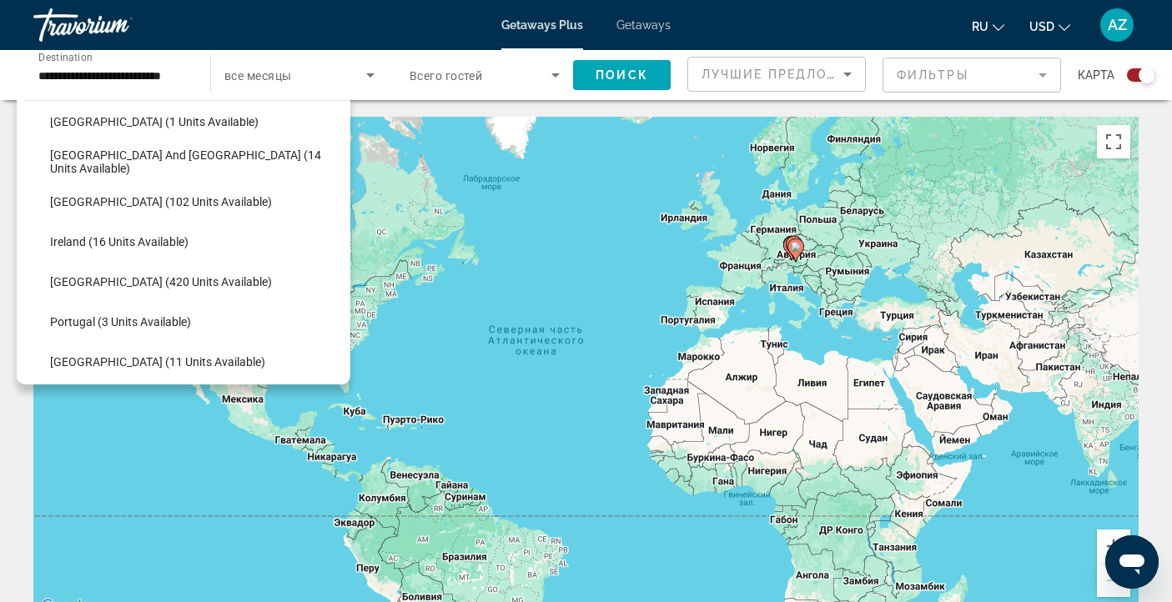
scroll to position [531, 0]
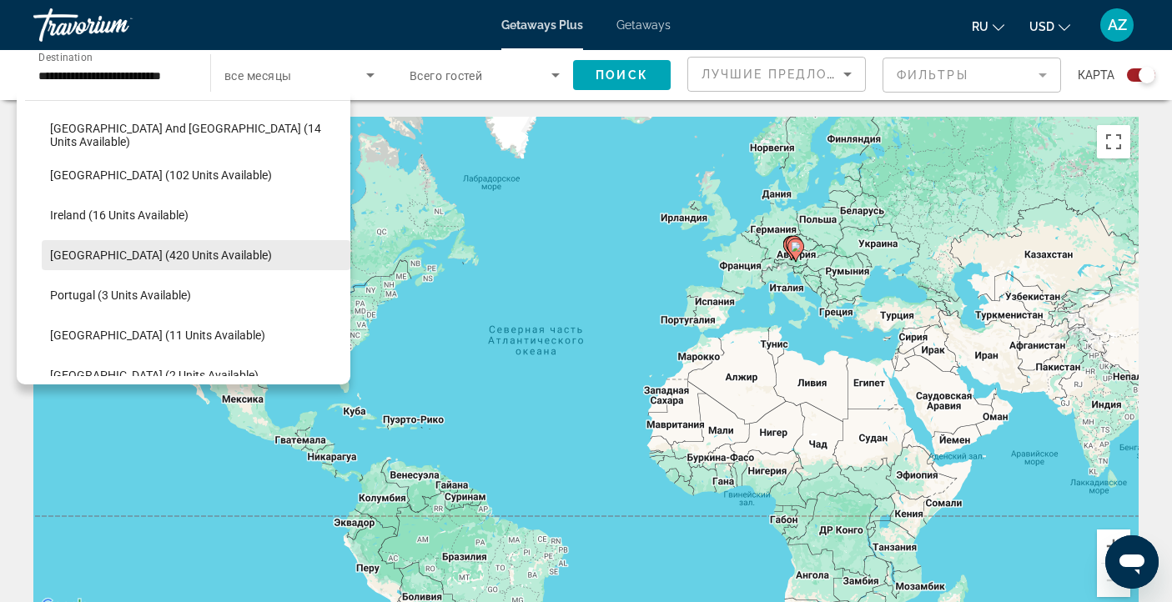
click at [160, 256] on span "[GEOGRAPHIC_DATA] (420 units available)" at bounding box center [161, 255] width 222 height 13
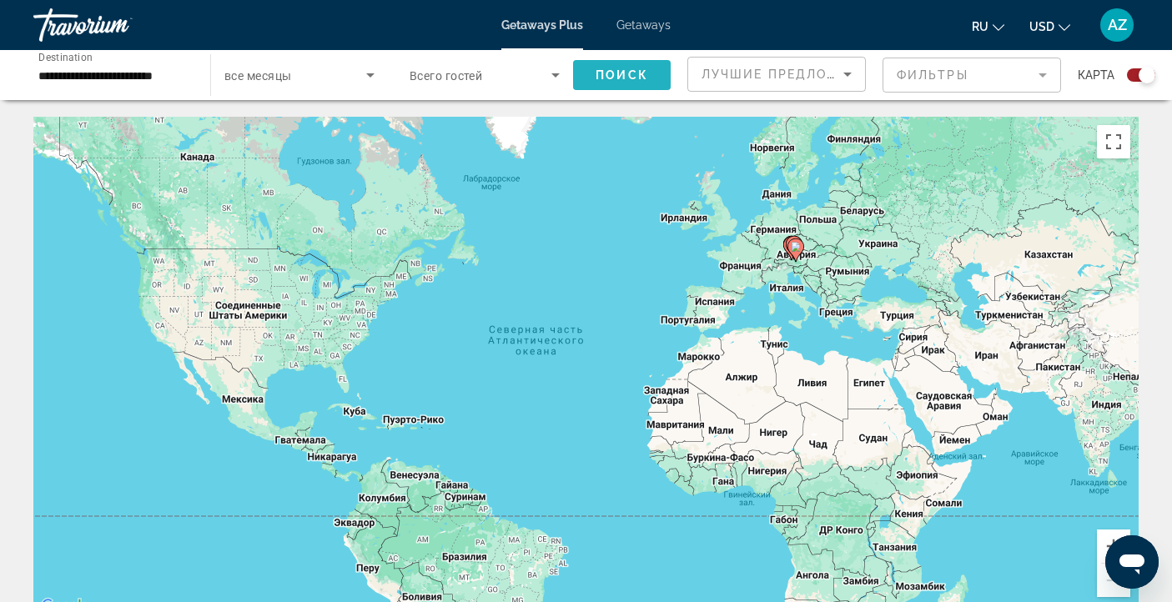
click at [596, 73] on span "Поиск" at bounding box center [622, 74] width 53 height 13
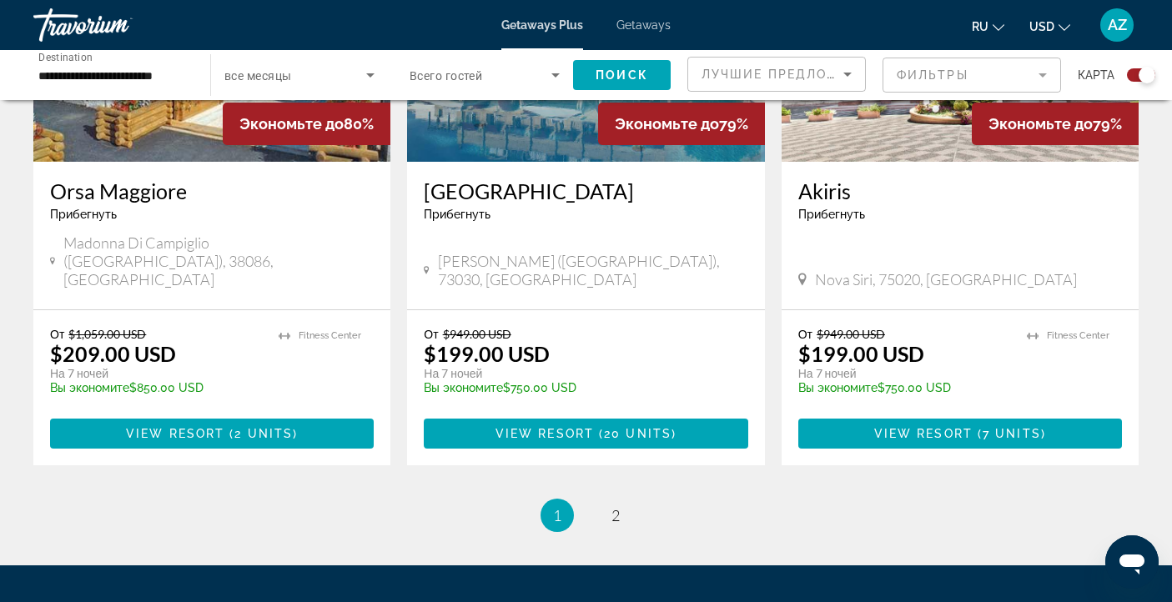
scroll to position [2585, 0]
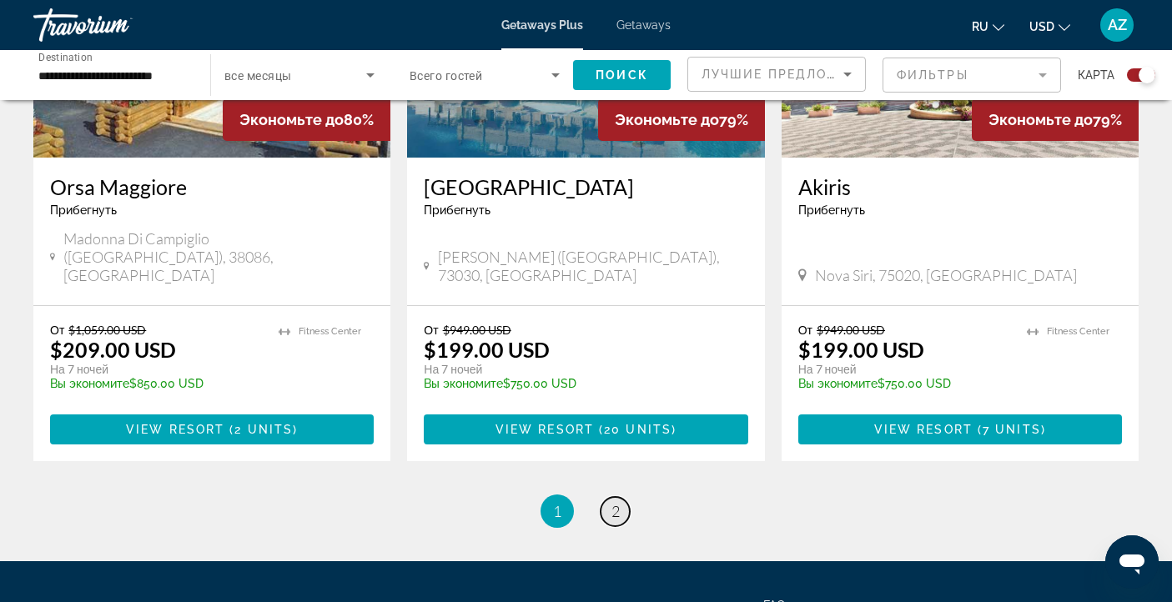
click at [615, 502] on span "2" at bounding box center [615, 511] width 8 height 18
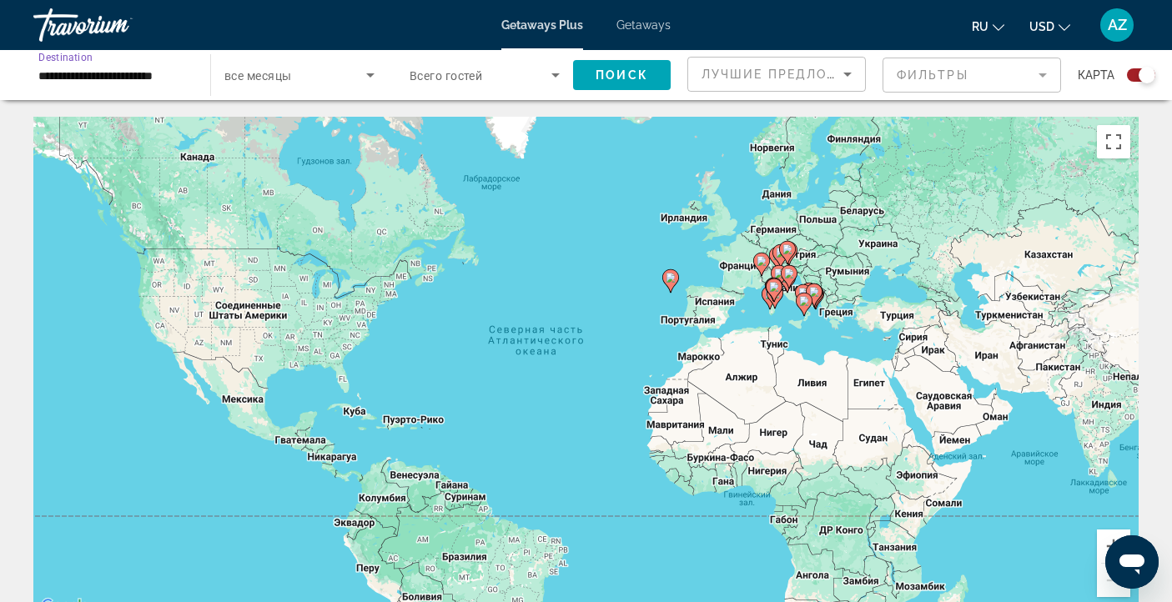
click at [113, 73] on input "**********" at bounding box center [113, 76] width 150 height 20
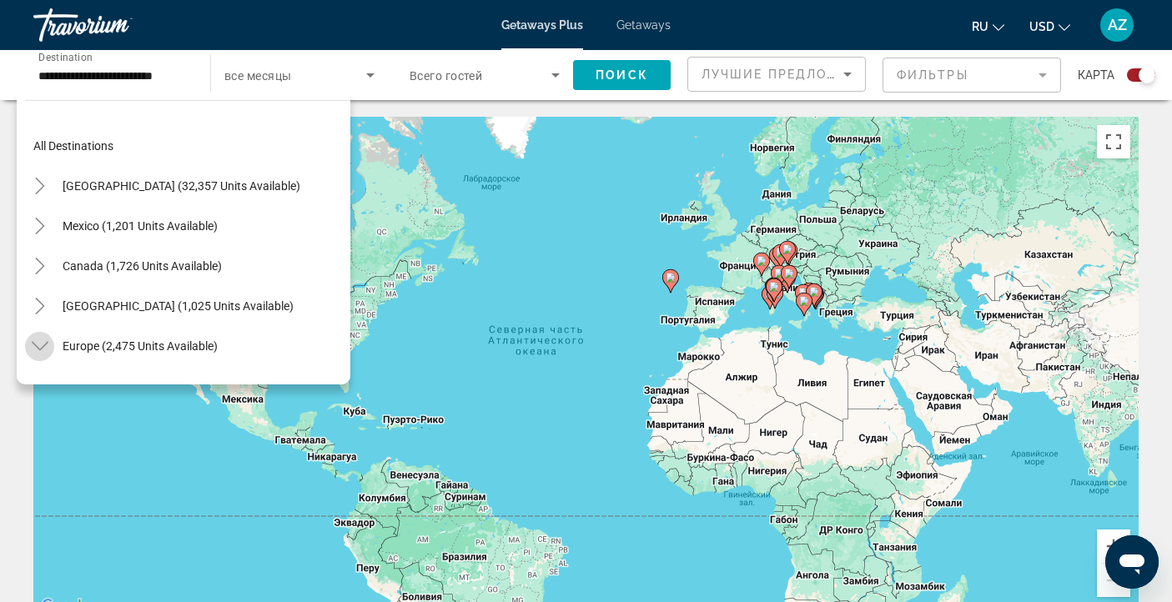
click at [38, 345] on icon "Toggle Europe (2,475 units available)" at bounding box center [40, 346] width 17 height 17
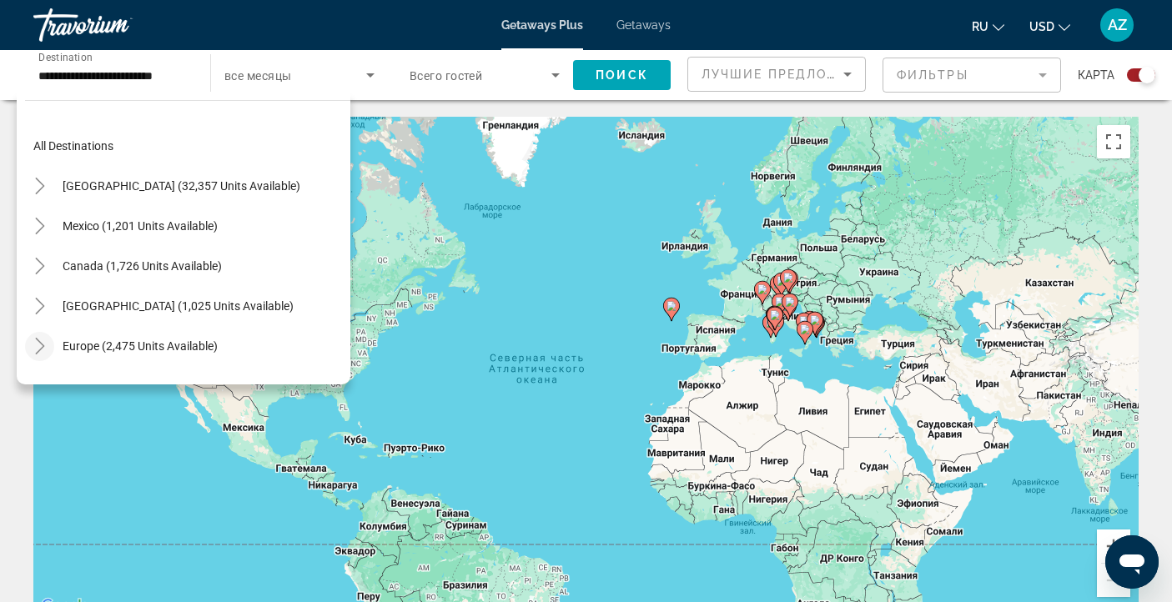
drag, startPoint x: 350, startPoint y: 199, endPoint x: 351, endPoint y: 229, distance: 30.0
click at [351, 229] on div "Чтобы активировать перетаскивание с помощью клавиатуры, нажмите Alt + Ввод. Пос…" at bounding box center [585, 367] width 1105 height 501
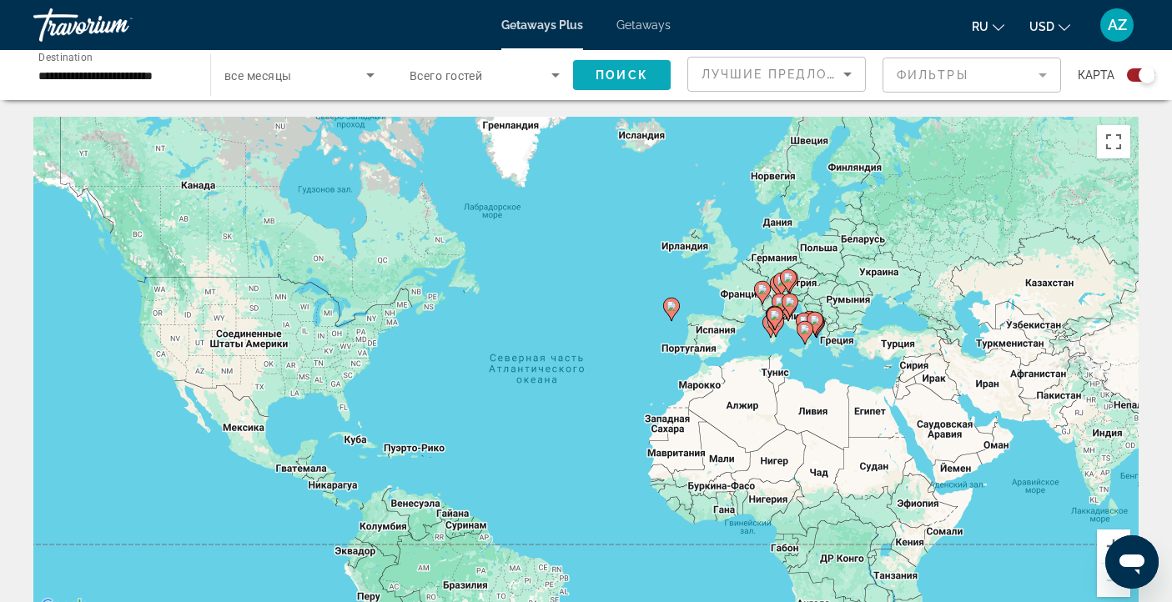
click at [625, 73] on span "Поиск" at bounding box center [622, 74] width 53 height 13
click at [1040, 81] on mat-form-field "Фильтры" at bounding box center [972, 75] width 179 height 35
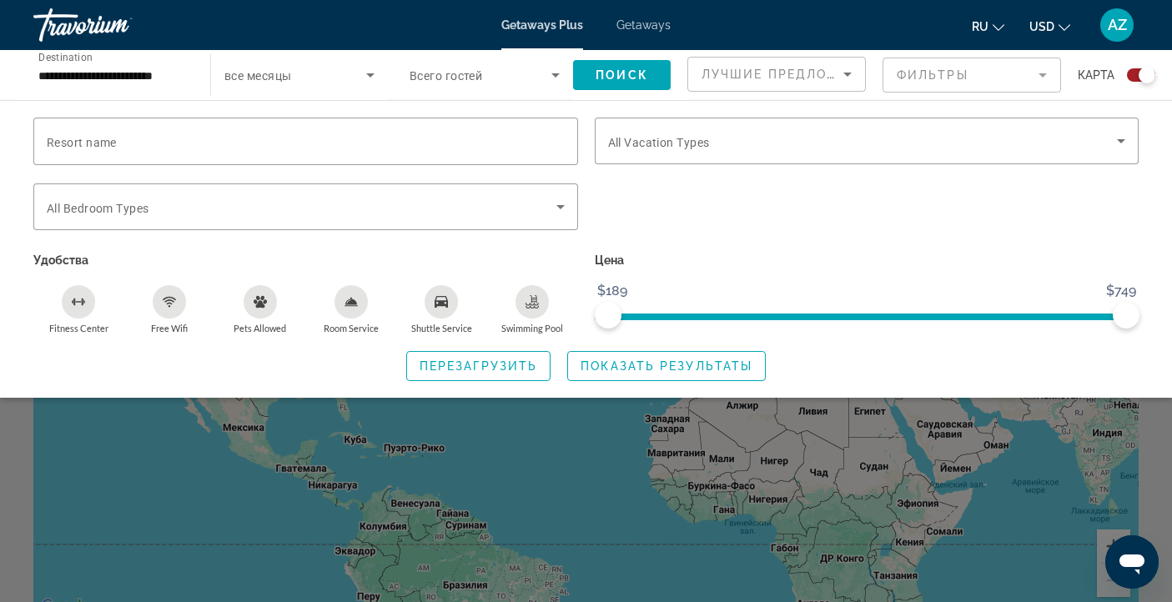
click at [365, 78] on icon "Search widget" at bounding box center [370, 75] width 20 height 20
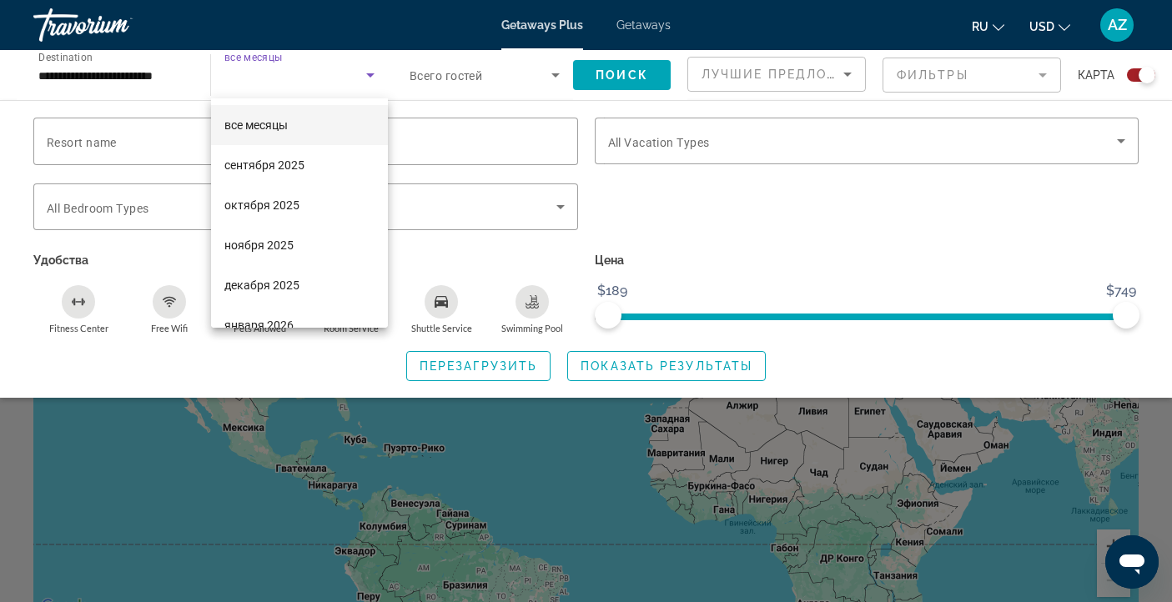
click at [813, 257] on div at bounding box center [586, 301] width 1172 height 602
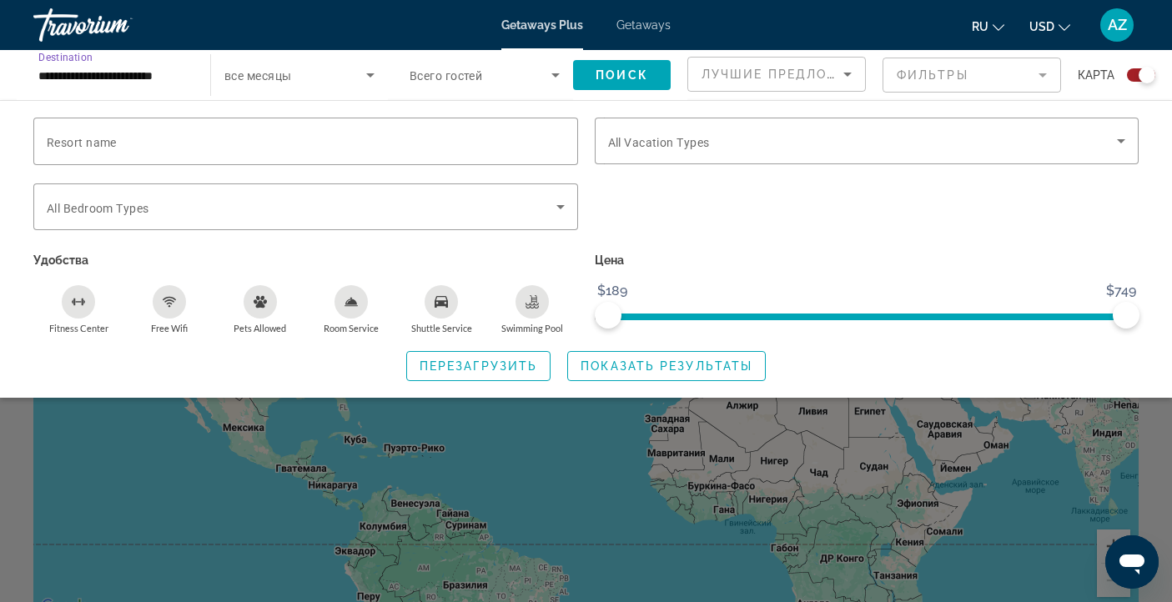
click at [133, 69] on input "**********" at bounding box center [113, 76] width 150 height 20
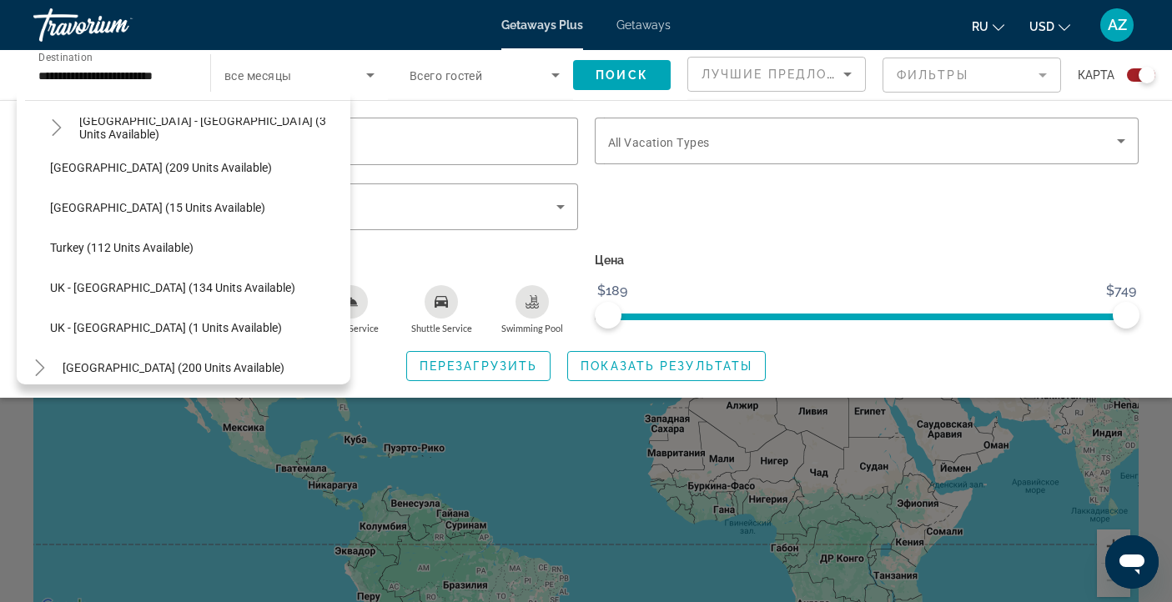
scroll to position [974, 0]
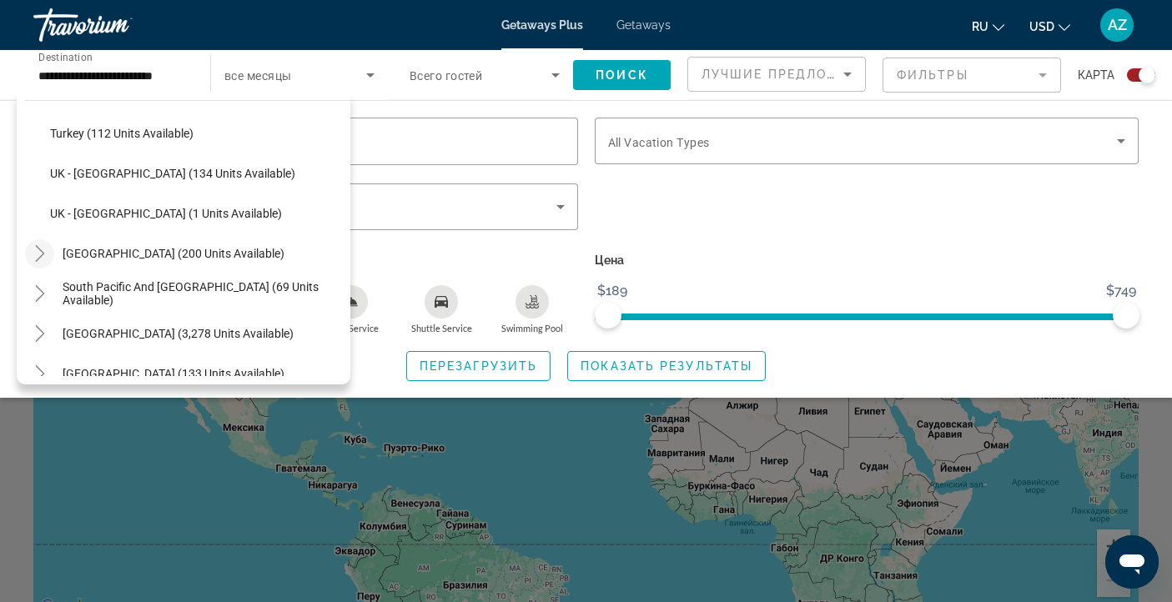
click at [29, 245] on mat-icon "Toggle Australia (200 units available)" at bounding box center [39, 253] width 29 height 29
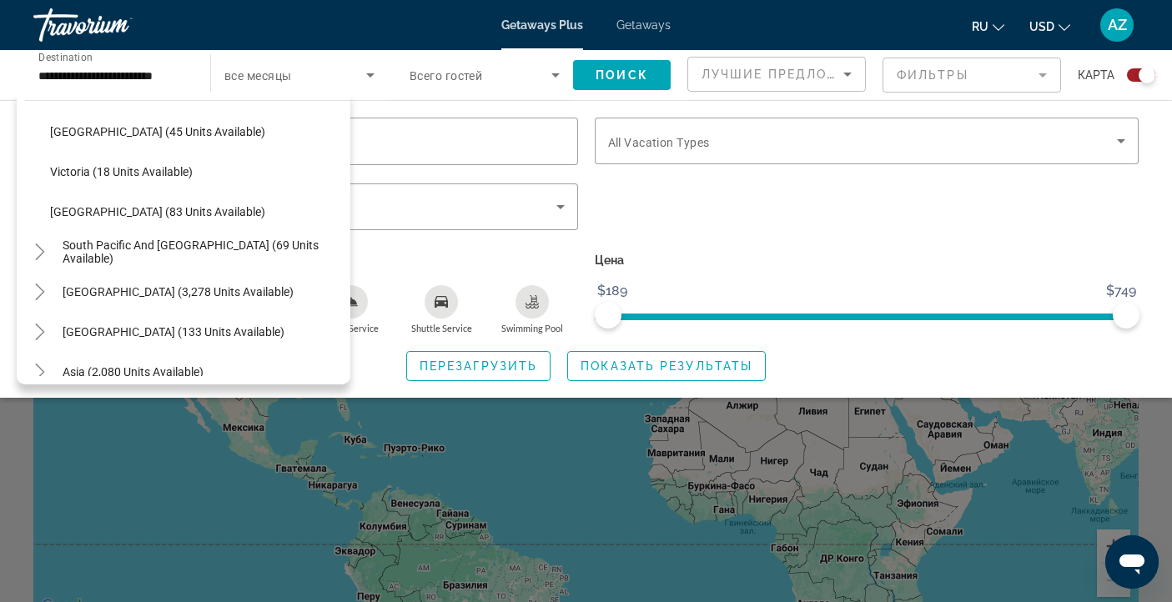
scroll to position [1236, 0]
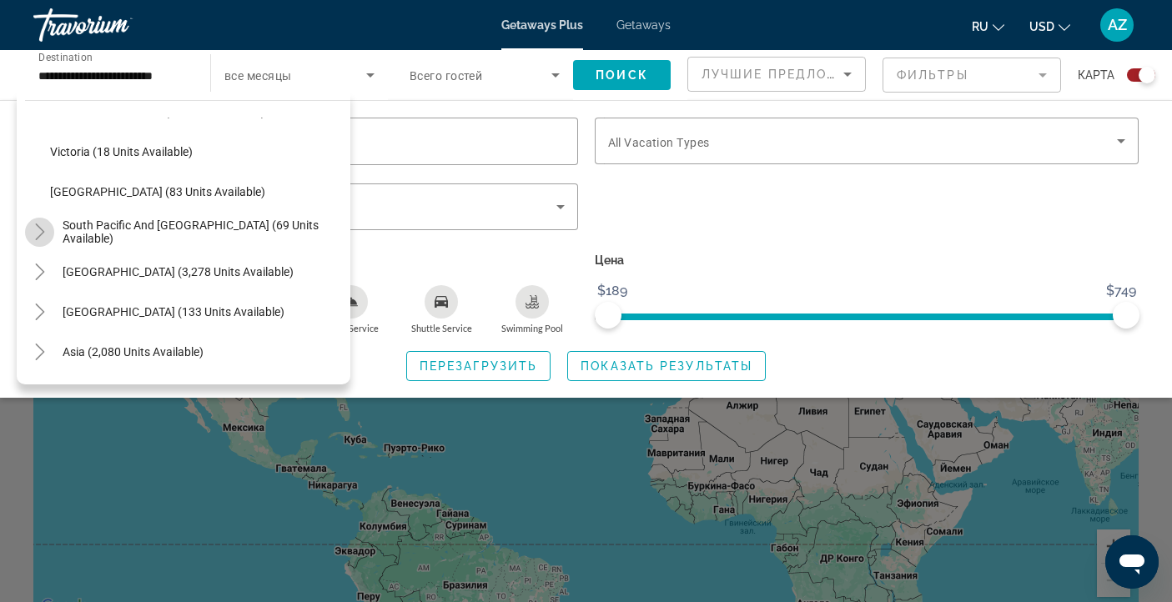
click at [33, 224] on icon "Toggle South Pacific and Oceania (69 units available)" at bounding box center [40, 232] width 17 height 17
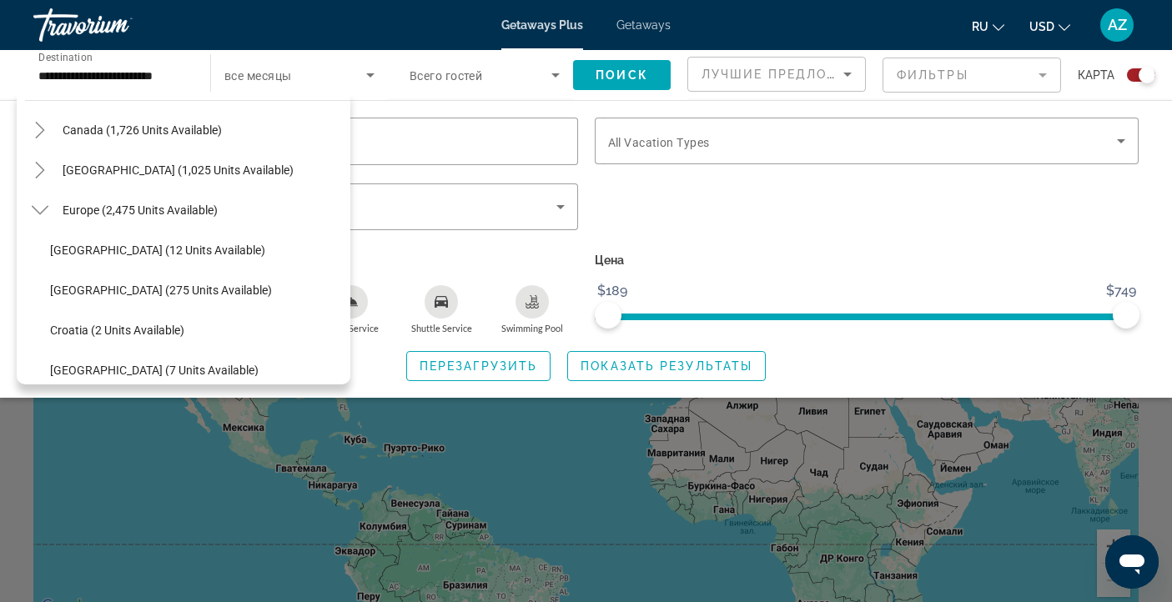
scroll to position [0, 0]
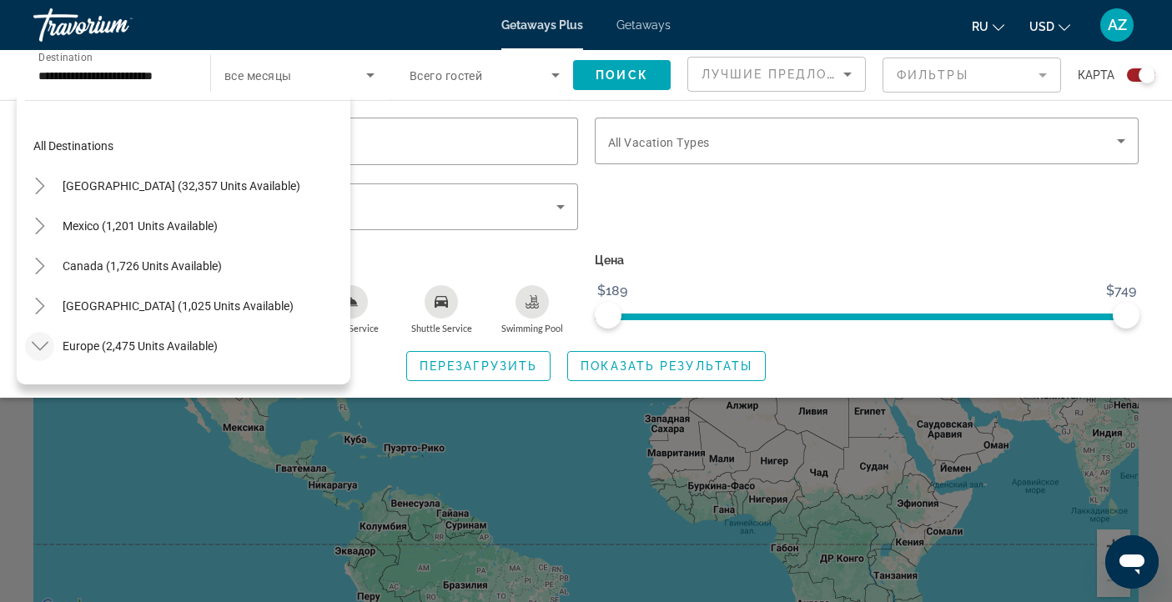
click at [43, 342] on icon "Toggle Europe (2,475 units available)" at bounding box center [40, 346] width 17 height 17
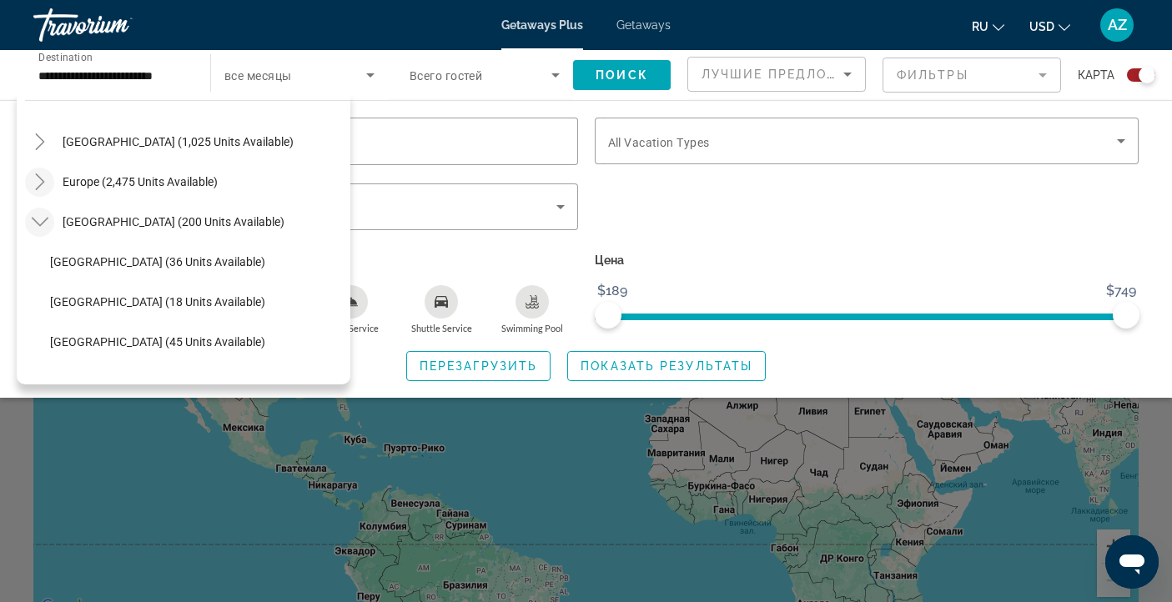
scroll to position [167, 0]
click at [37, 219] on icon "Toggle Australia (200 units available)" at bounding box center [40, 219] width 17 height 17
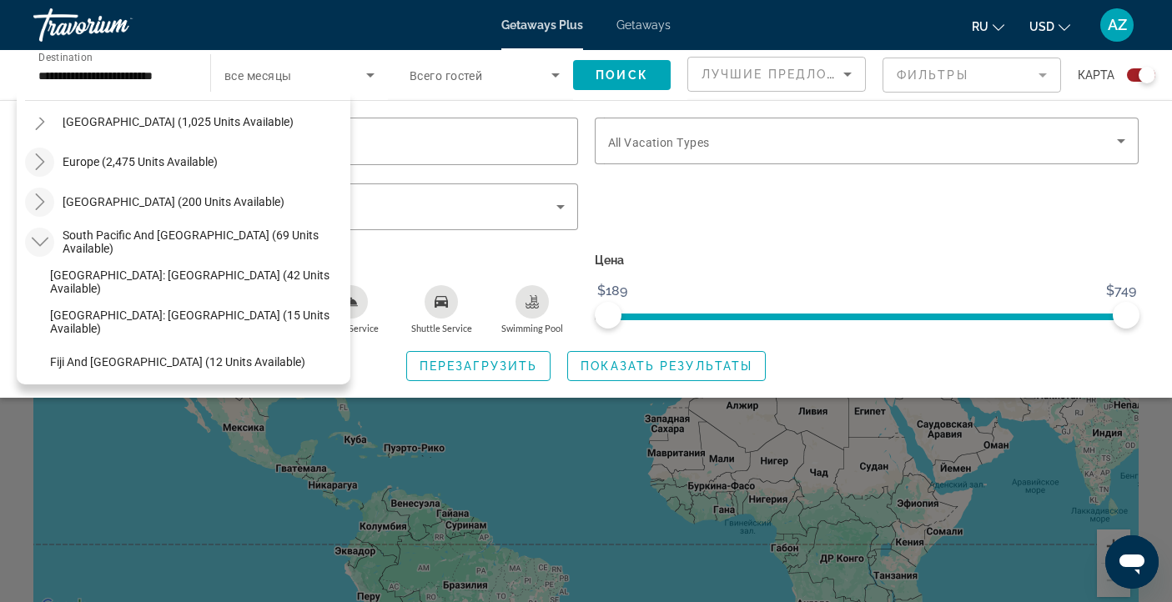
scroll to position [191, 0]
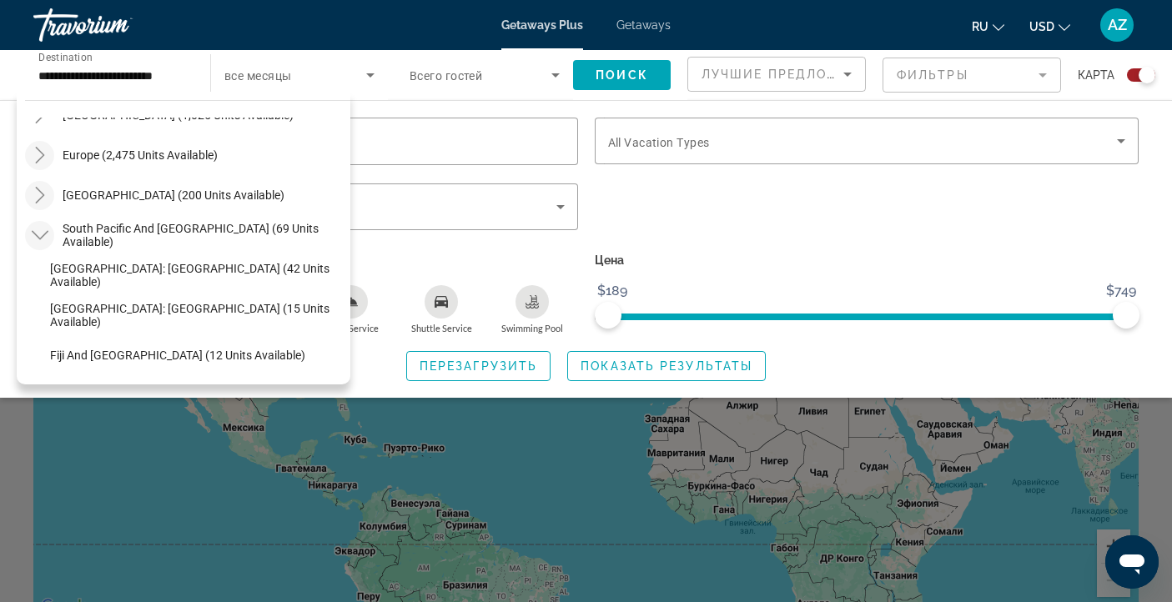
click at [38, 231] on icon "Toggle South Pacific and Oceania (69 units available)" at bounding box center [40, 235] width 17 height 17
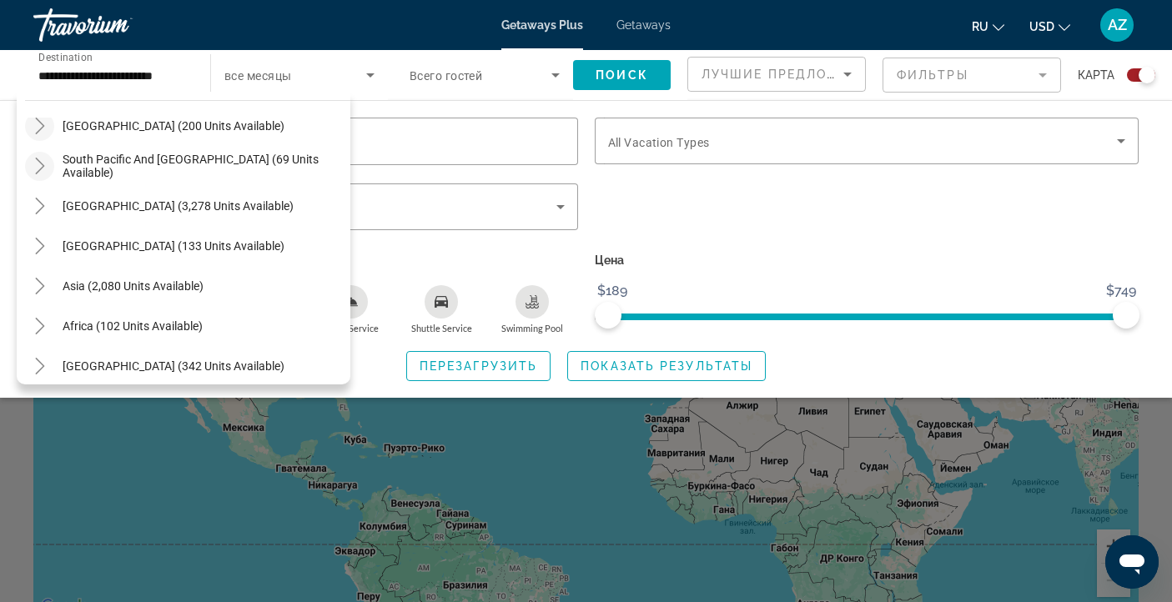
scroll to position [270, 0]
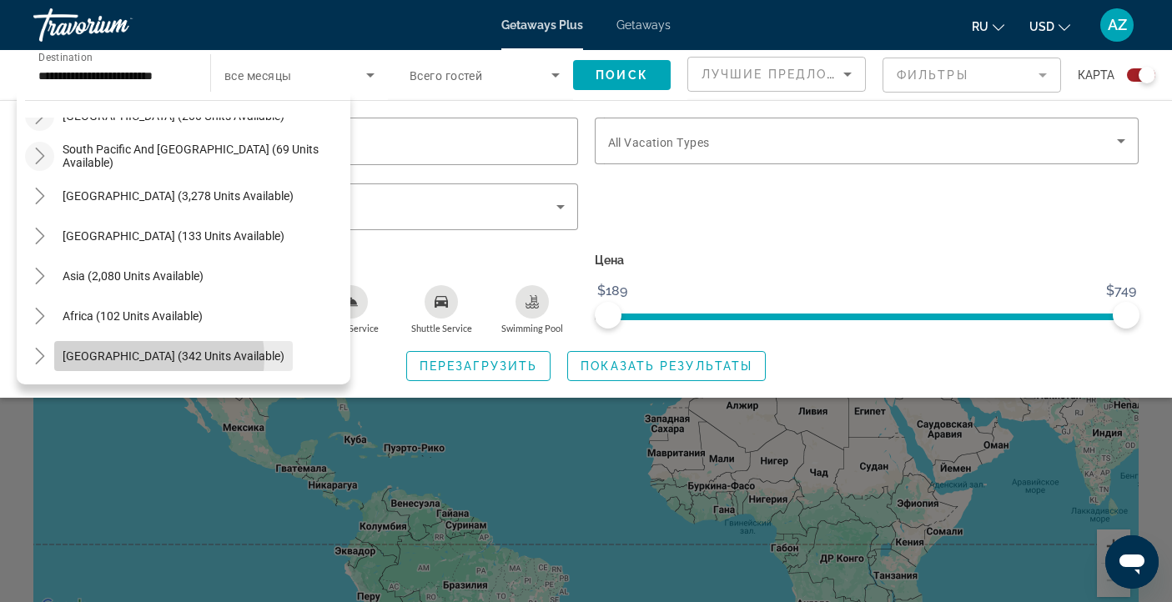
click at [159, 358] on span "[GEOGRAPHIC_DATA] (342 units available)" at bounding box center [174, 356] width 222 height 13
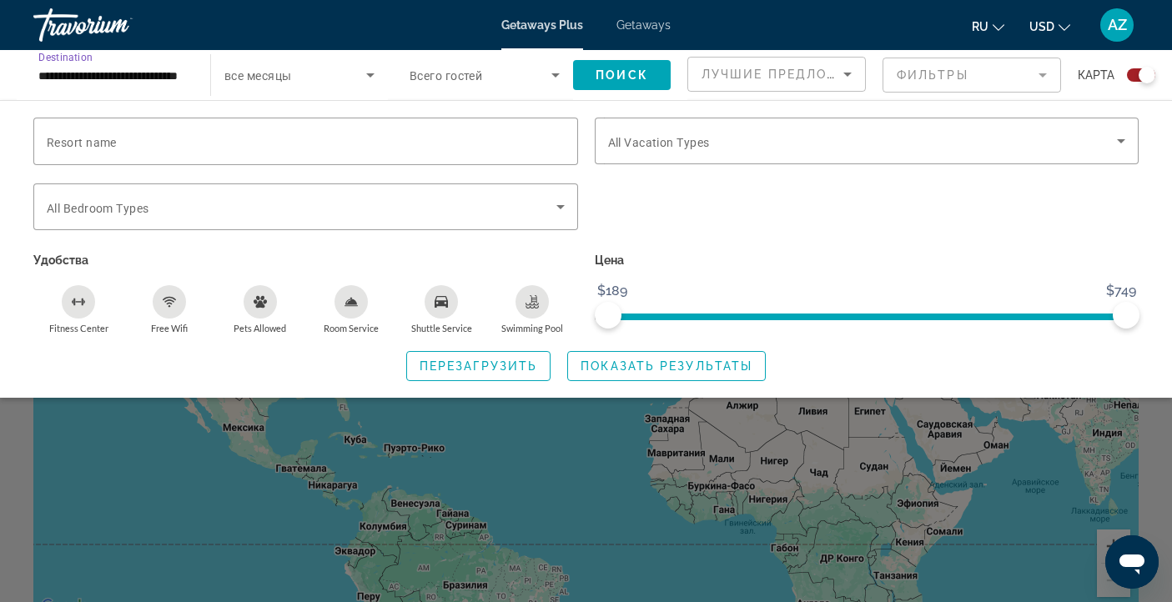
click at [155, 73] on input "**********" at bounding box center [113, 76] width 150 height 20
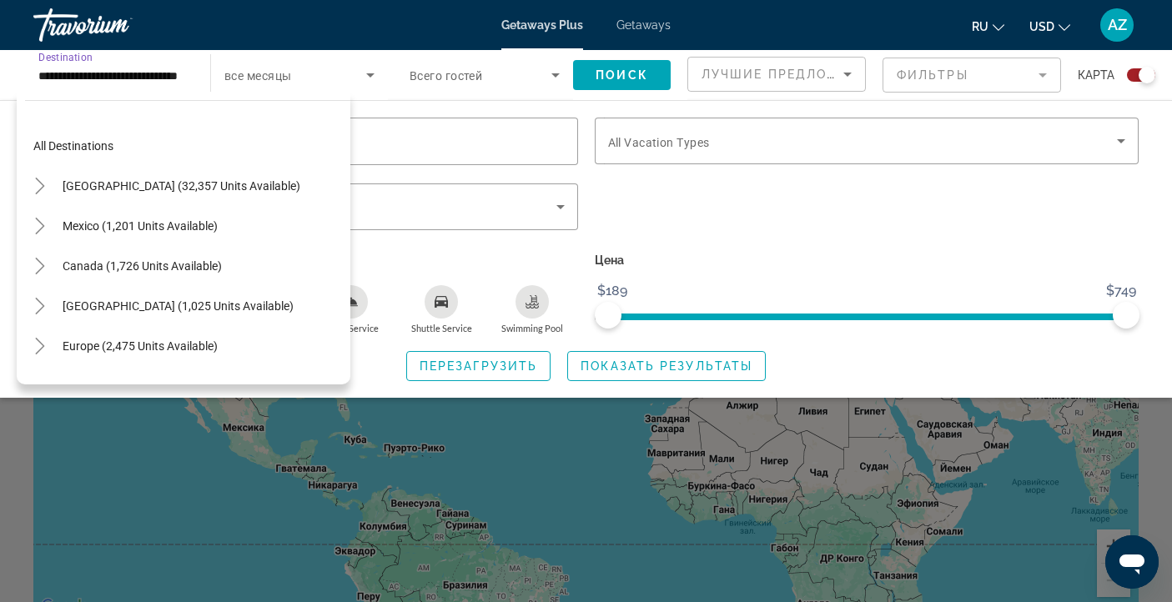
scroll to position [380, 0]
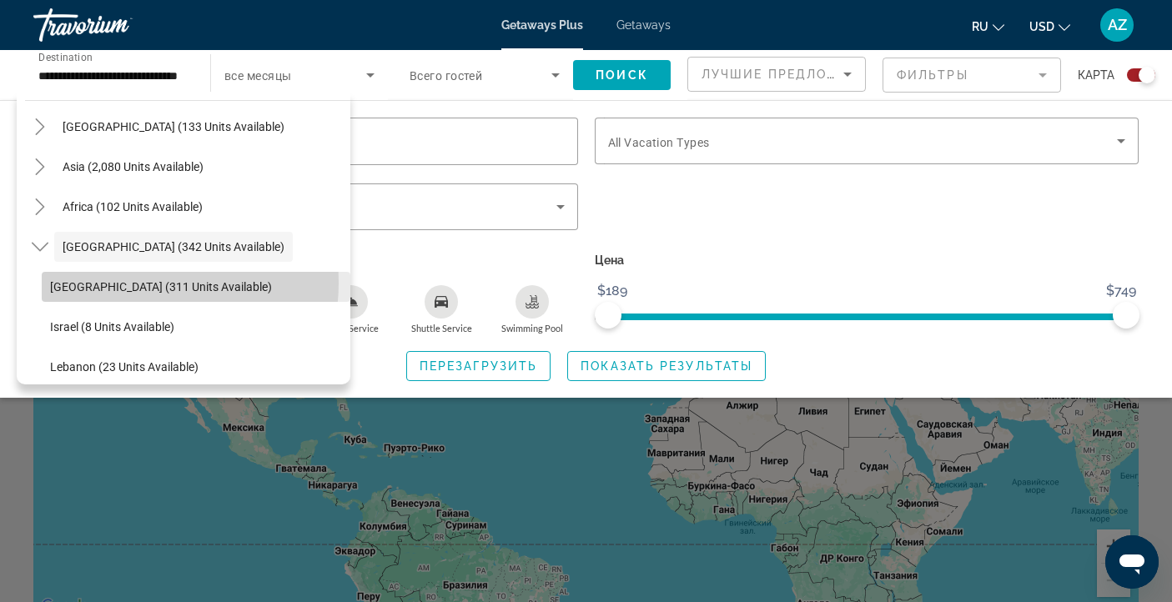
click at [136, 283] on span "[GEOGRAPHIC_DATA] (311 units available)" at bounding box center [161, 286] width 222 height 13
type input "**********"
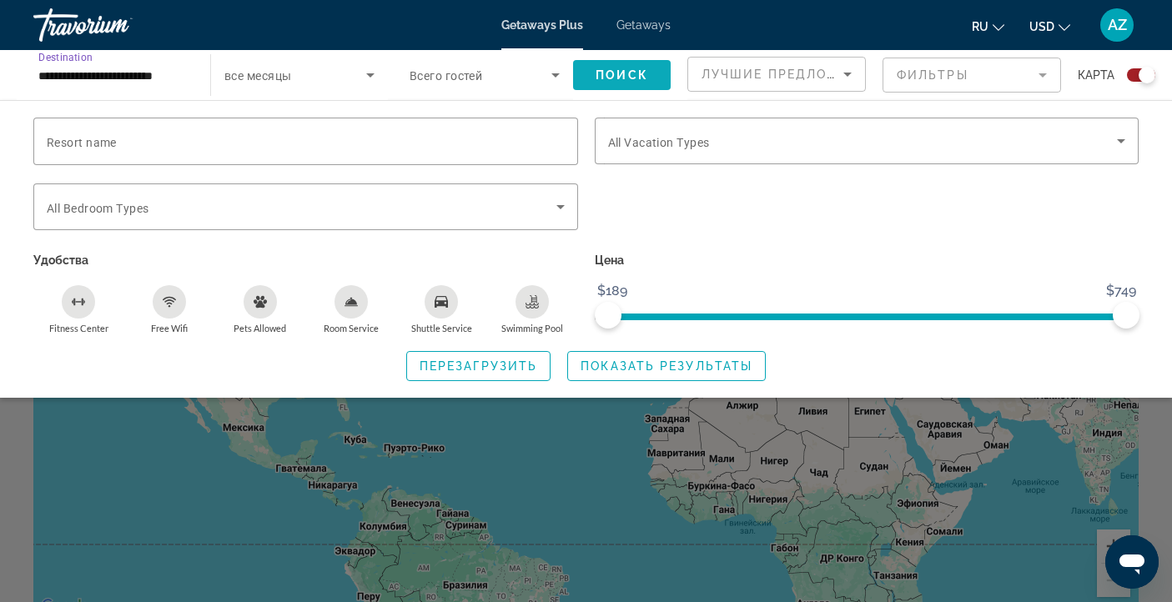
click at [616, 78] on span "Поиск" at bounding box center [622, 74] width 53 height 13
click at [958, 470] on div "Search widget" at bounding box center [586, 426] width 1172 height 352
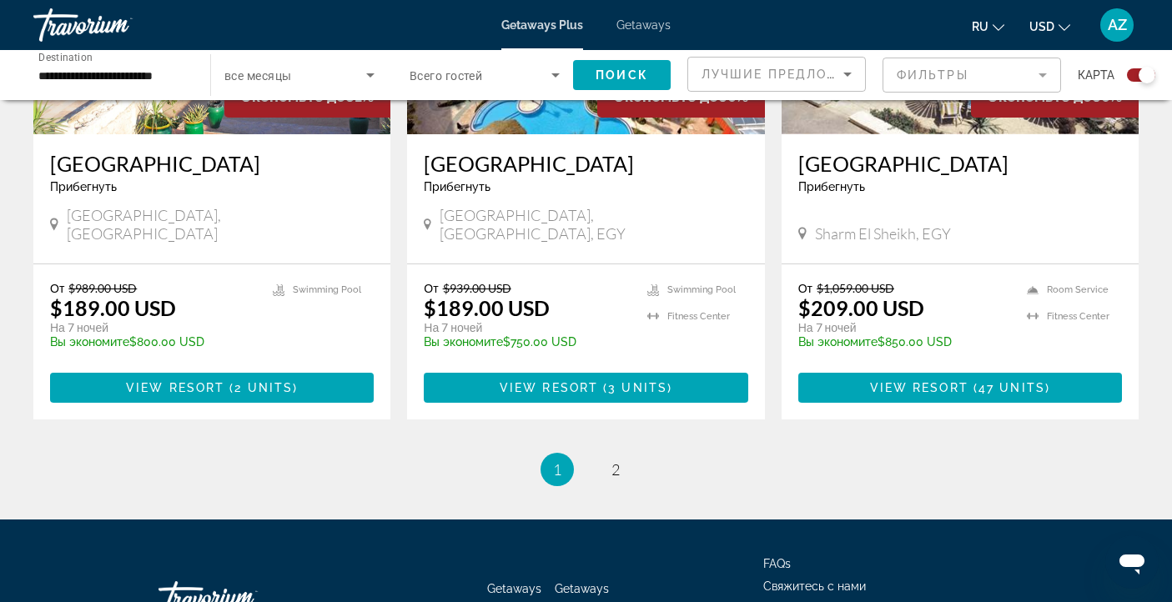
scroll to position [2570, 0]
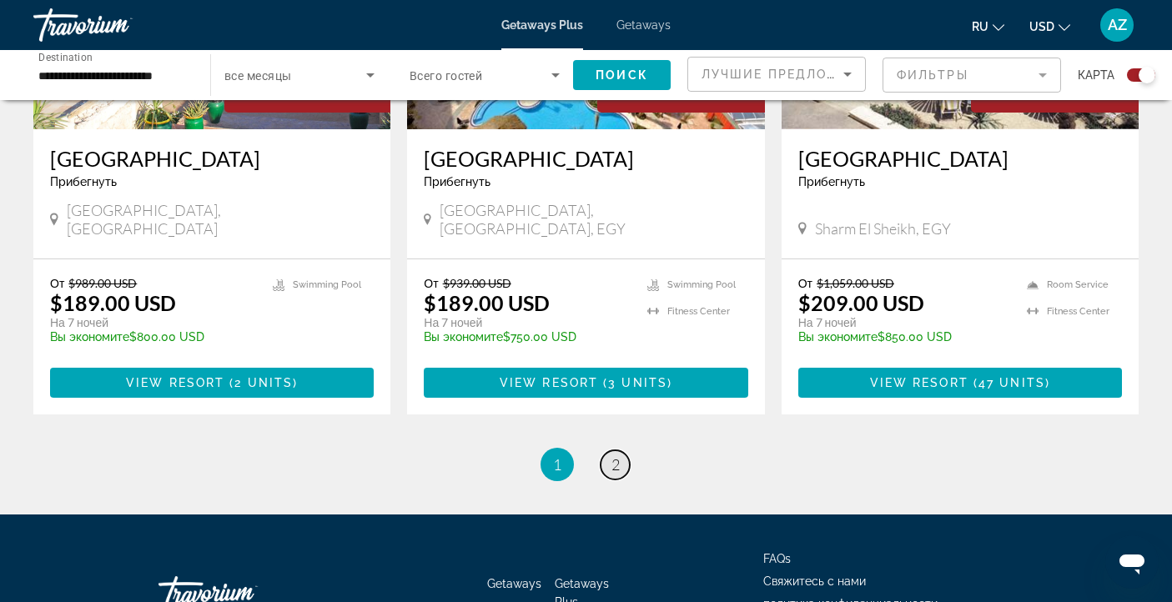
click at [607, 450] on link "page 2" at bounding box center [615, 464] width 29 height 29
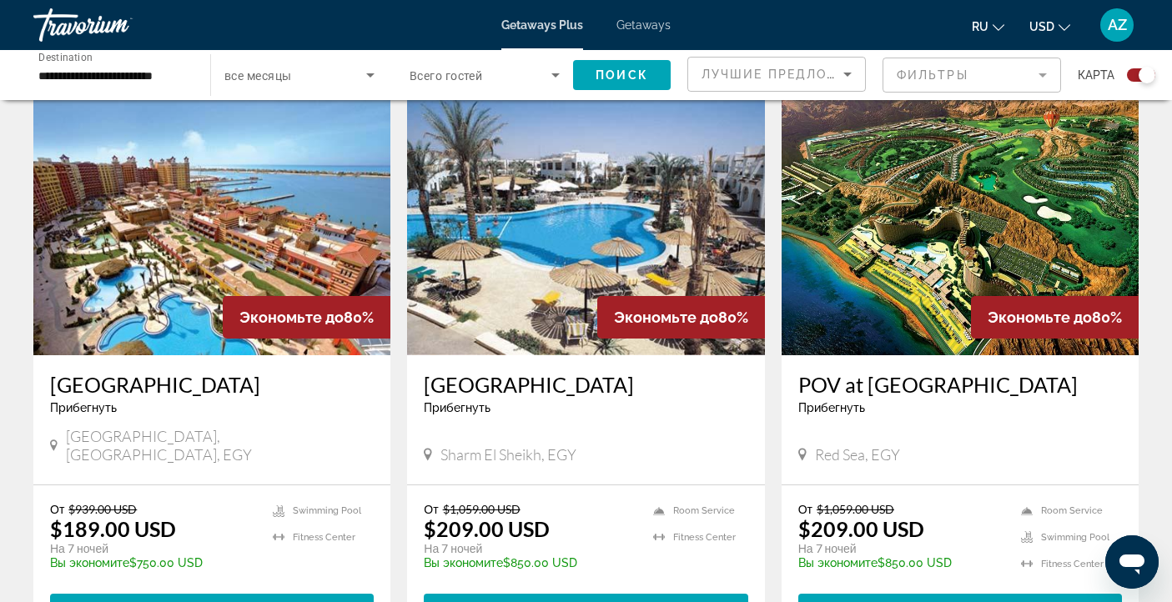
scroll to position [1195, 0]
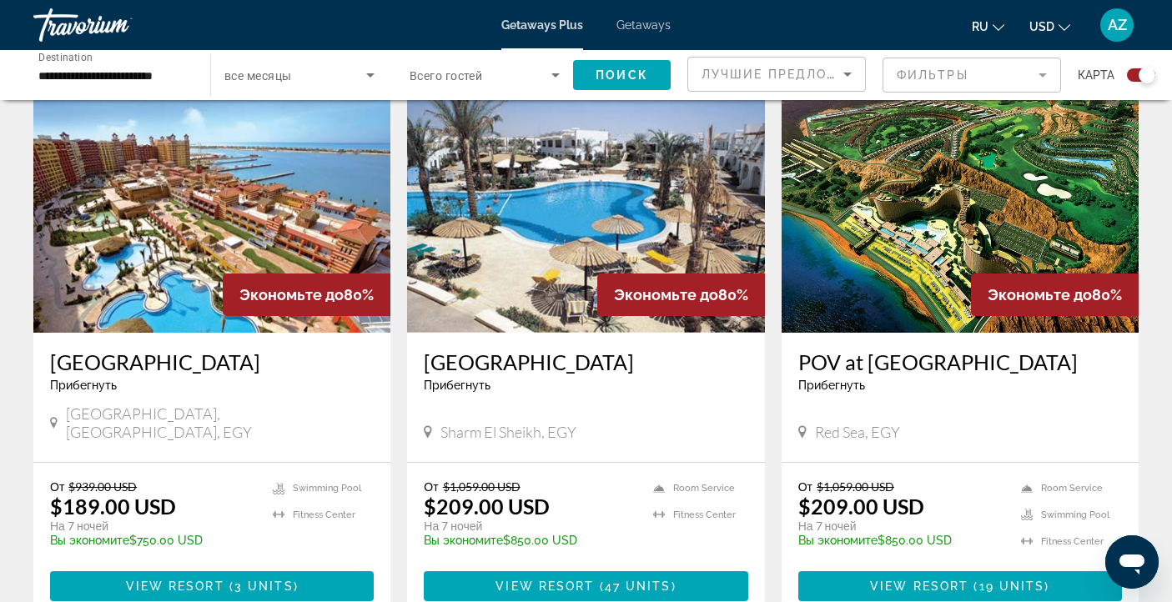
click at [647, 191] on img "Main content" at bounding box center [585, 199] width 357 height 267
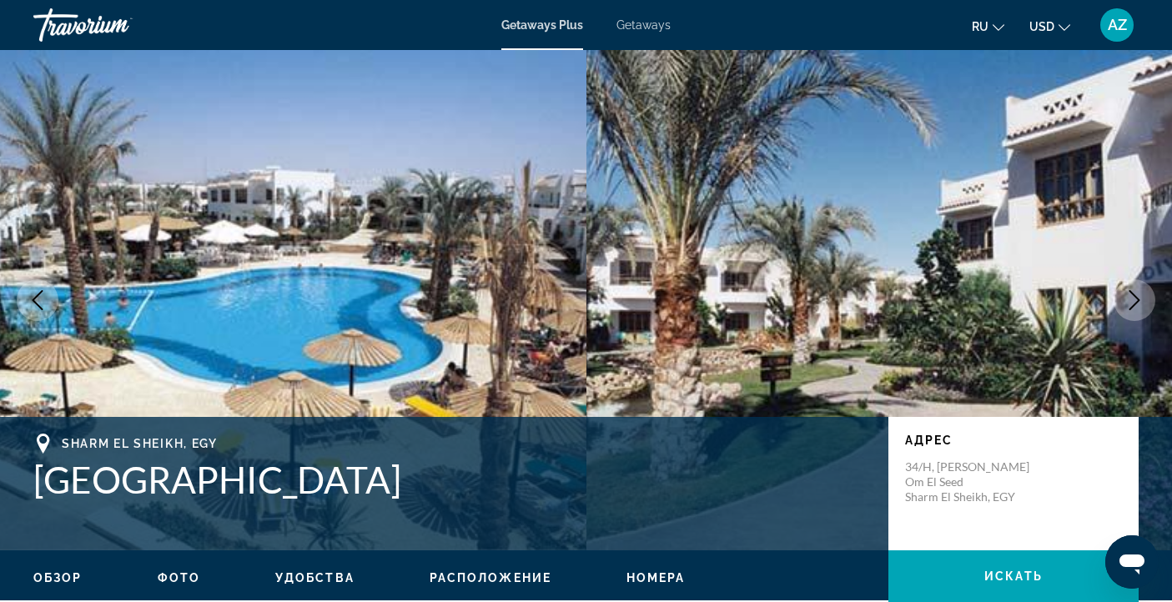
click at [1133, 299] on icon "Next image" at bounding box center [1135, 300] width 20 height 20
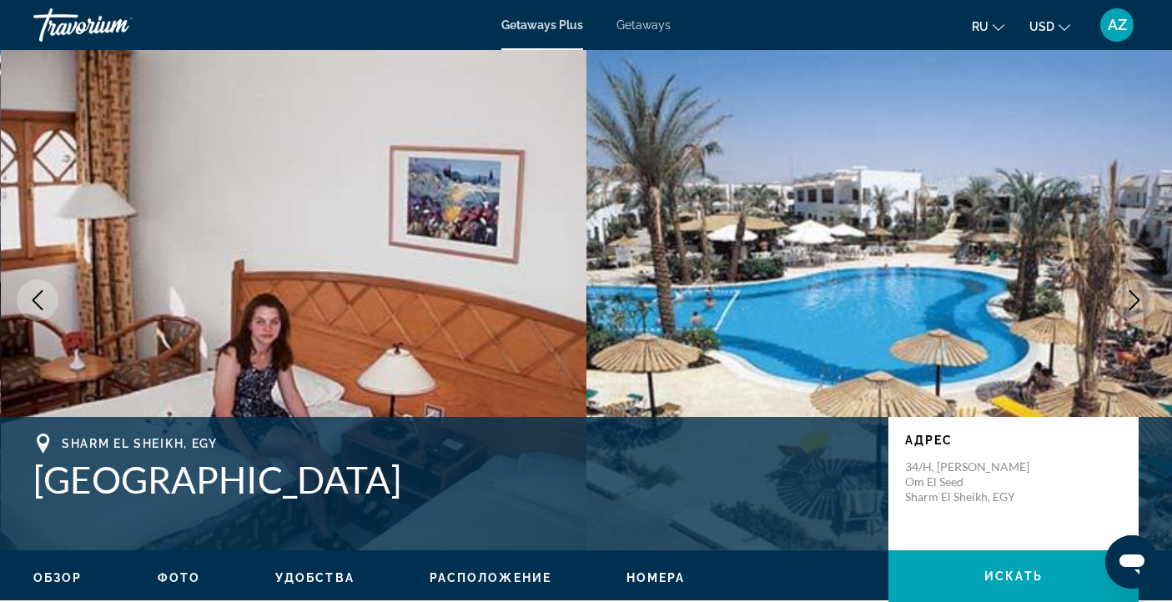
click at [1133, 299] on icon "Next image" at bounding box center [1135, 300] width 20 height 20
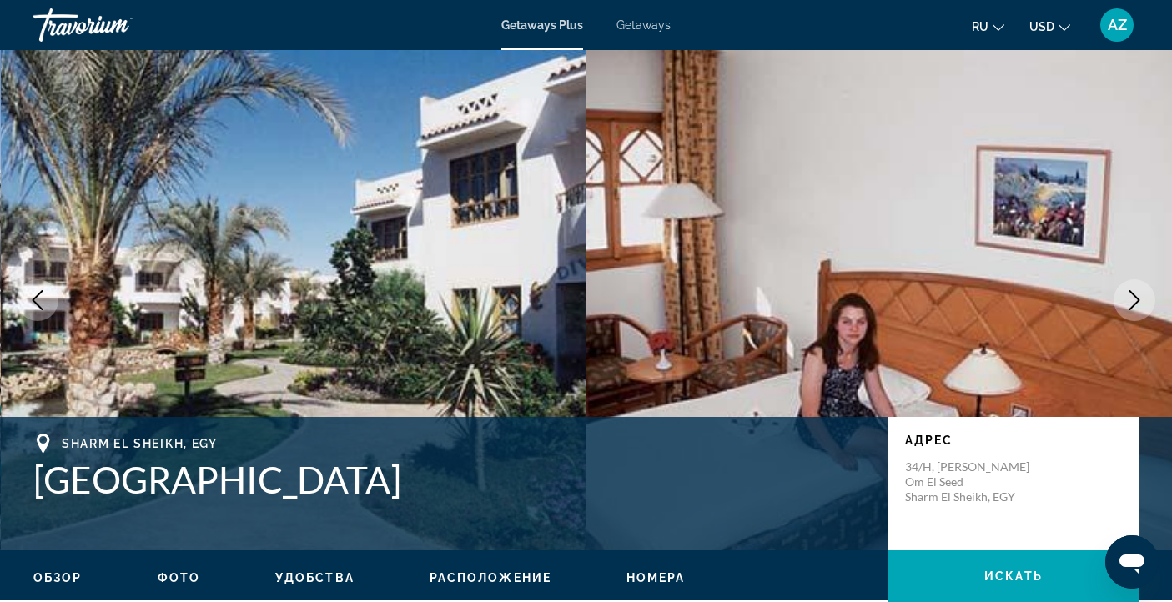
click at [1133, 299] on icon "Next image" at bounding box center [1135, 300] width 20 height 20
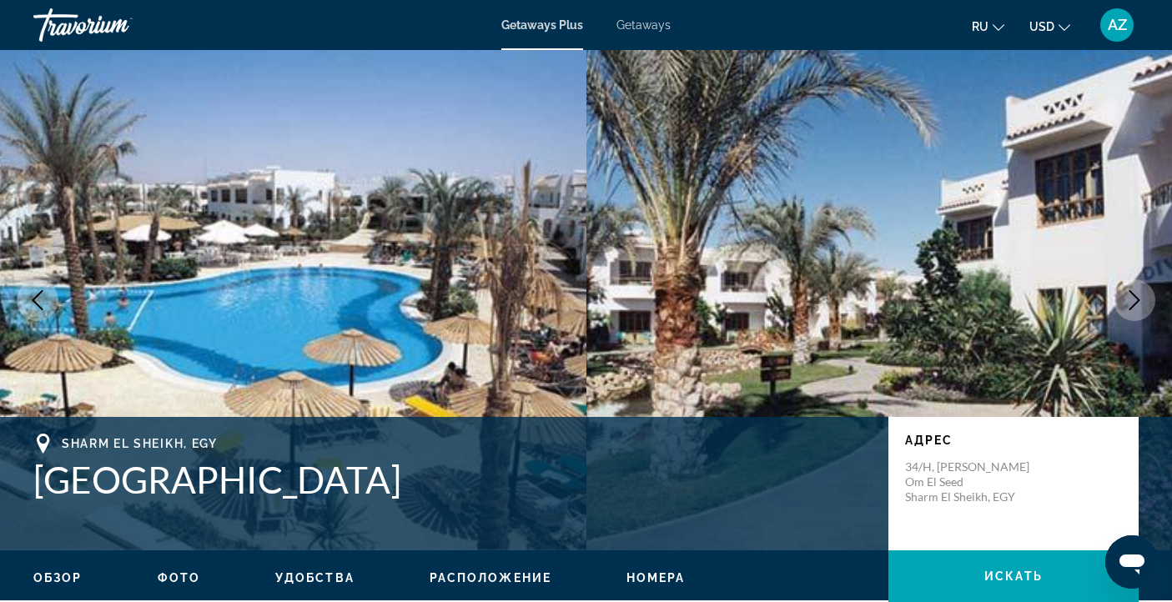
click at [1133, 299] on icon "Next image" at bounding box center [1135, 300] width 20 height 20
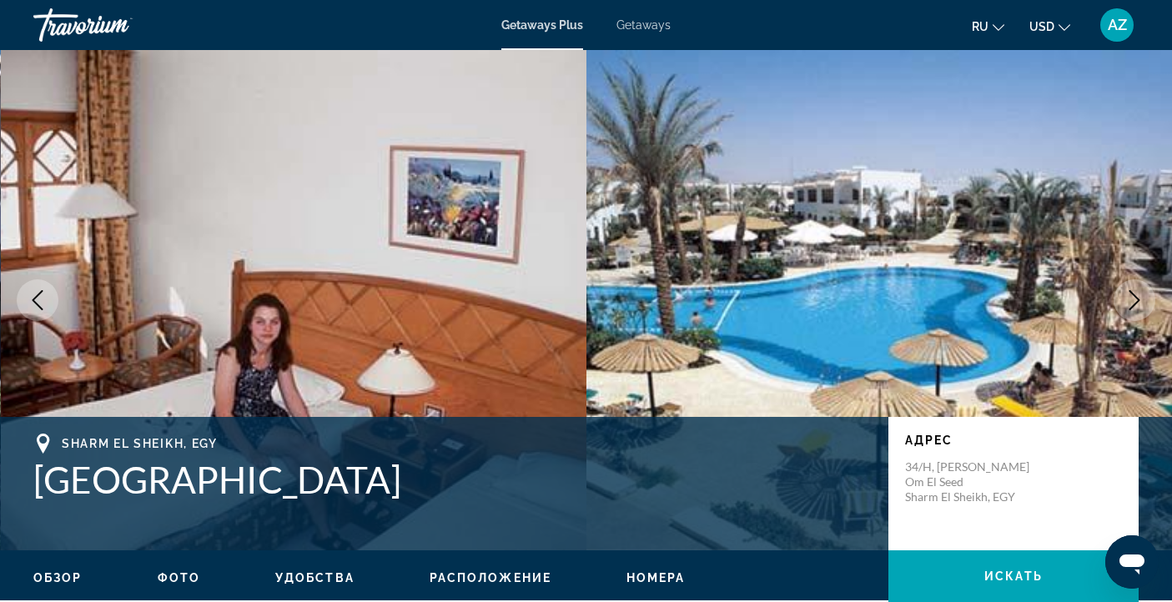
click at [1133, 299] on icon "Next image" at bounding box center [1135, 300] width 20 height 20
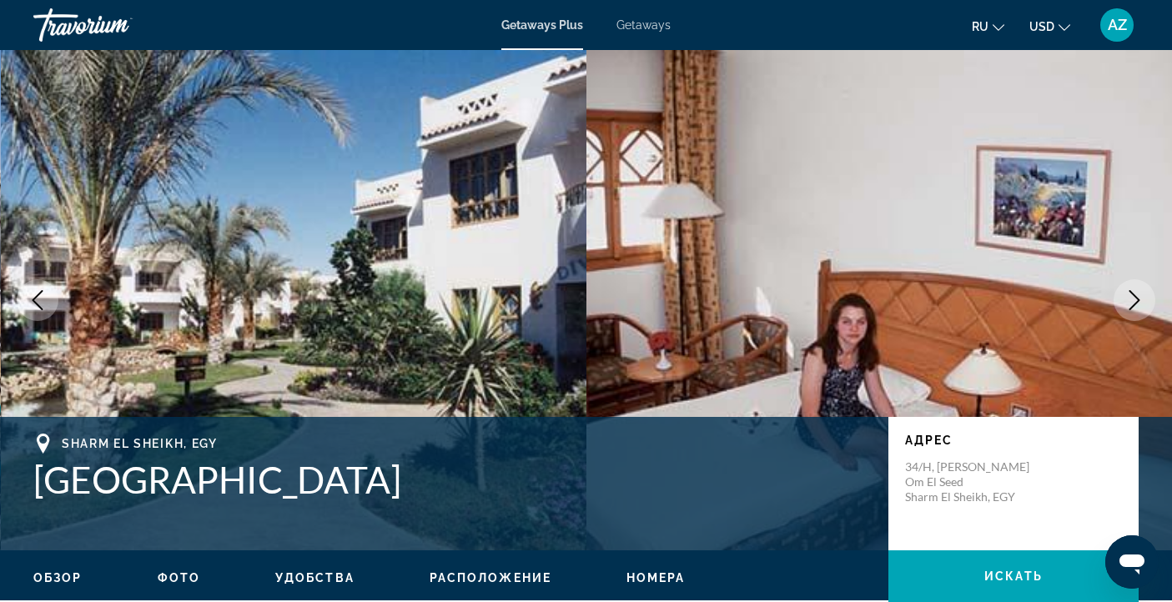
click at [1133, 299] on icon "Next image" at bounding box center [1135, 300] width 20 height 20
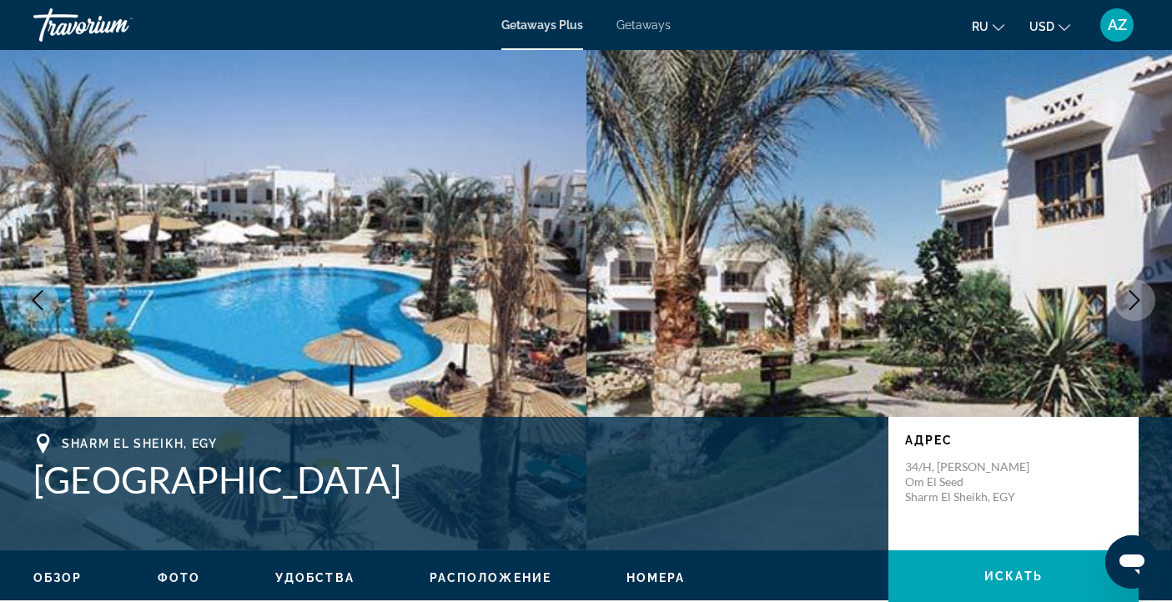
click at [1133, 299] on icon "Next image" at bounding box center [1135, 300] width 20 height 20
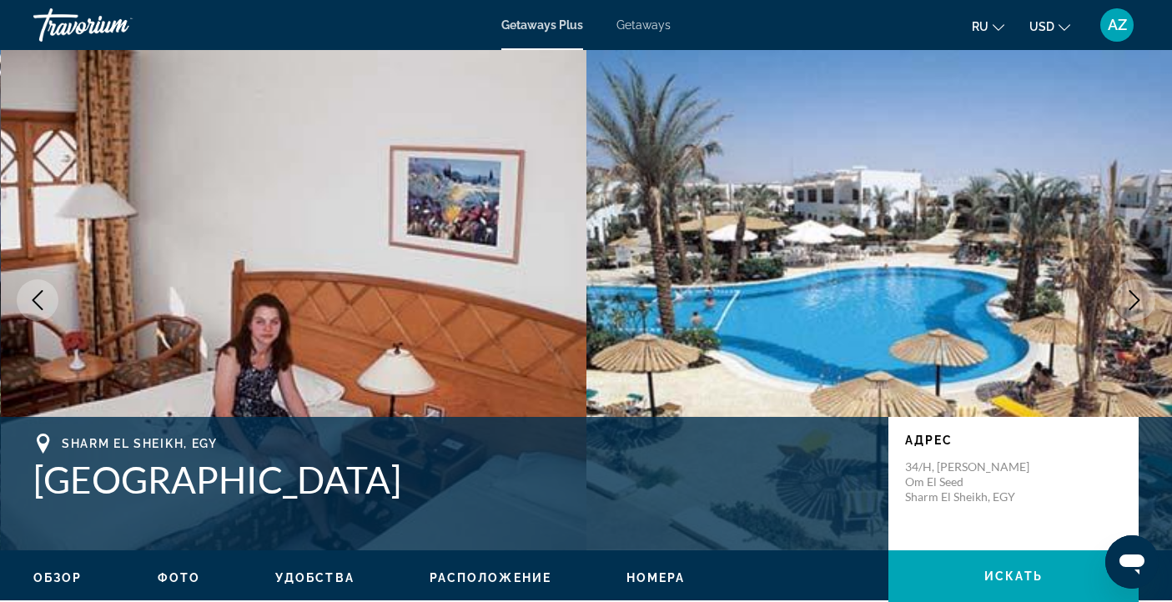
click at [1133, 299] on icon "Next image" at bounding box center [1135, 300] width 20 height 20
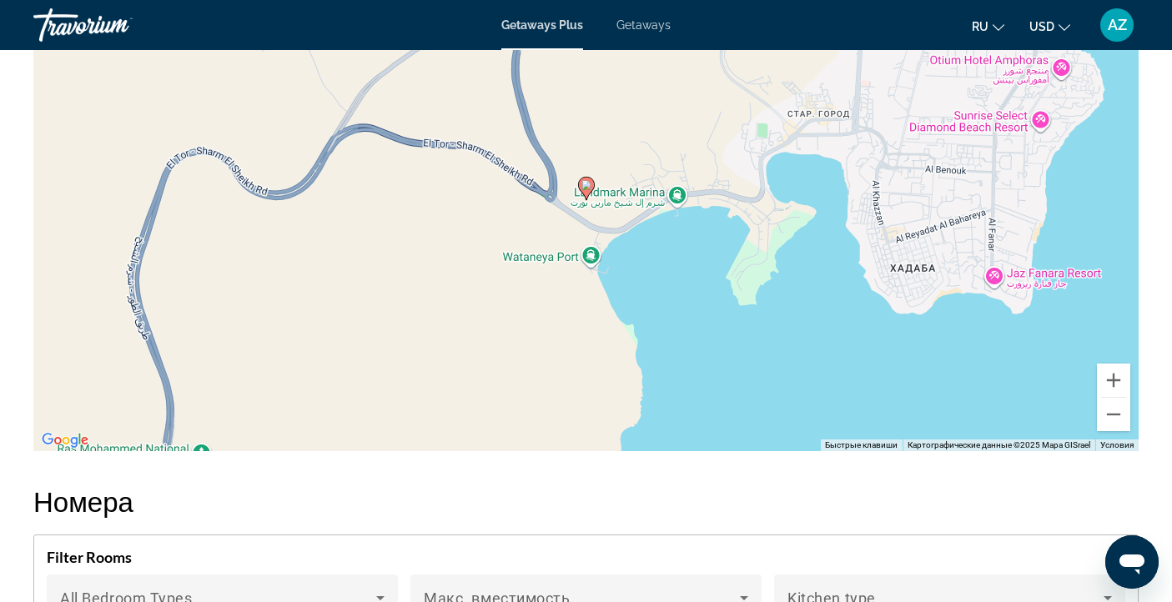
scroll to position [1863, 0]
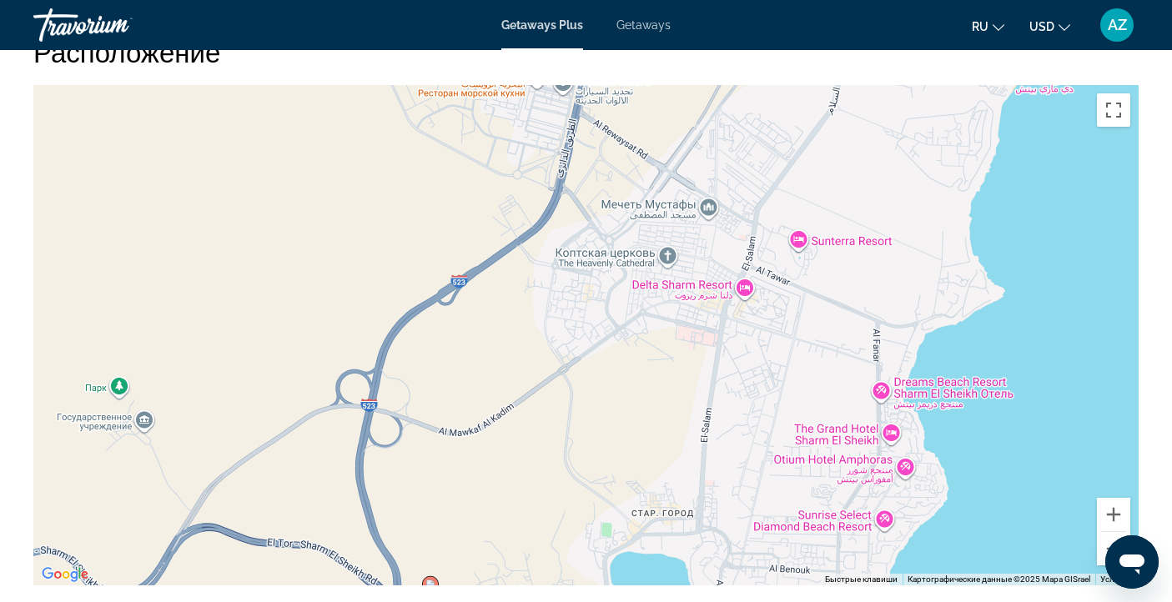
drag, startPoint x: 897, startPoint y: 203, endPoint x: 740, endPoint y: 470, distance: 309.6
click at [740, 470] on div "Чтобы активировать перетаскивание с помощью клавиатуры, нажмите Alt + Ввод. Пос…" at bounding box center [585, 335] width 1105 height 501
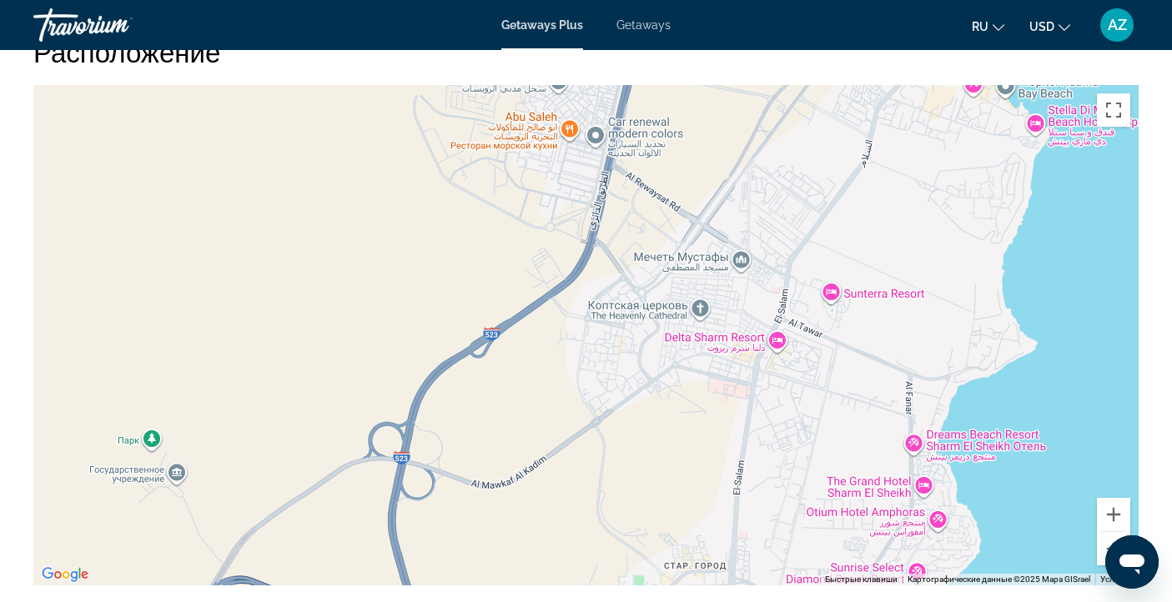
drag, startPoint x: 805, startPoint y: 180, endPoint x: 838, endPoint y: 234, distance: 62.5
click at [838, 234] on div "Чтобы активировать перетаскивание с помощью клавиатуры, нажмите Alt + Ввод. Пос…" at bounding box center [585, 335] width 1105 height 501
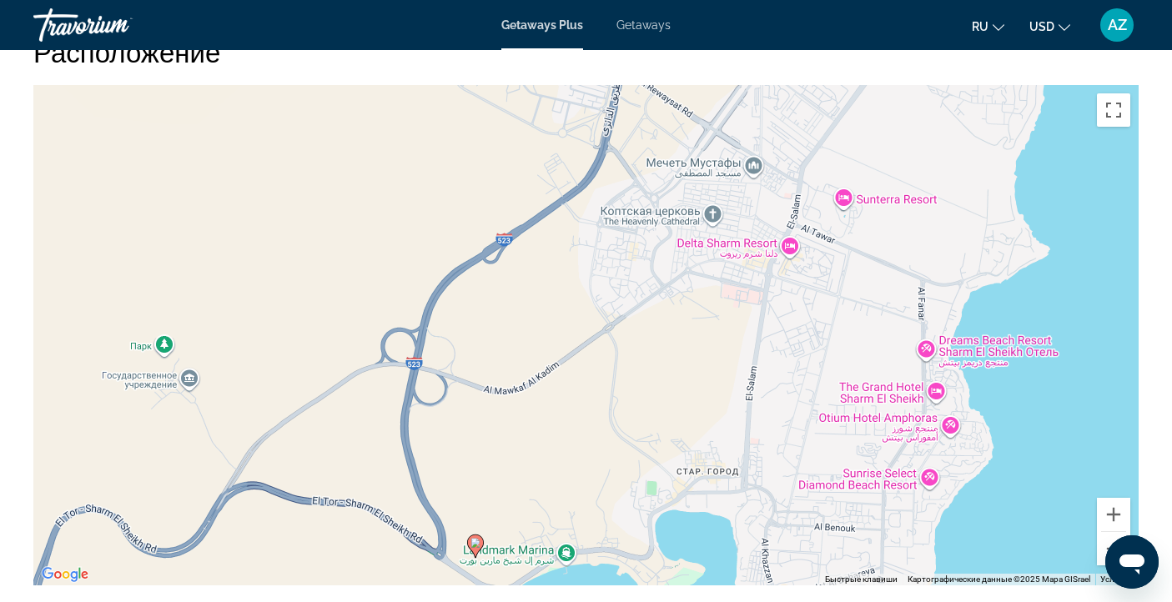
drag, startPoint x: 797, startPoint y: 420, endPoint x: 832, endPoint y: 293, distance: 131.6
click at [832, 293] on div "Чтобы активировать перетаскивание с помощью клавиатуры, нажмите Alt + Ввод. Пос…" at bounding box center [585, 335] width 1105 height 501
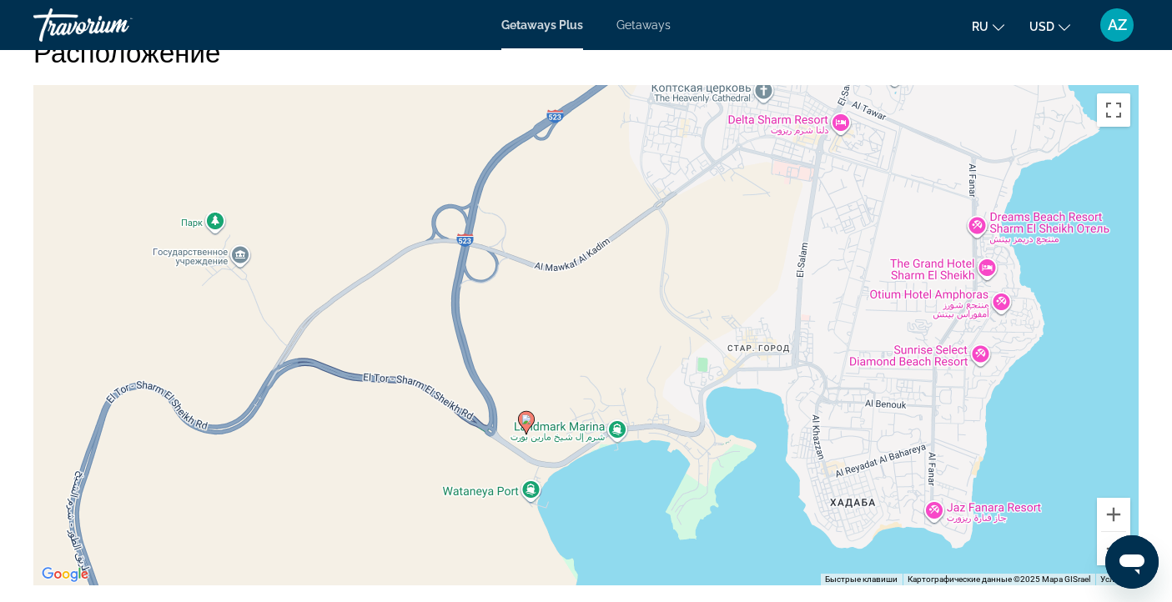
drag, startPoint x: 864, startPoint y: 319, endPoint x: 893, endPoint y: 224, distance: 99.5
click at [893, 224] on div "Чтобы активировать перетаскивание с помощью клавиатуры, нажмите Alt + Ввод. Пос…" at bounding box center [585, 335] width 1105 height 501
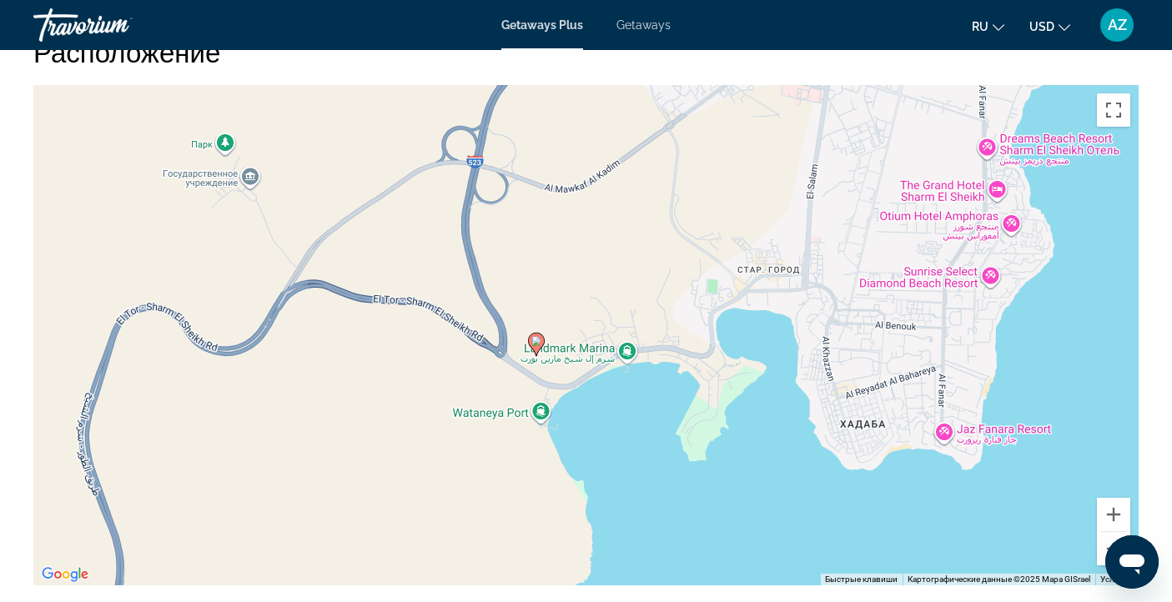
drag, startPoint x: 908, startPoint y: 471, endPoint x: 918, endPoint y: 389, distance: 82.4
click at [918, 389] on div "Чтобы активировать перетаскивание с помощью клавиатуры, нажмите Alt + Ввод. Пос…" at bounding box center [585, 335] width 1105 height 501
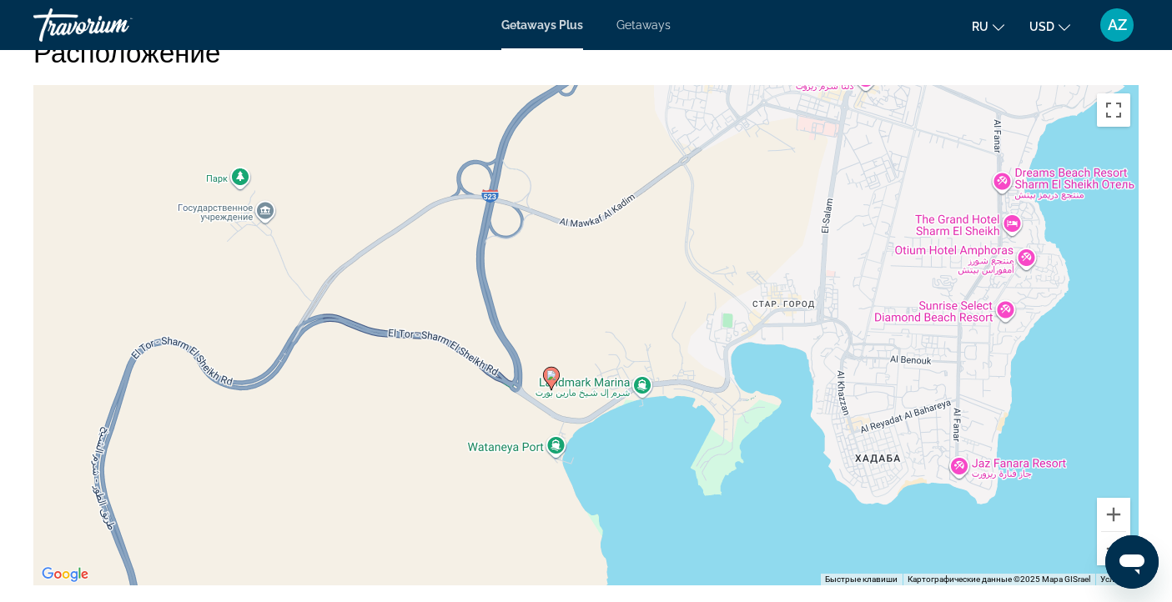
drag, startPoint x: 626, startPoint y: 467, endPoint x: 600, endPoint y: 486, distance: 31.7
click at [636, 500] on div "Чтобы активировать перетаскивание с помощью клавиатуры, нажмите Alt + Ввод. Пос…" at bounding box center [585, 335] width 1105 height 501
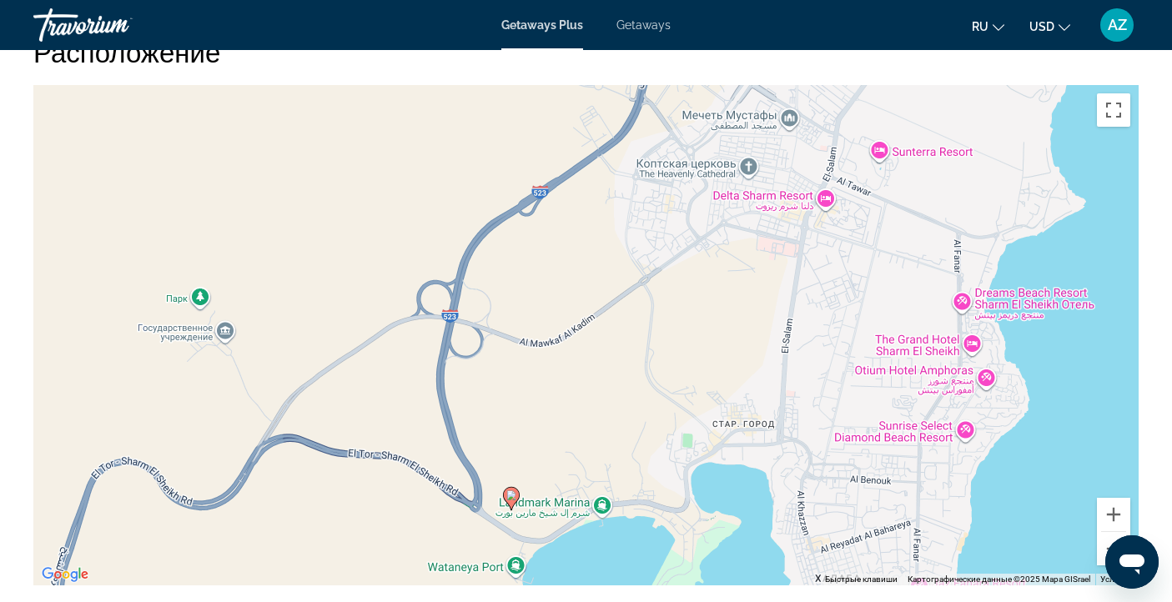
drag, startPoint x: 398, startPoint y: 152, endPoint x: 360, endPoint y: 299, distance: 152.6
click at [363, 300] on div "Чтобы активировать перетаскивание с помощью клавиатуры, нажмите Alt + Ввод. Пос…" at bounding box center [585, 335] width 1105 height 501
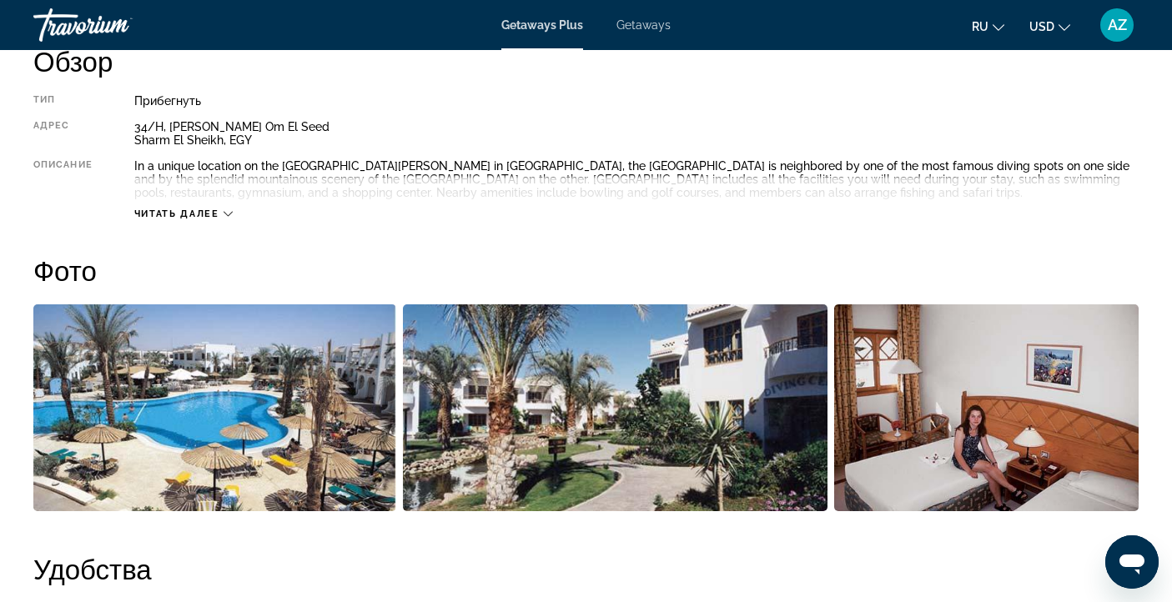
scroll to position [31, 0]
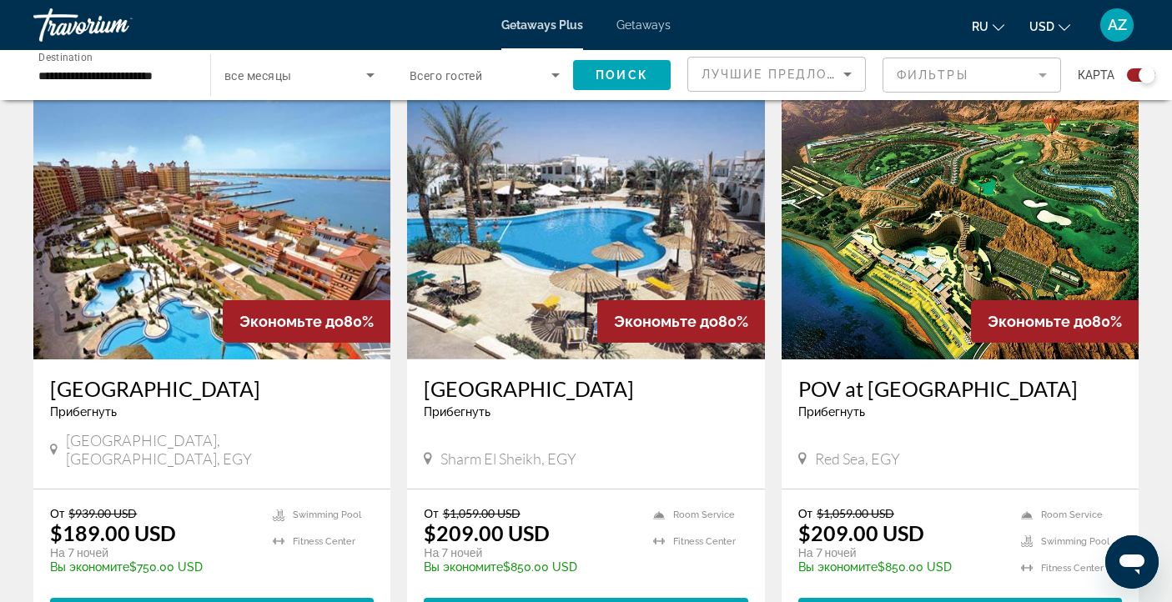
scroll to position [1124, 0]
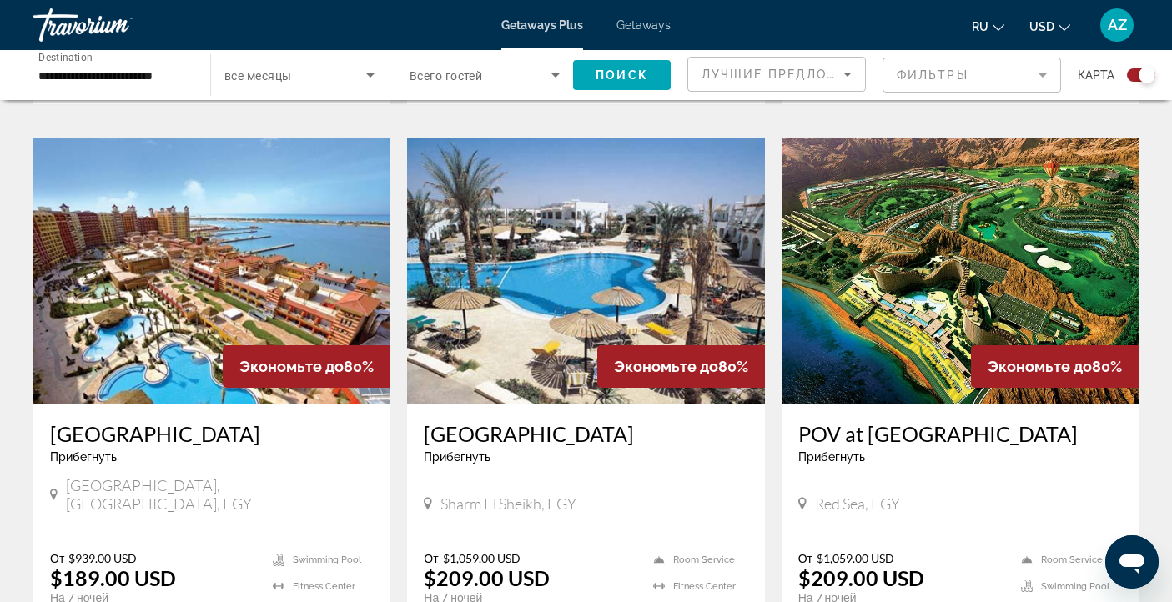
click at [964, 269] on img "Main content" at bounding box center [960, 271] width 357 height 267
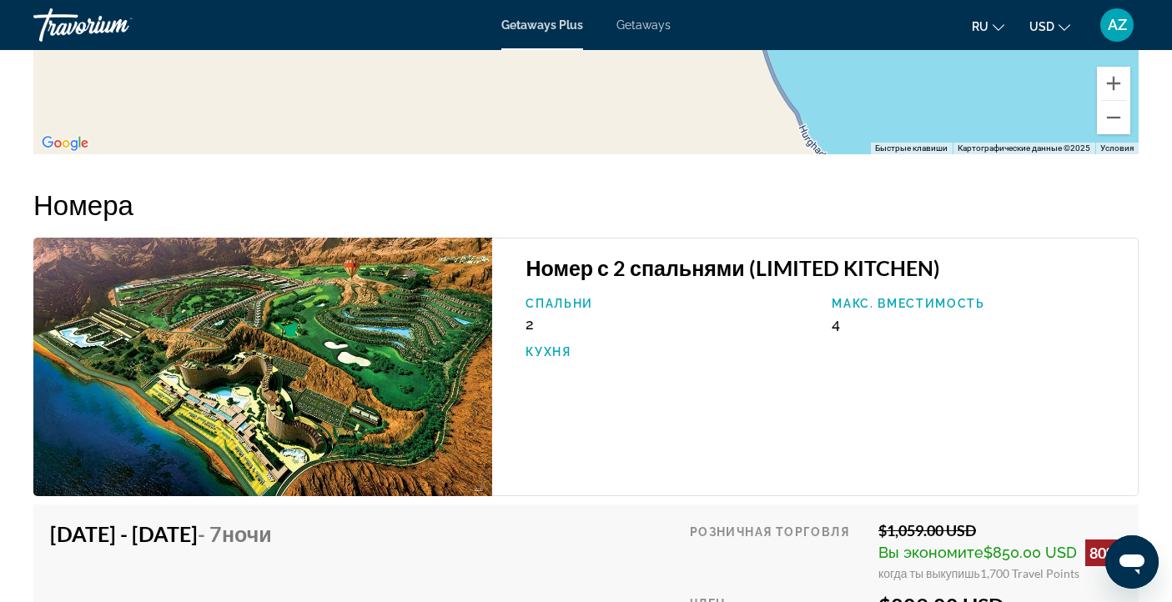
scroll to position [2640, 0]
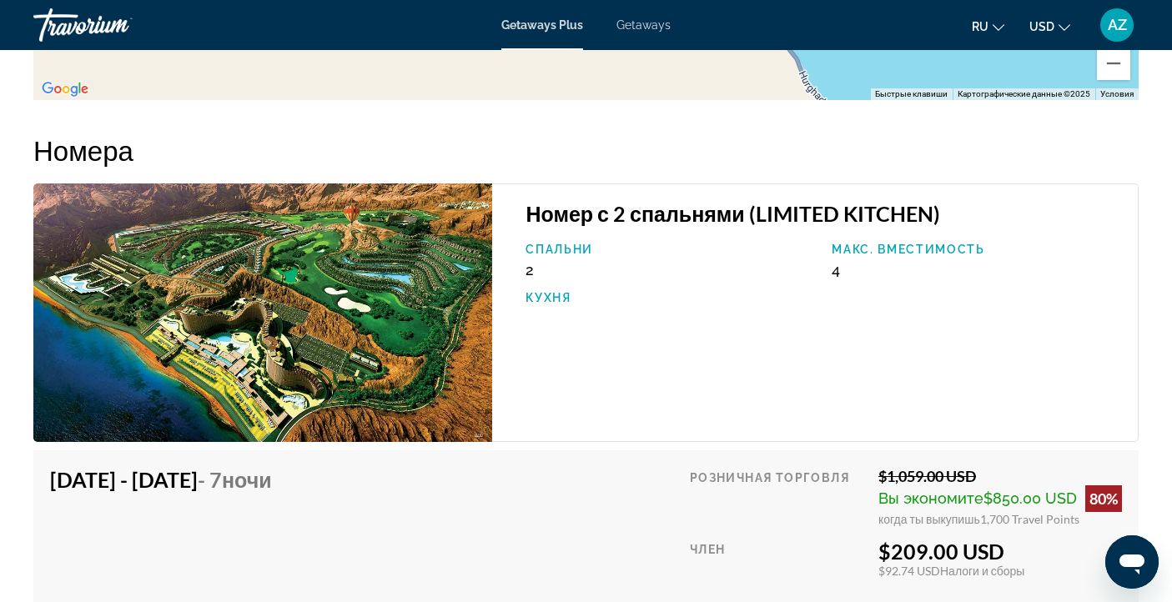
click at [261, 294] on img "Main content" at bounding box center [262, 313] width 459 height 259
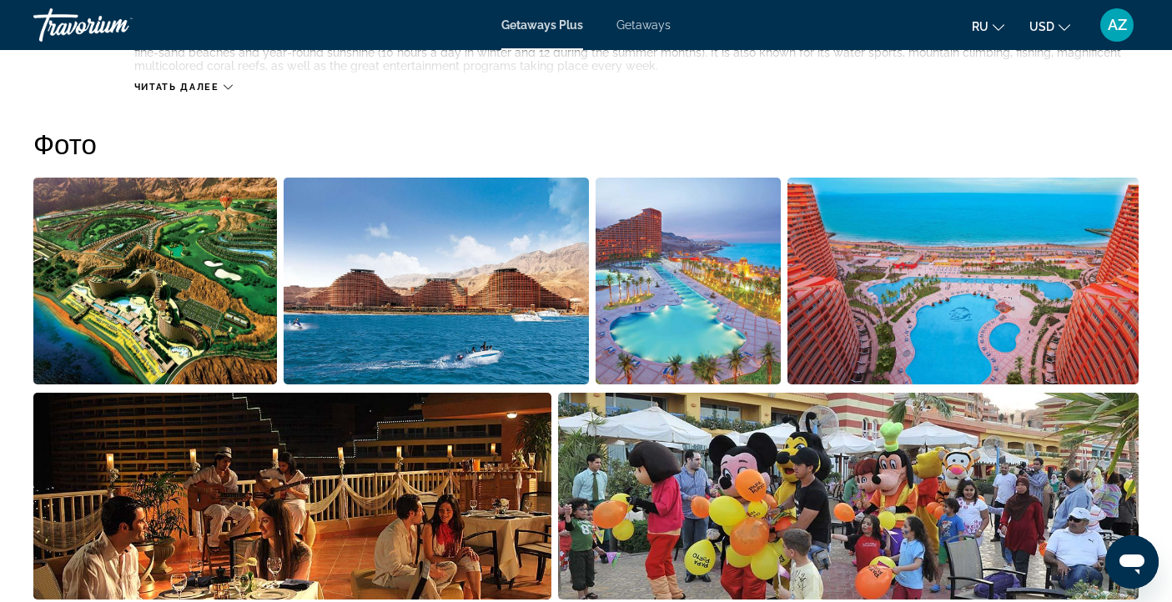
scroll to position [685, 0]
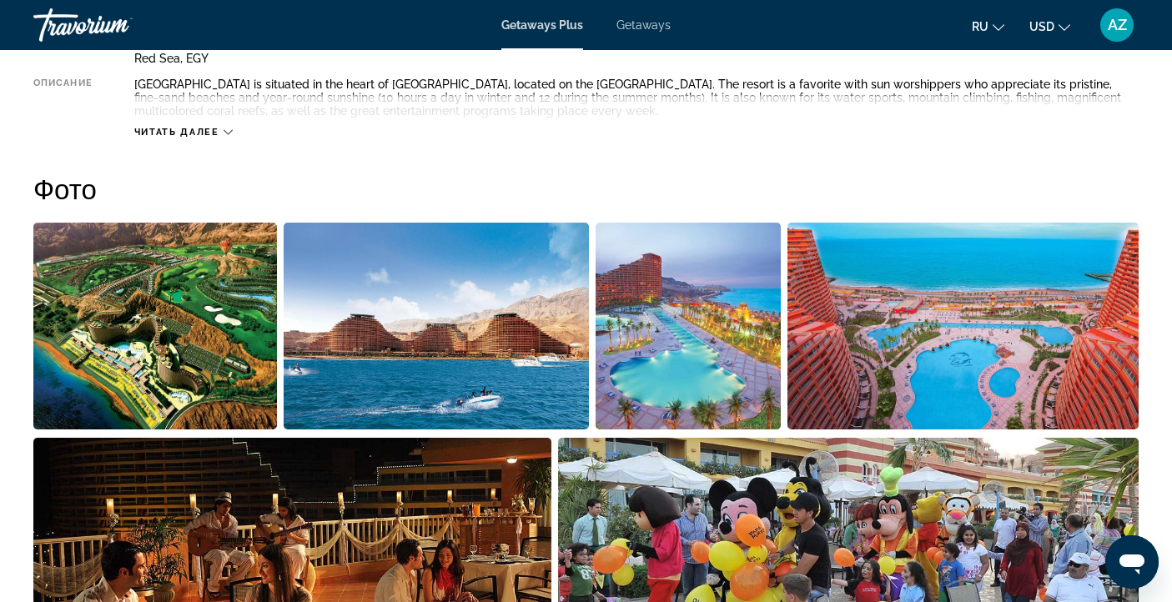
click at [161, 309] on img "Open full-screen image slider" at bounding box center [155, 326] width 244 height 207
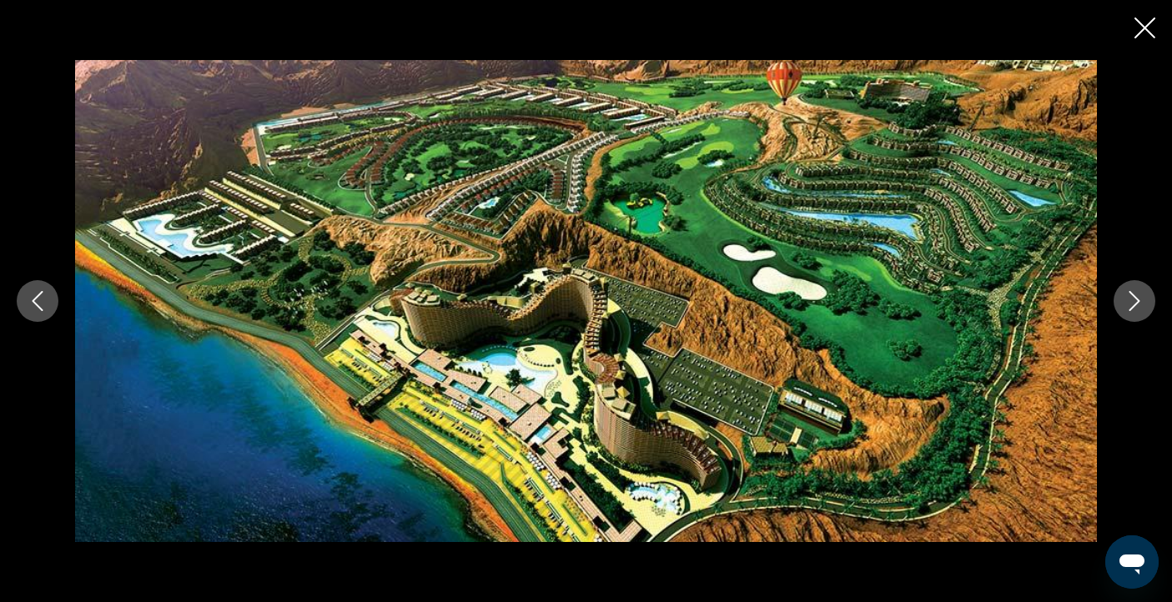
click at [1126, 301] on icon "Next image" at bounding box center [1135, 301] width 20 height 20
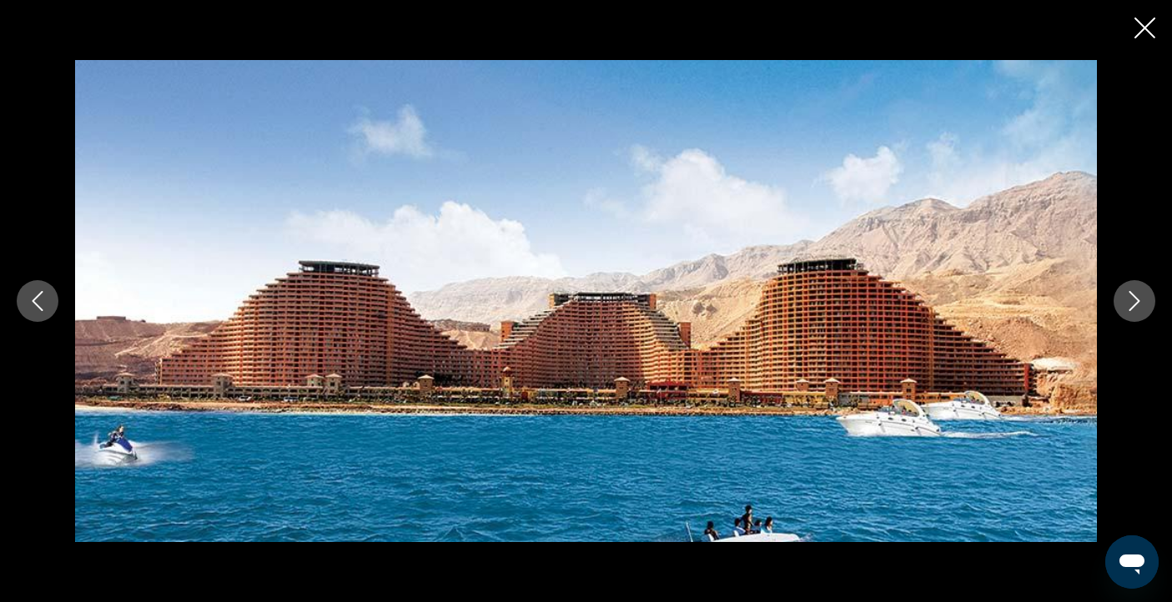
click at [1126, 301] on icon "Next image" at bounding box center [1135, 301] width 20 height 20
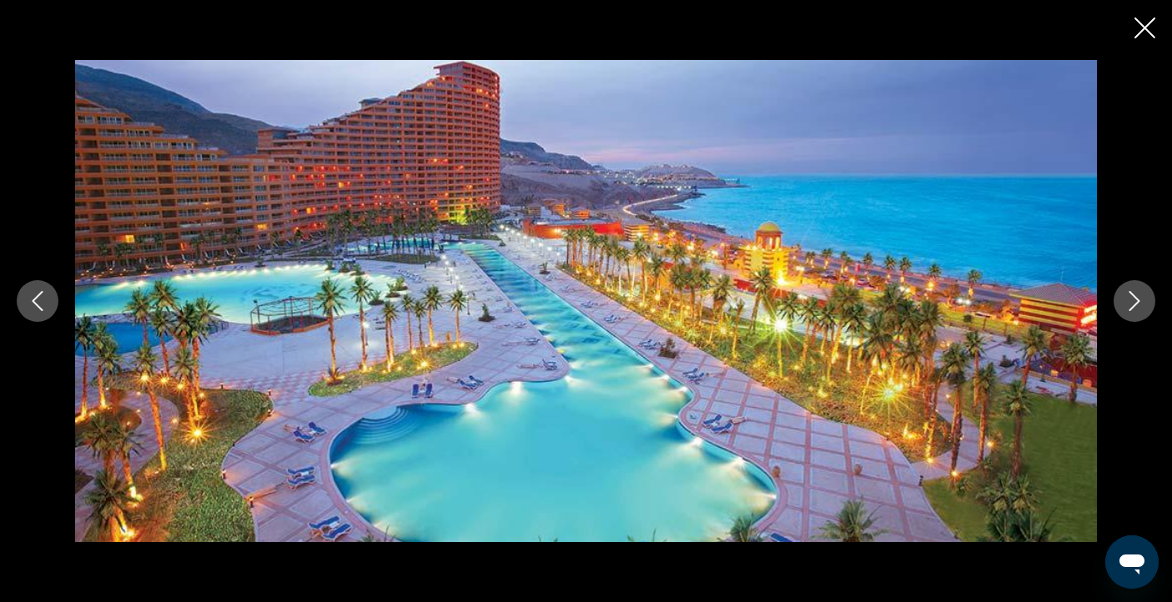
click at [1126, 301] on icon "Next image" at bounding box center [1135, 301] width 20 height 20
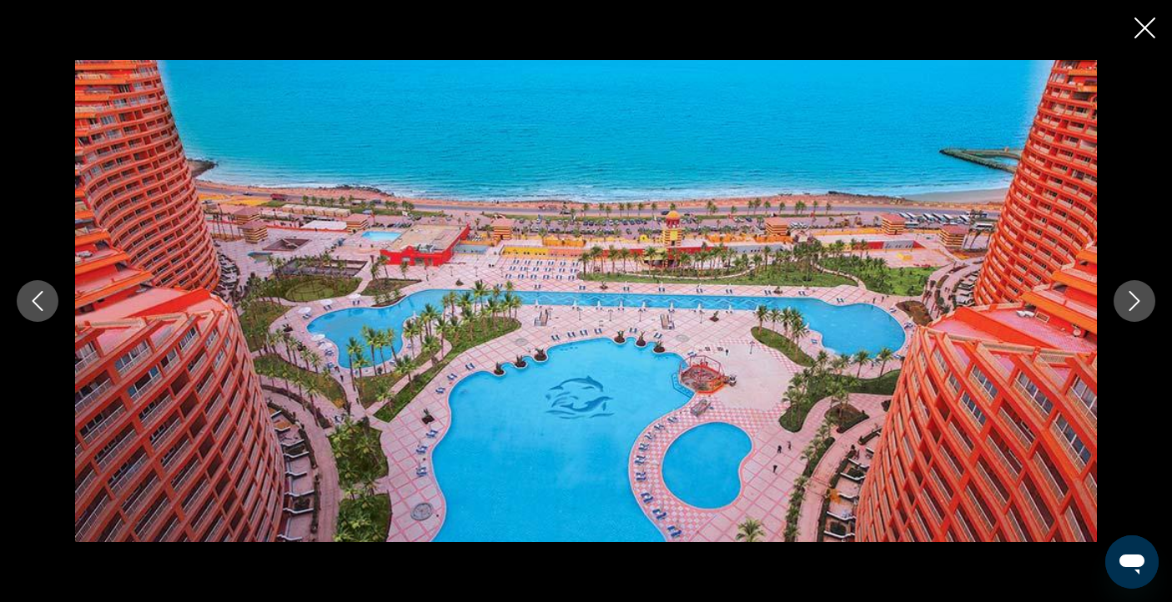
click at [1126, 301] on icon "Next image" at bounding box center [1135, 301] width 20 height 20
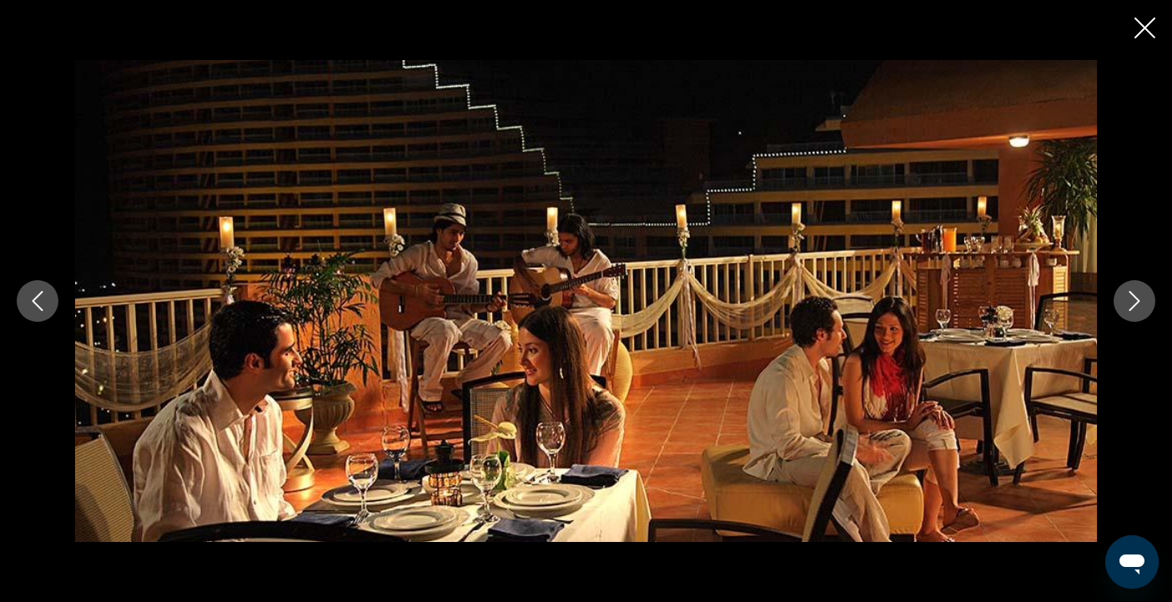
click at [1126, 301] on icon "Next image" at bounding box center [1135, 301] width 20 height 20
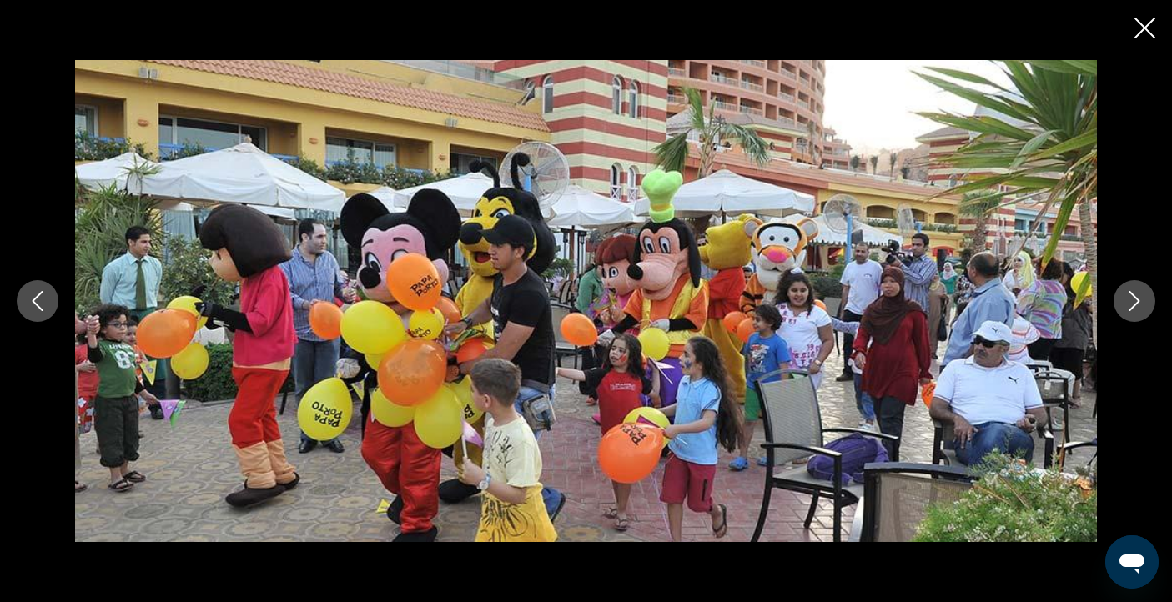
click at [1126, 301] on icon "Next image" at bounding box center [1135, 301] width 20 height 20
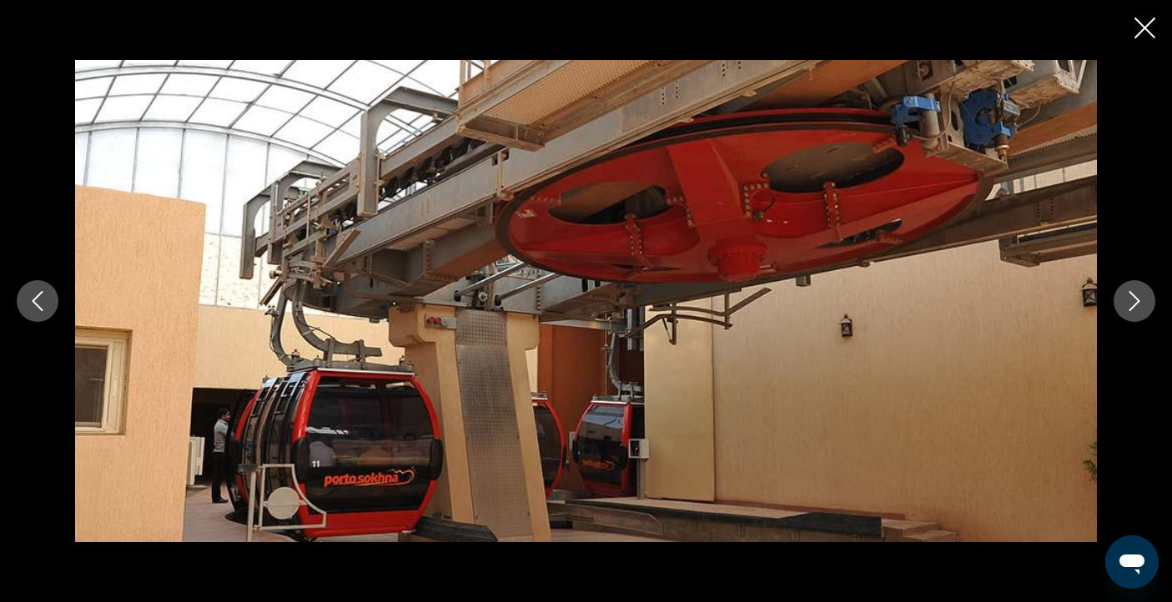
click at [1126, 301] on icon "Next image" at bounding box center [1135, 301] width 20 height 20
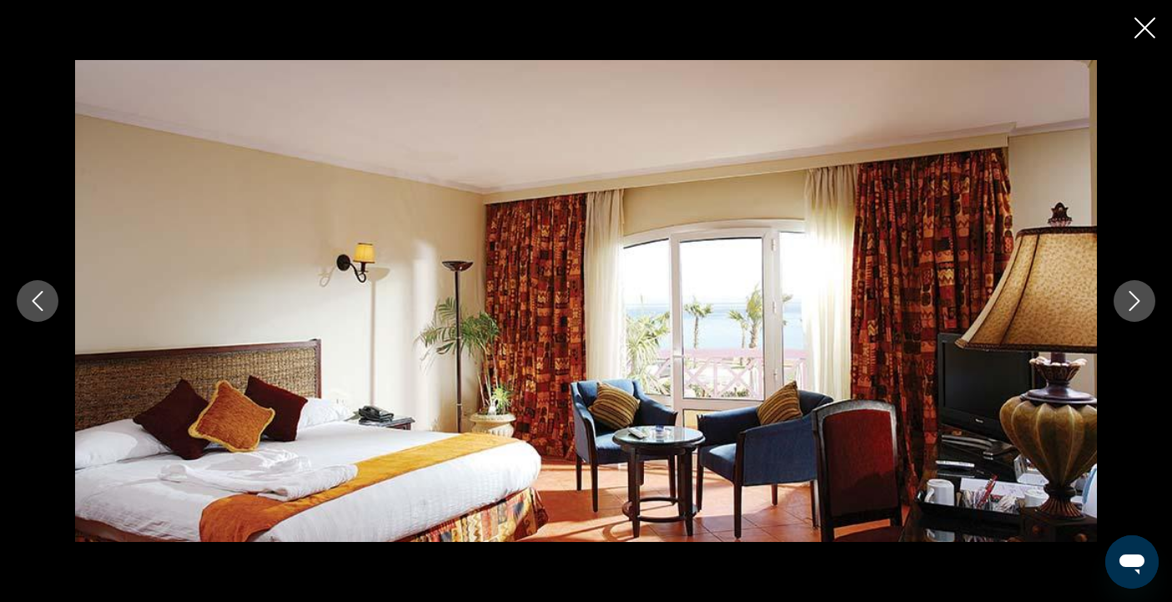
click at [1126, 301] on icon "Next image" at bounding box center [1135, 301] width 20 height 20
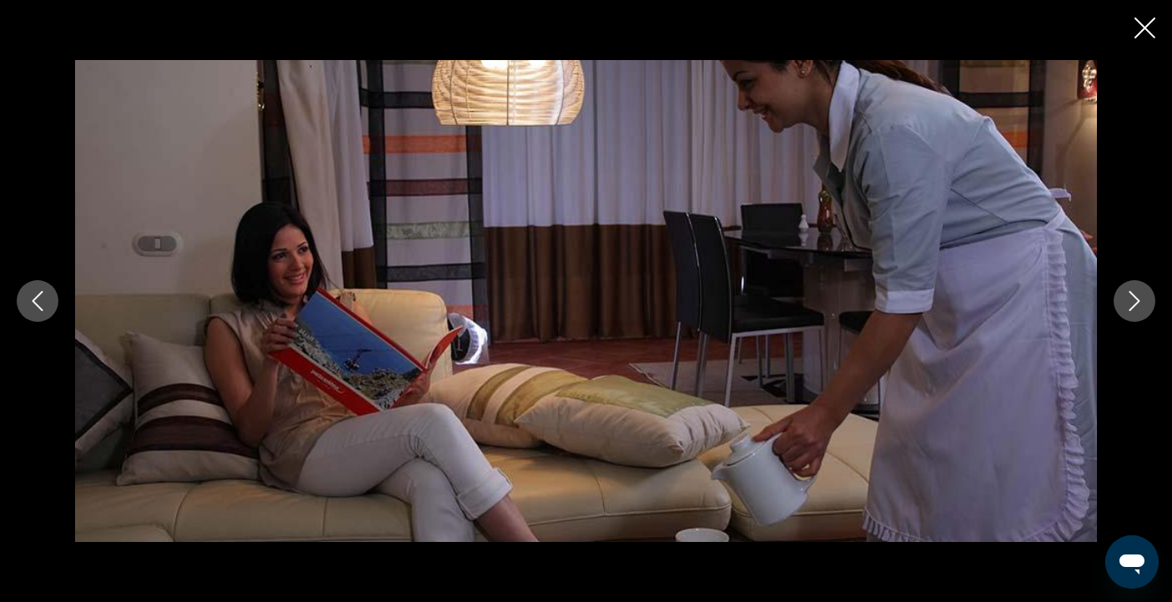
click at [1126, 301] on icon "Next image" at bounding box center [1135, 301] width 20 height 20
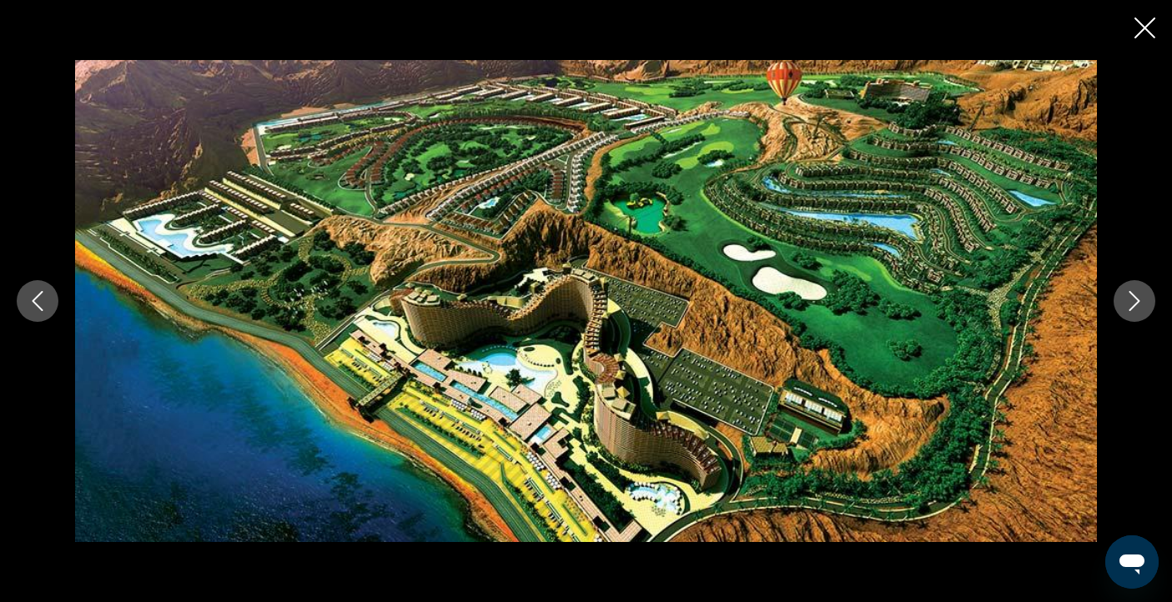
click at [1126, 301] on icon "Next image" at bounding box center [1135, 301] width 20 height 20
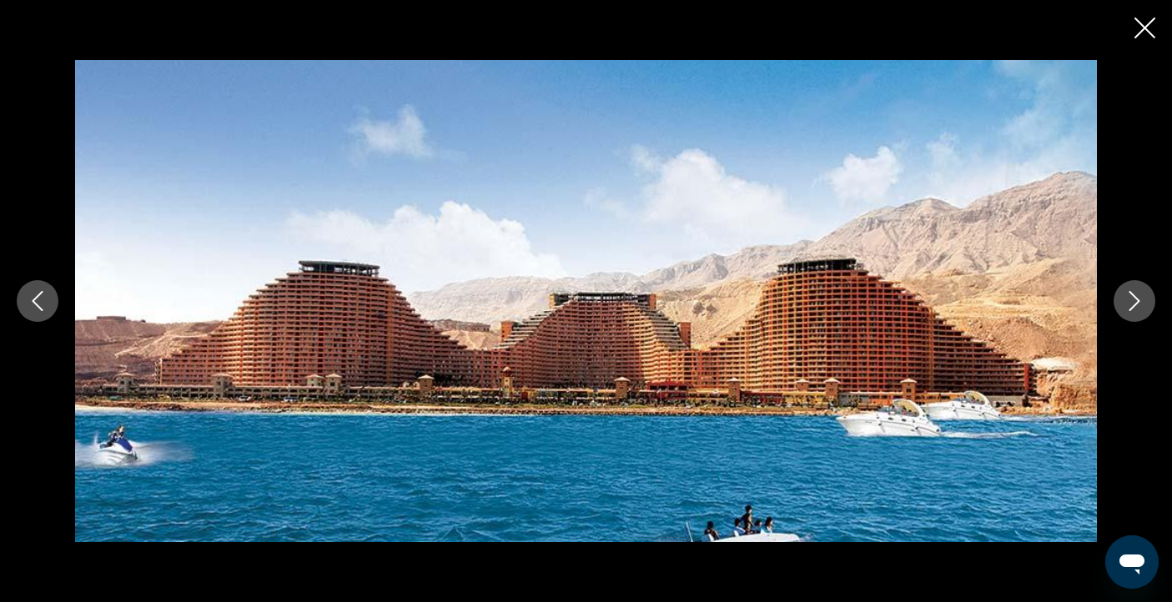
click at [1126, 301] on icon "Next image" at bounding box center [1135, 301] width 20 height 20
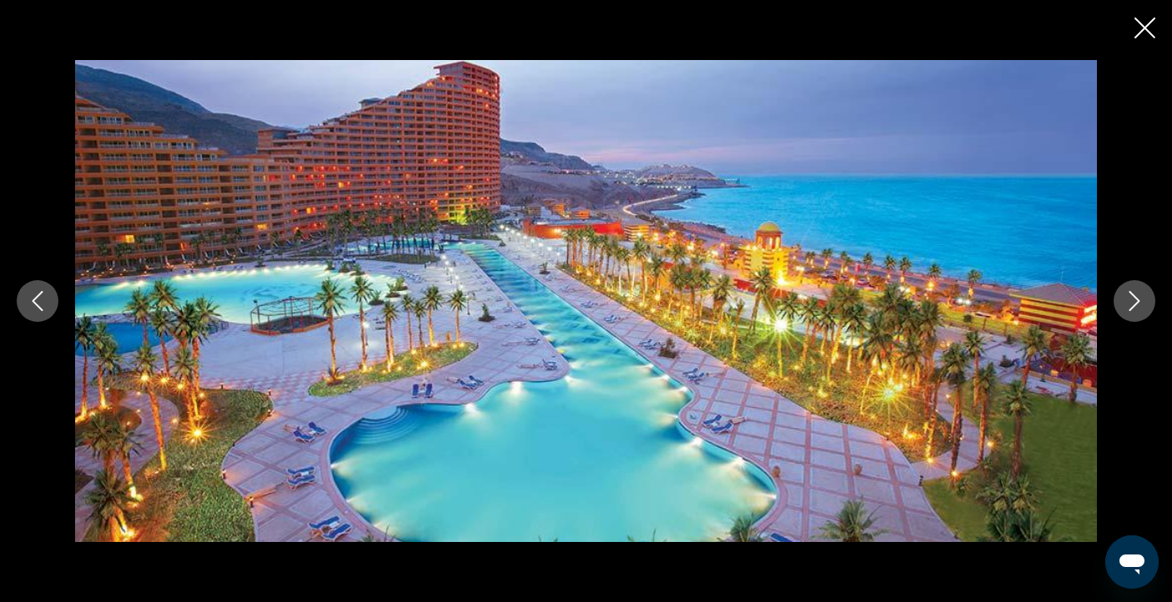
click at [1126, 301] on icon "Next image" at bounding box center [1135, 301] width 20 height 20
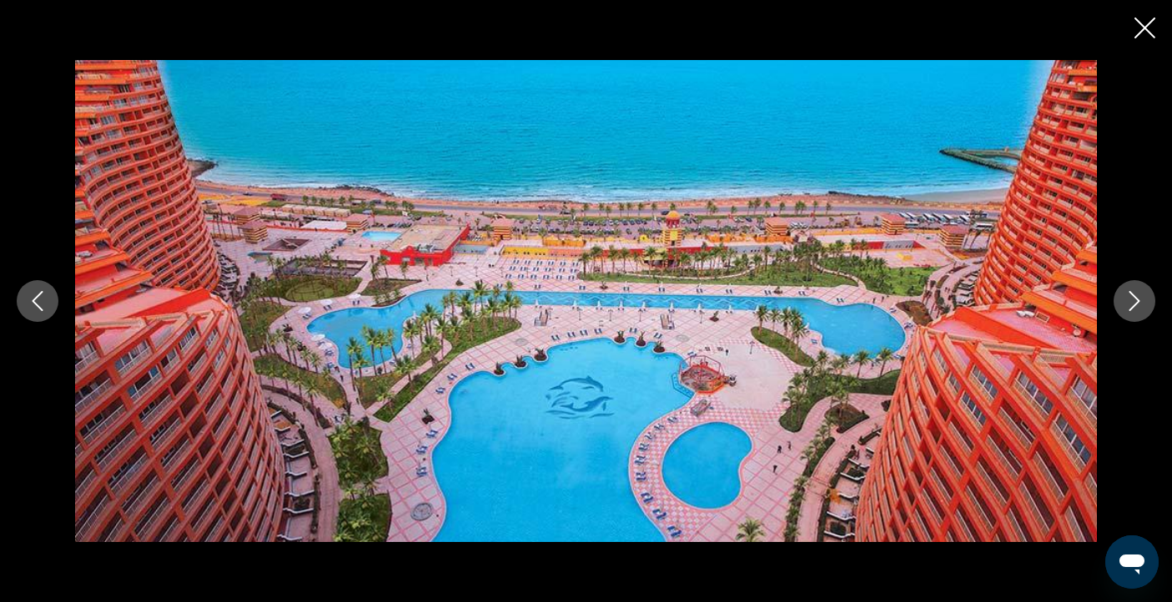
click at [1126, 301] on icon "Next image" at bounding box center [1135, 301] width 20 height 20
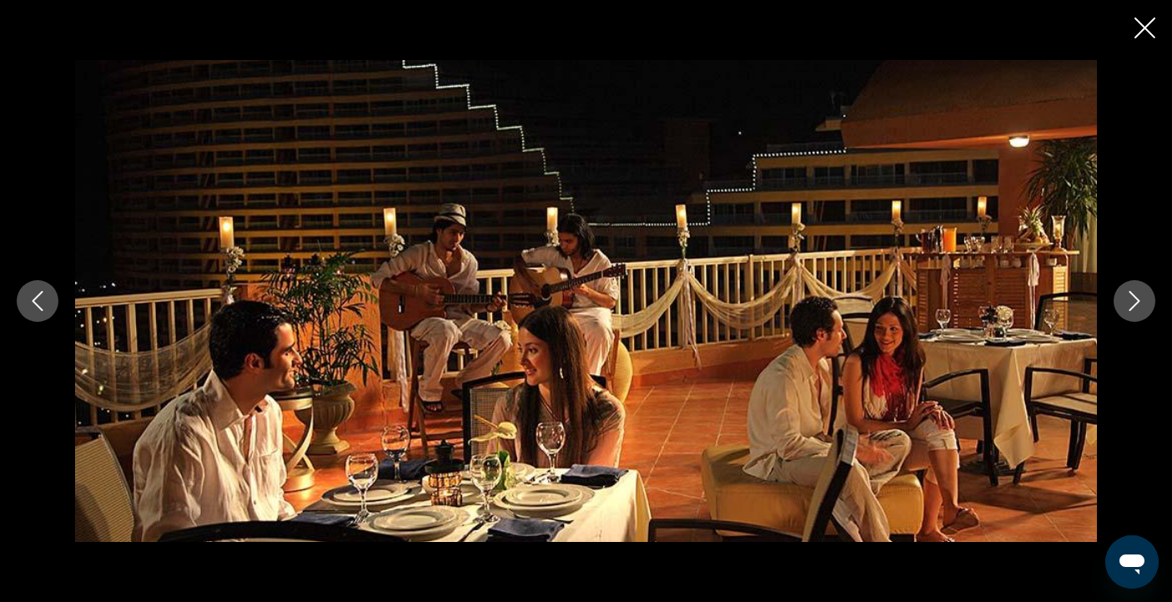
click at [1126, 301] on icon "Next image" at bounding box center [1135, 301] width 20 height 20
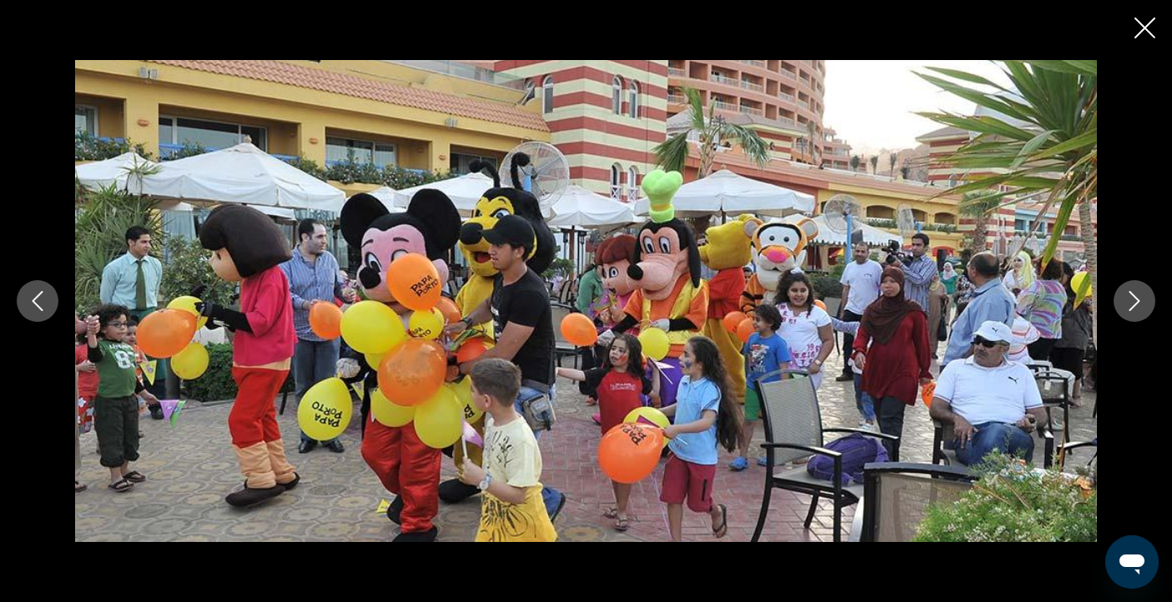
click at [1143, 43] on button "Close slideshow" at bounding box center [1145, 30] width 21 height 26
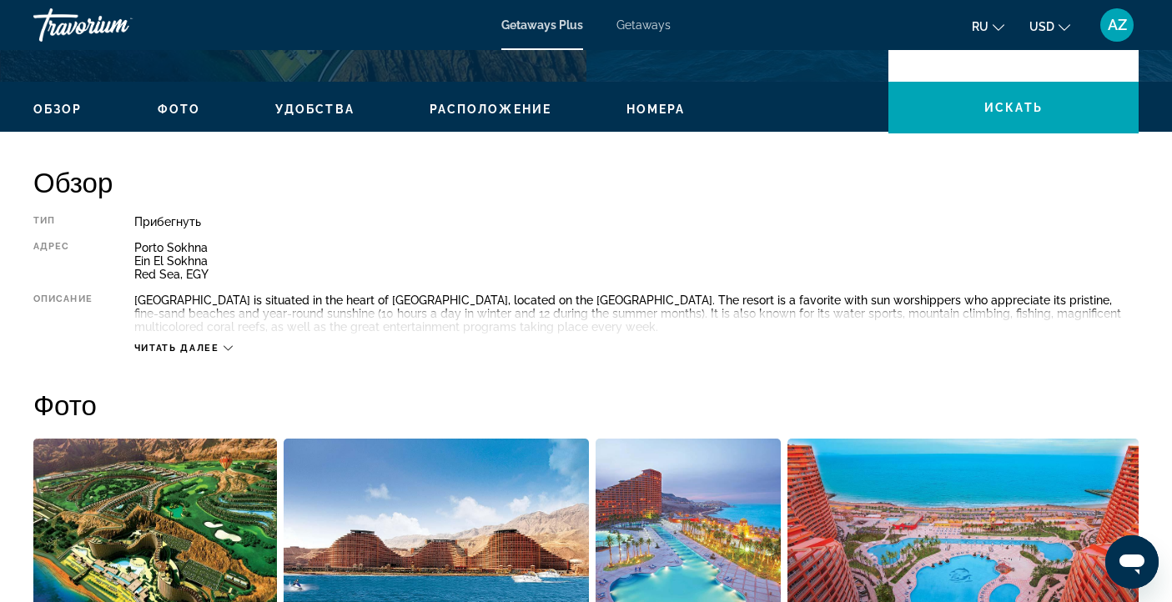
scroll to position [415, 0]
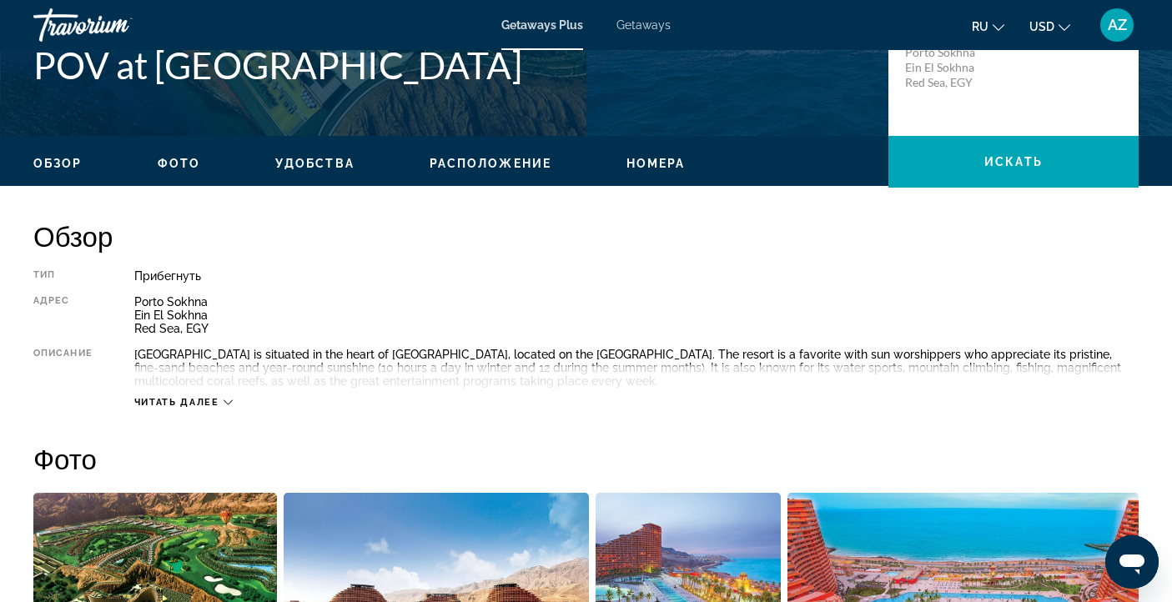
click at [320, 164] on span "Удобства" at bounding box center [314, 163] width 79 height 13
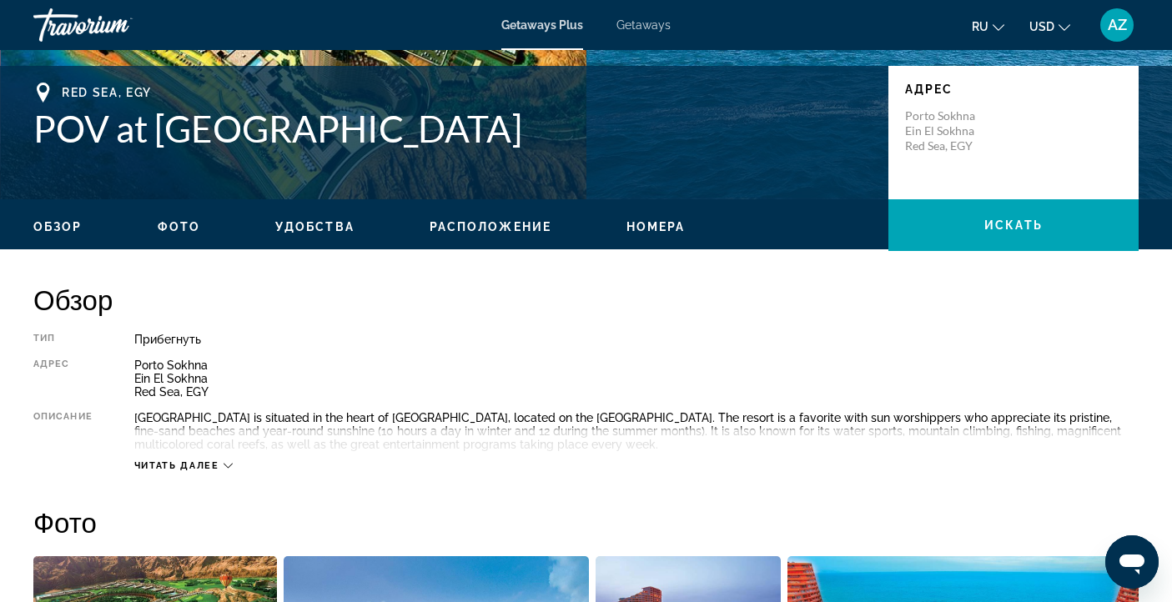
scroll to position [315, 0]
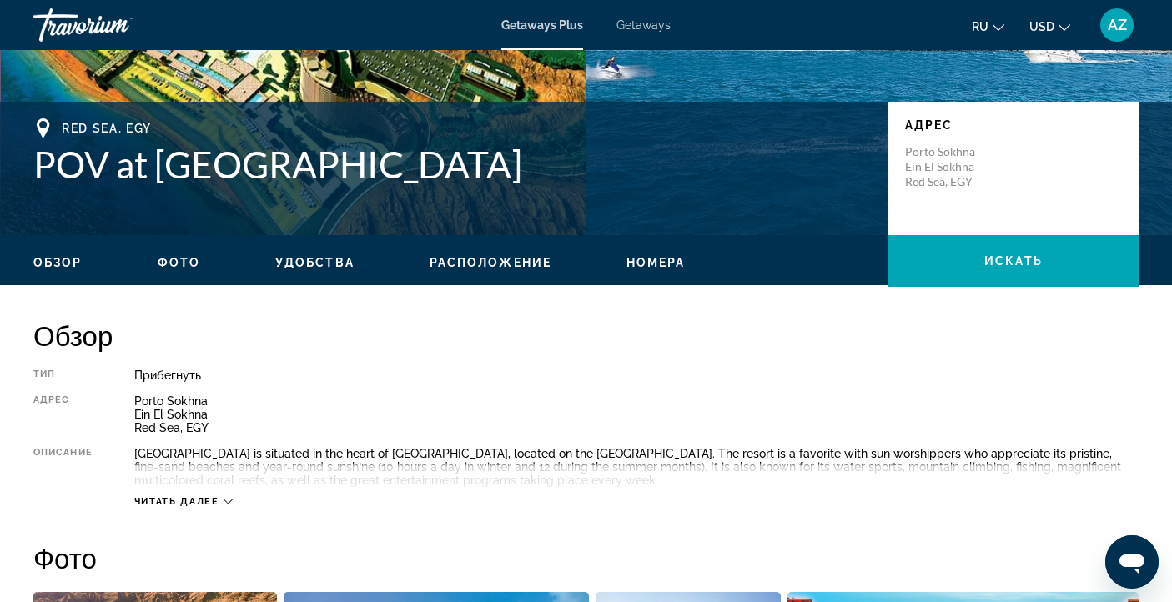
click at [653, 263] on span "Номера" at bounding box center [656, 262] width 59 height 13
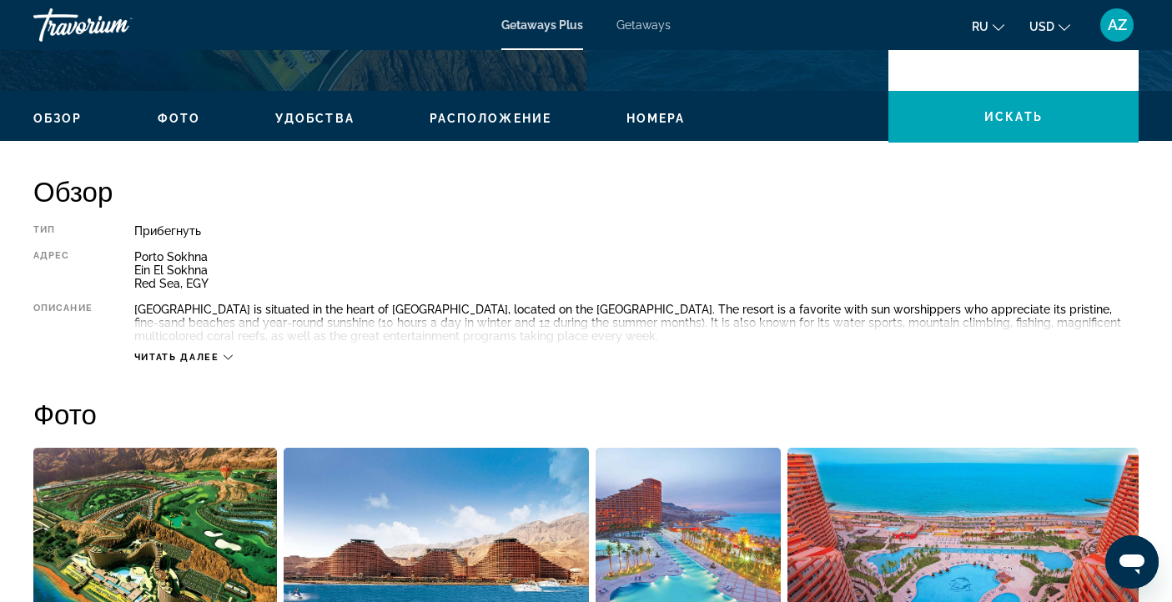
scroll to position [360, 0]
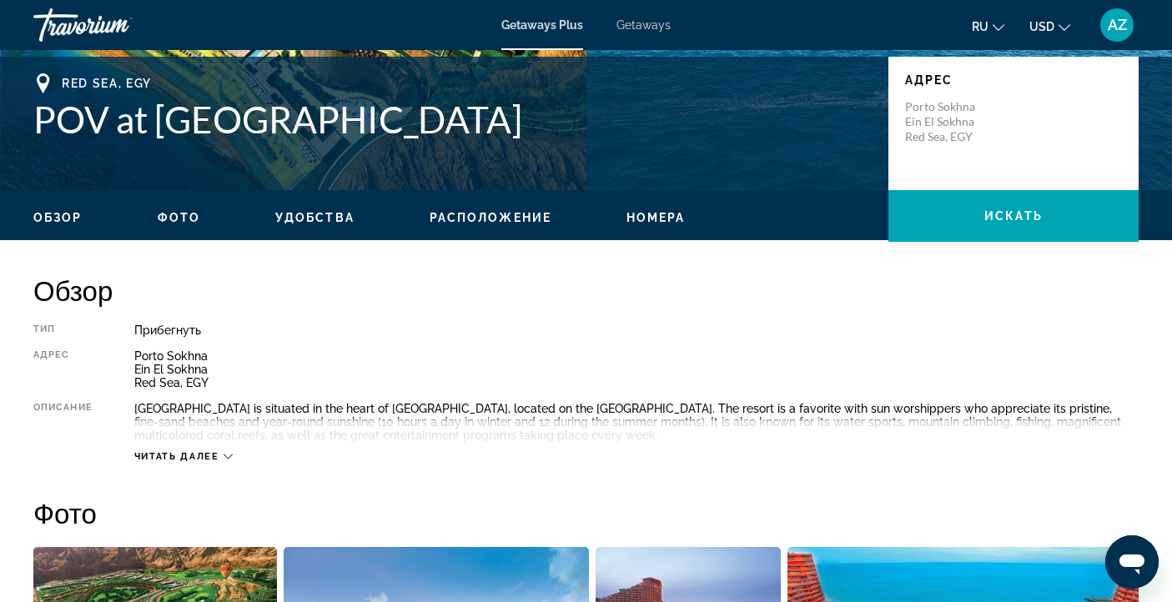
click at [478, 213] on span "Расположение" at bounding box center [491, 217] width 122 height 13
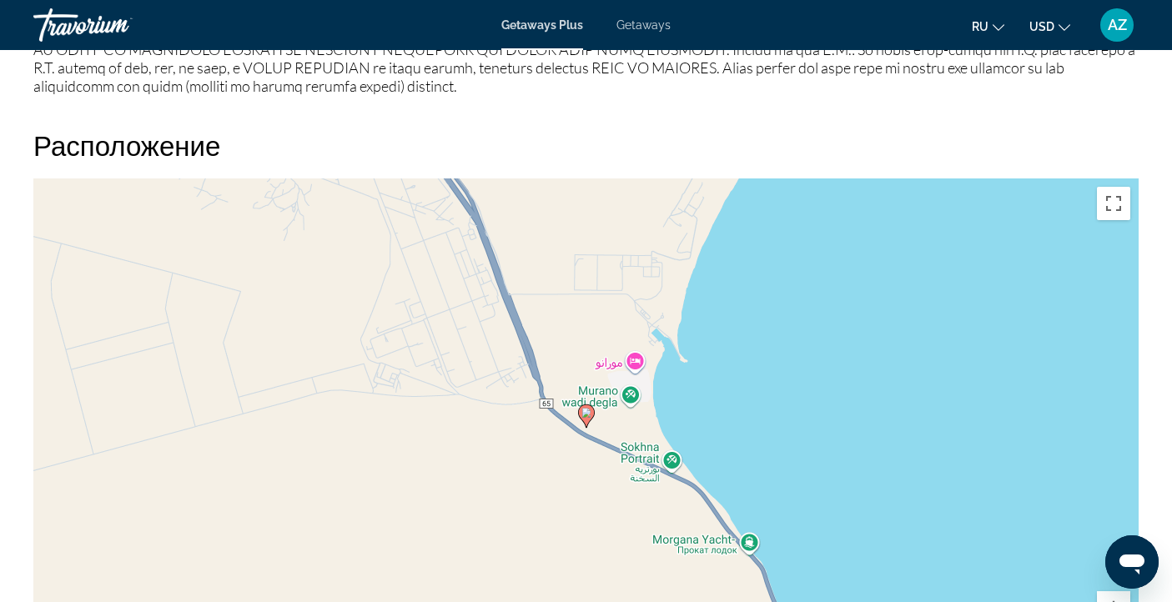
scroll to position [2066, 0]
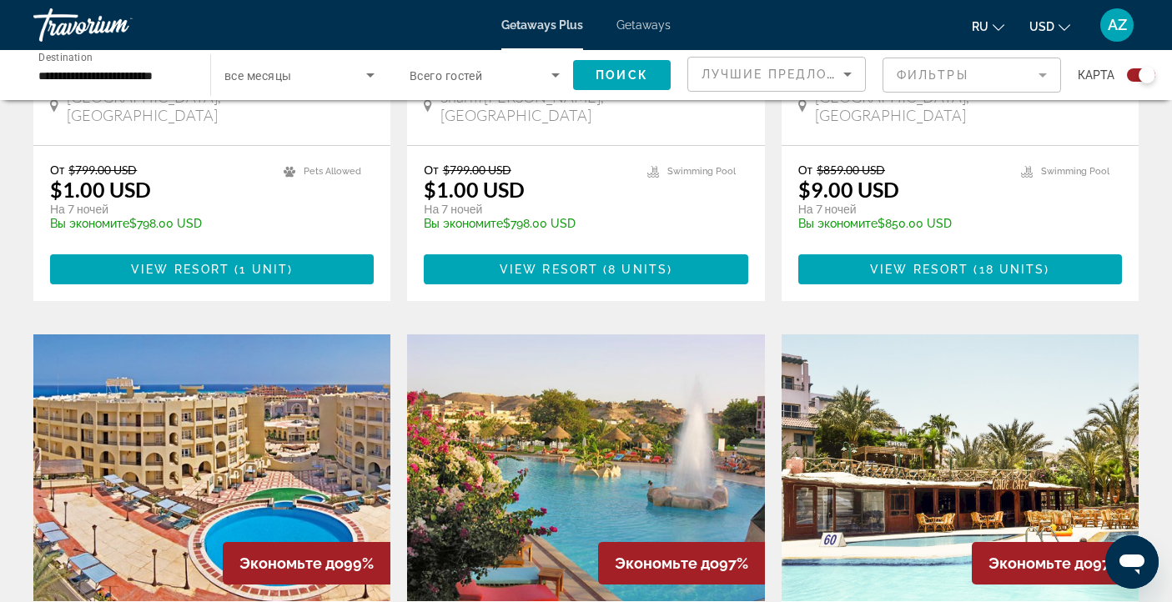
scroll to position [214, 0]
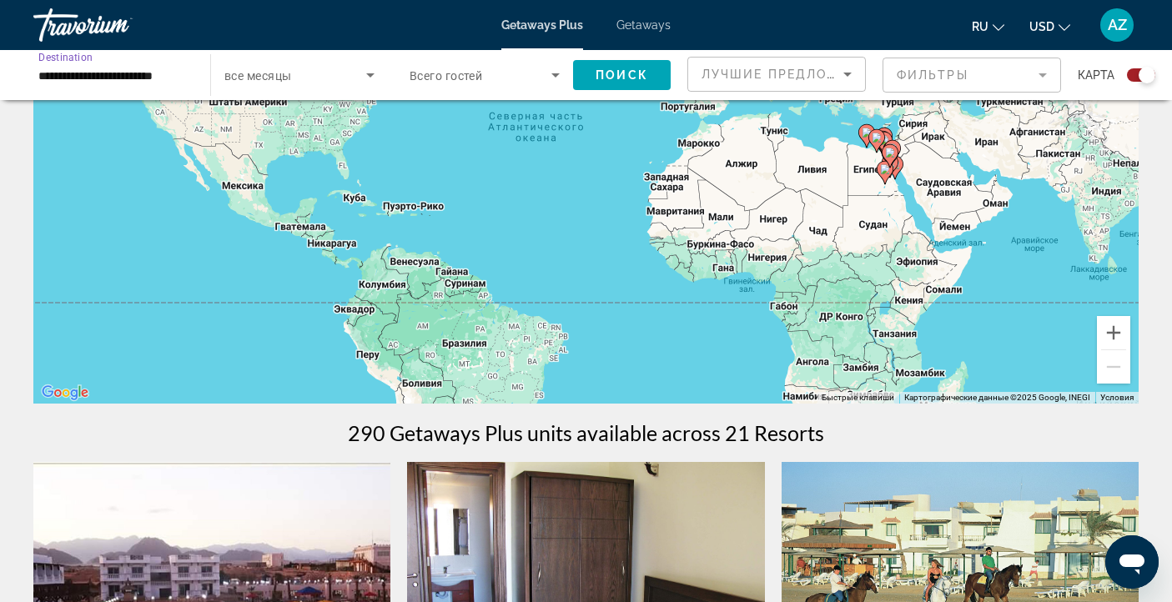
click at [51, 73] on input "**********" at bounding box center [113, 76] width 150 height 20
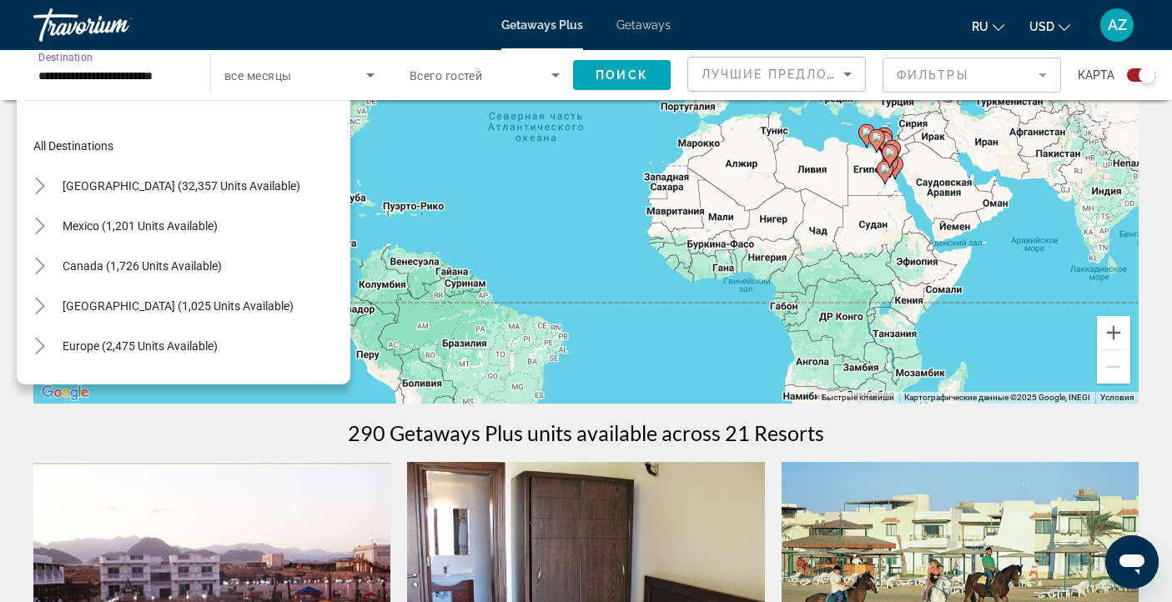
scroll to position [390, 0]
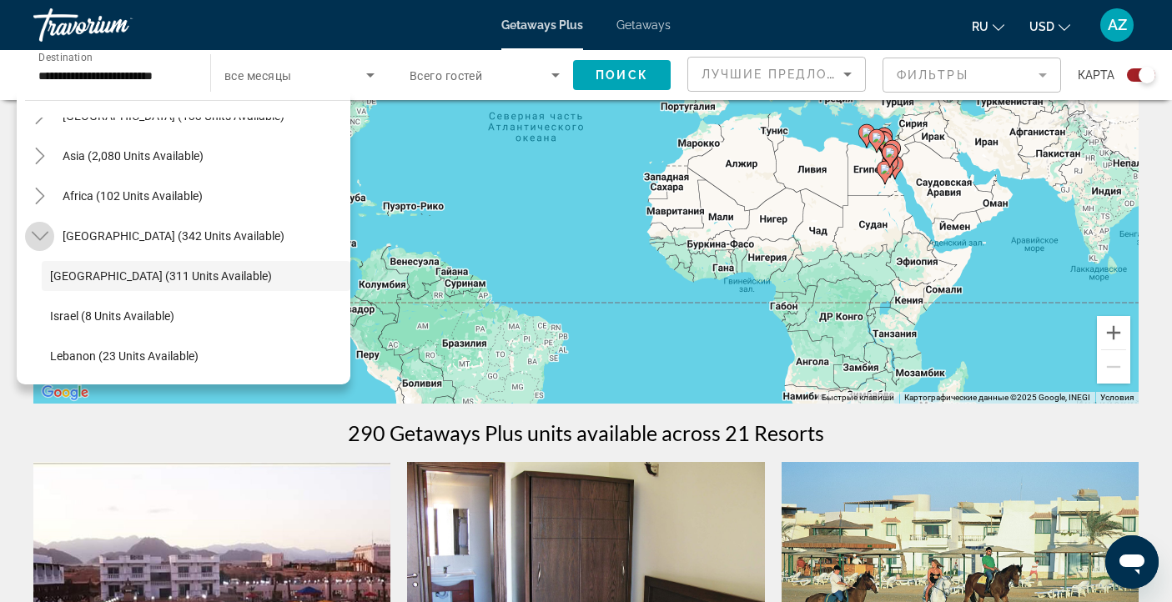
click at [37, 234] on icon "Toggle Middle East (342 units available)" at bounding box center [40, 236] width 17 height 17
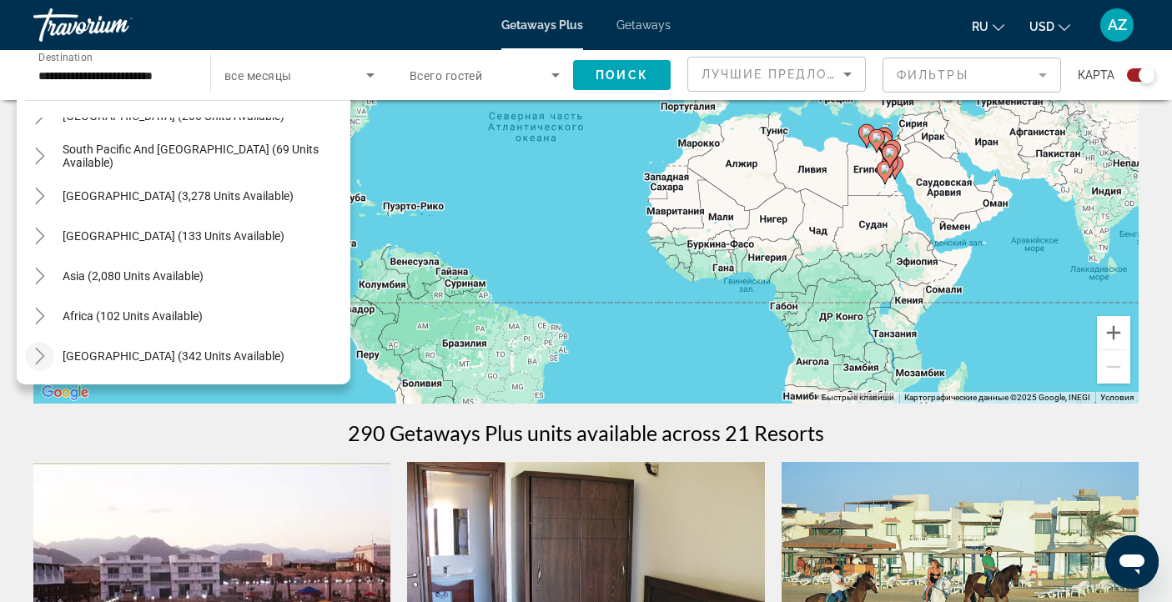
scroll to position [0, 0]
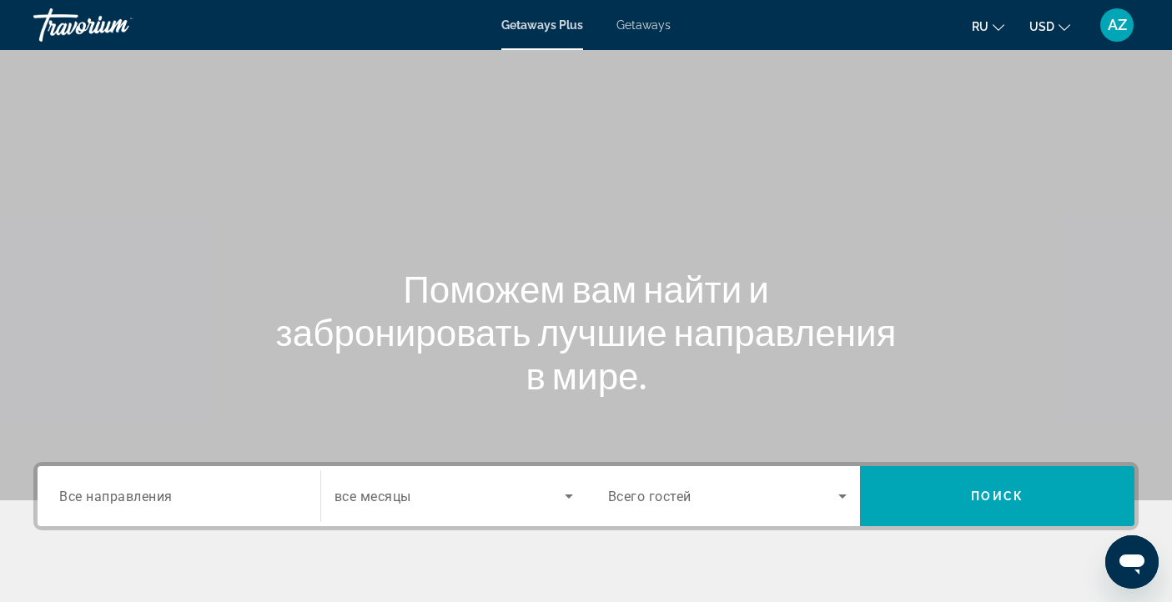
click at [536, 24] on span "Getaways Plus" at bounding box center [542, 24] width 82 height 13
click at [95, 23] on div "Travorium" at bounding box center [116, 24] width 167 height 43
